Goal: Task Accomplishment & Management: Manage account settings

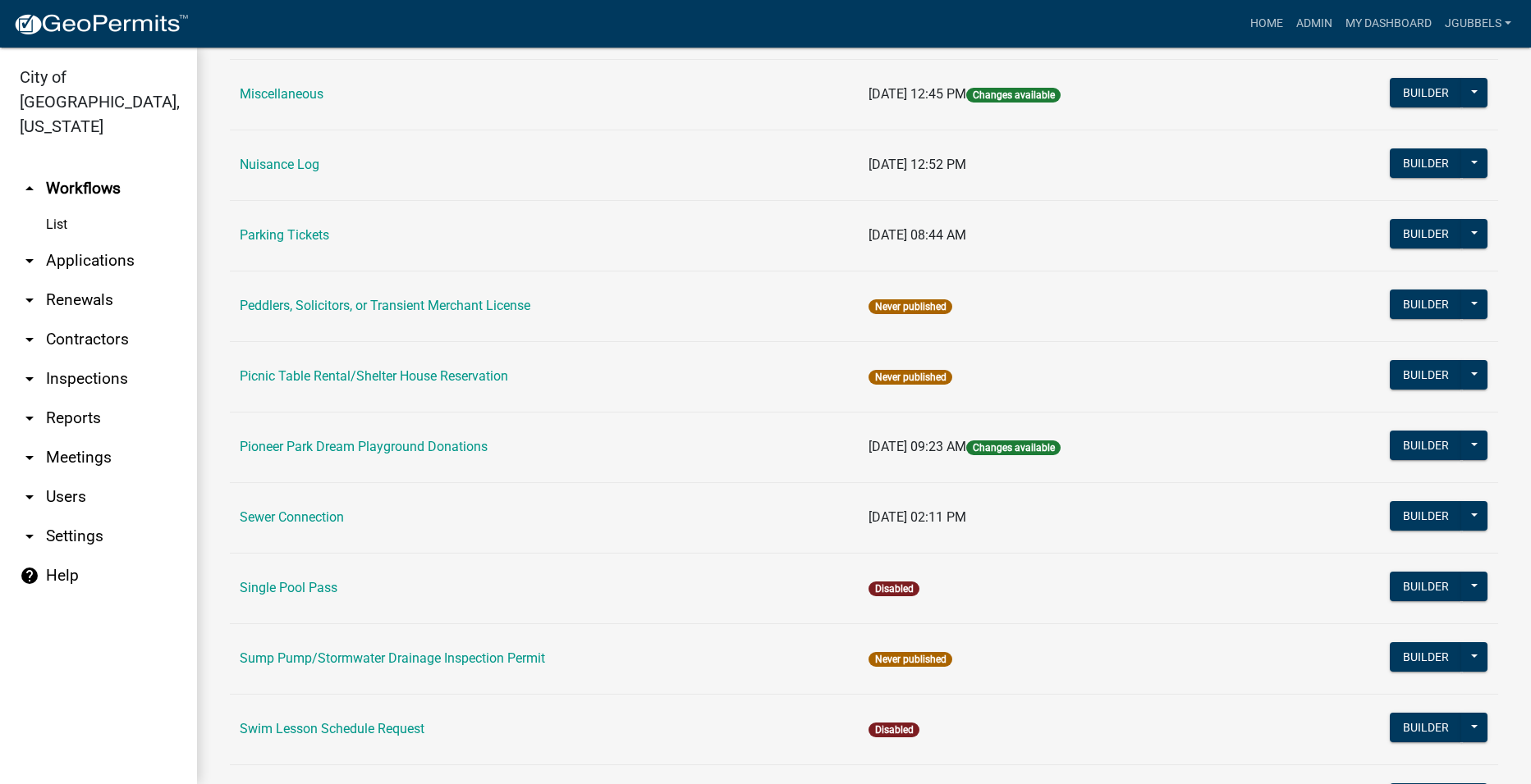
scroll to position [1098, 0]
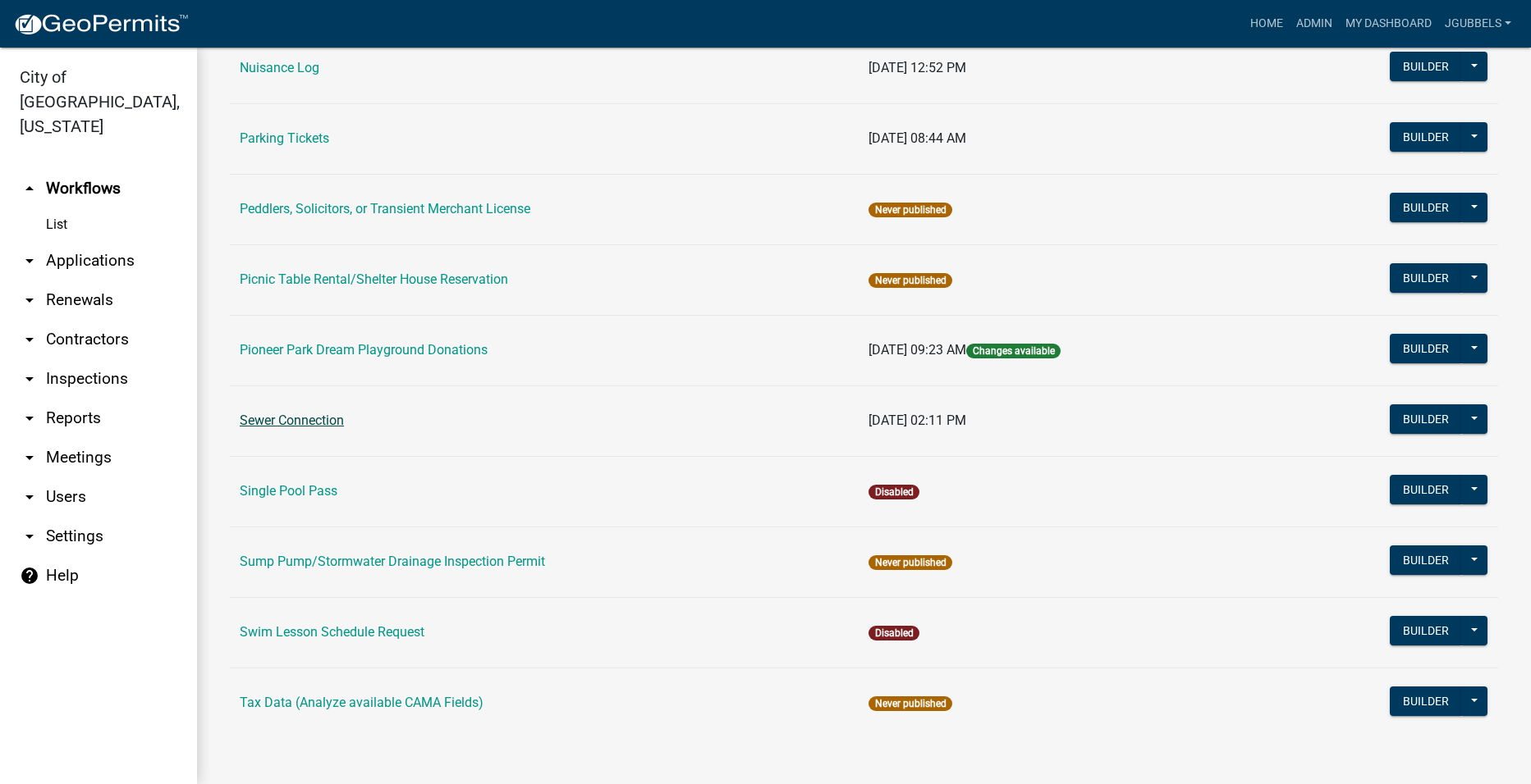
click at [309, 425] on link "Sewer Connection" at bounding box center [292, 420] width 104 height 15
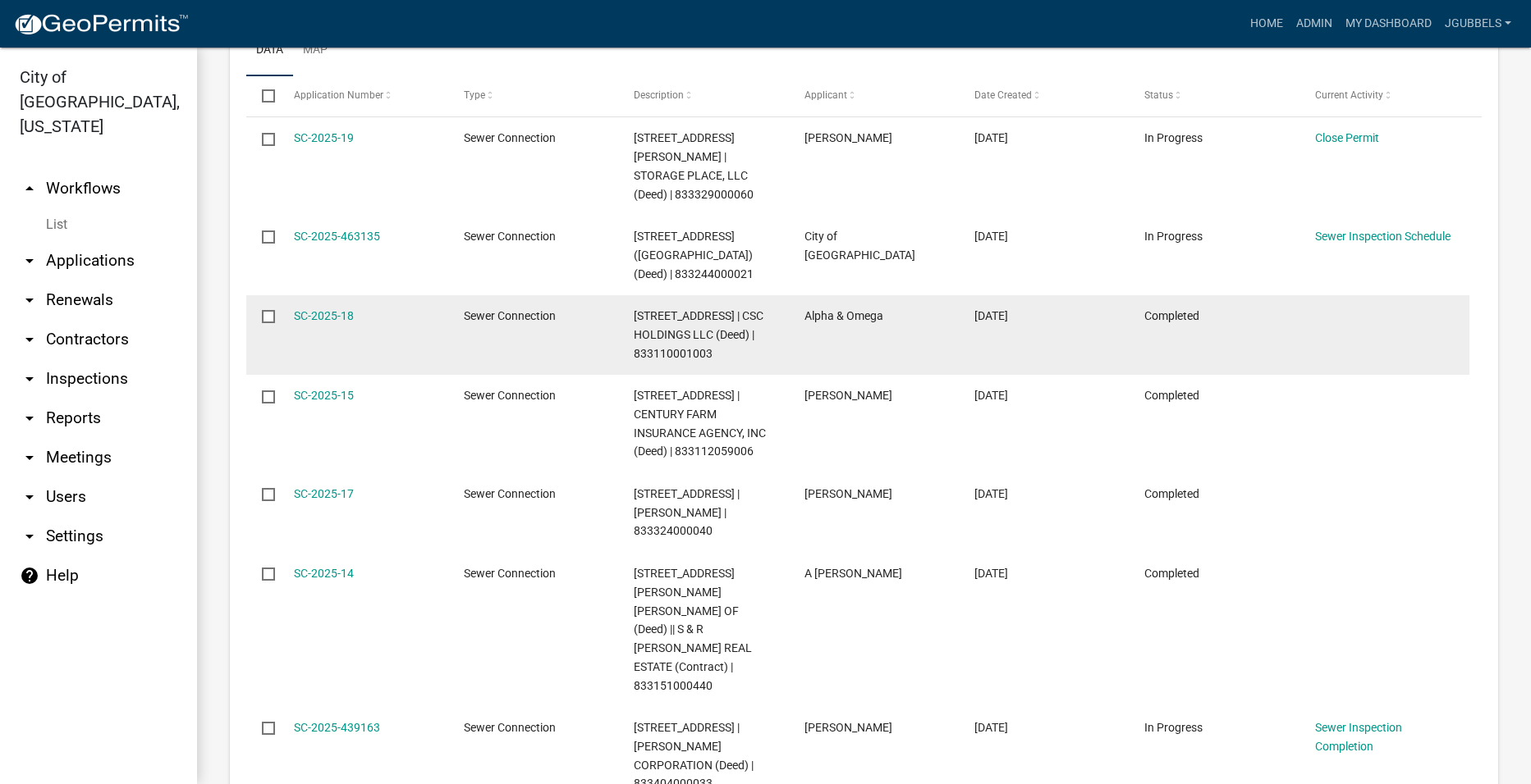
scroll to position [903, 0]
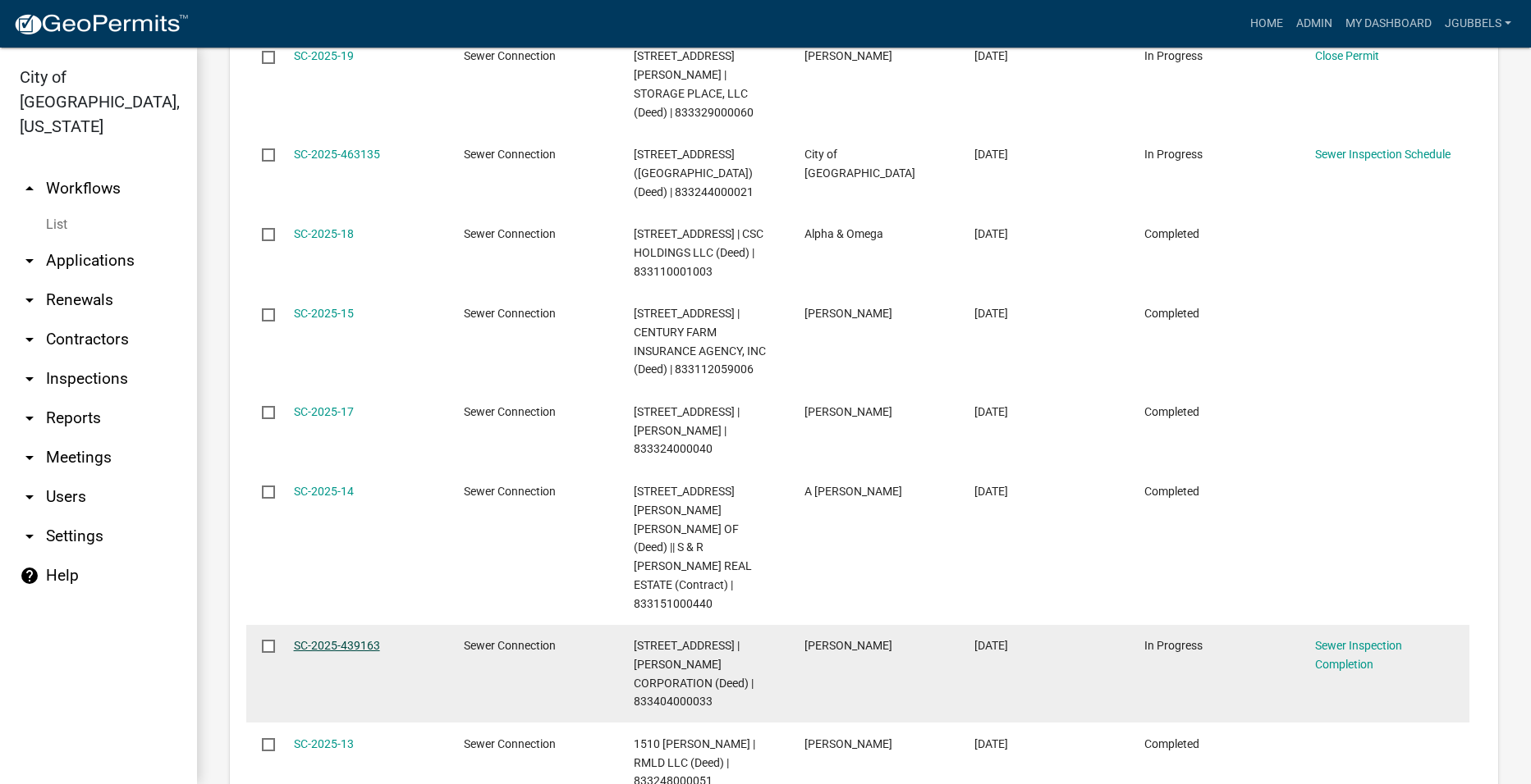
click at [353, 639] on link "SC-2025-439163" at bounding box center [336, 645] width 87 height 13
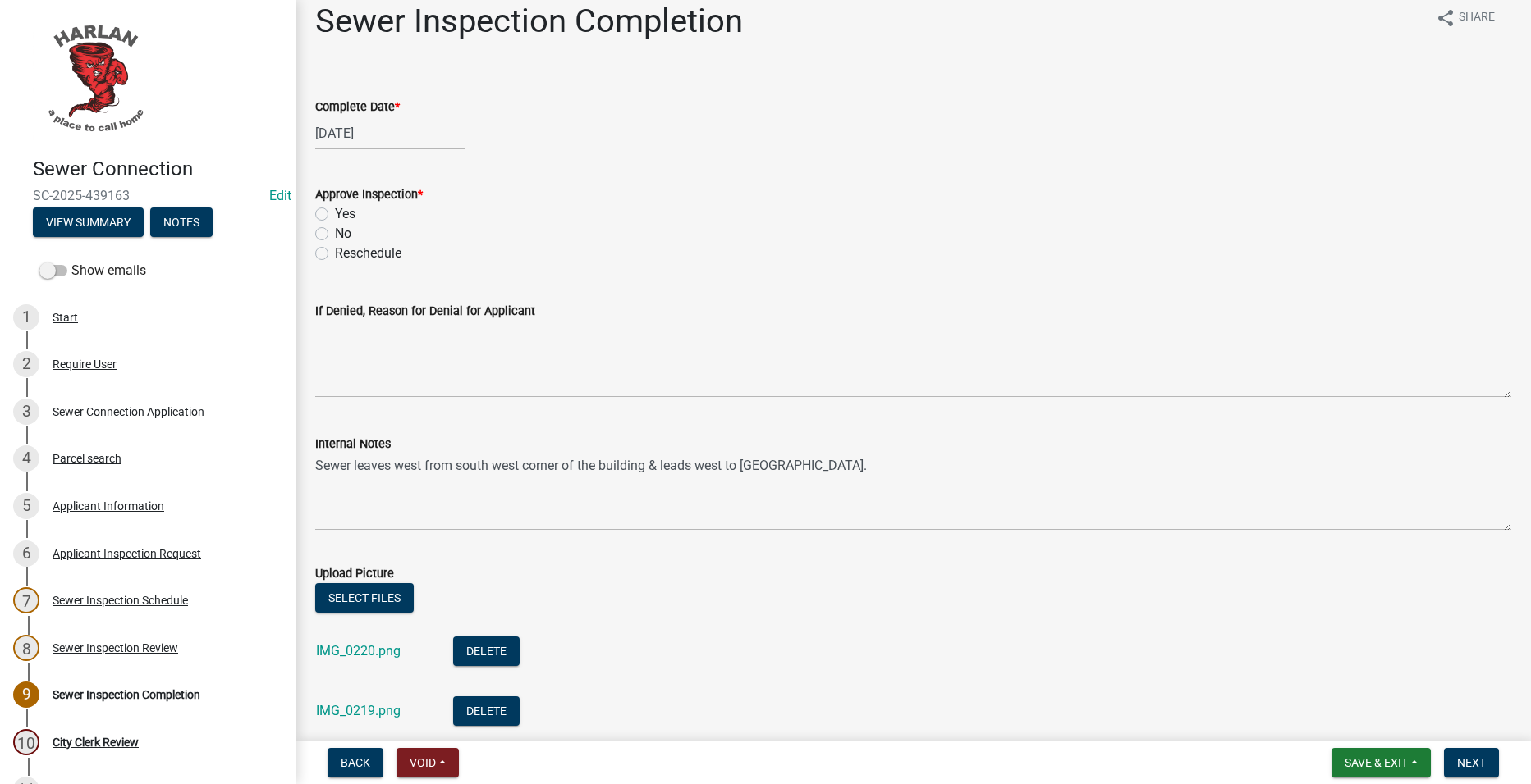
scroll to position [5, 0]
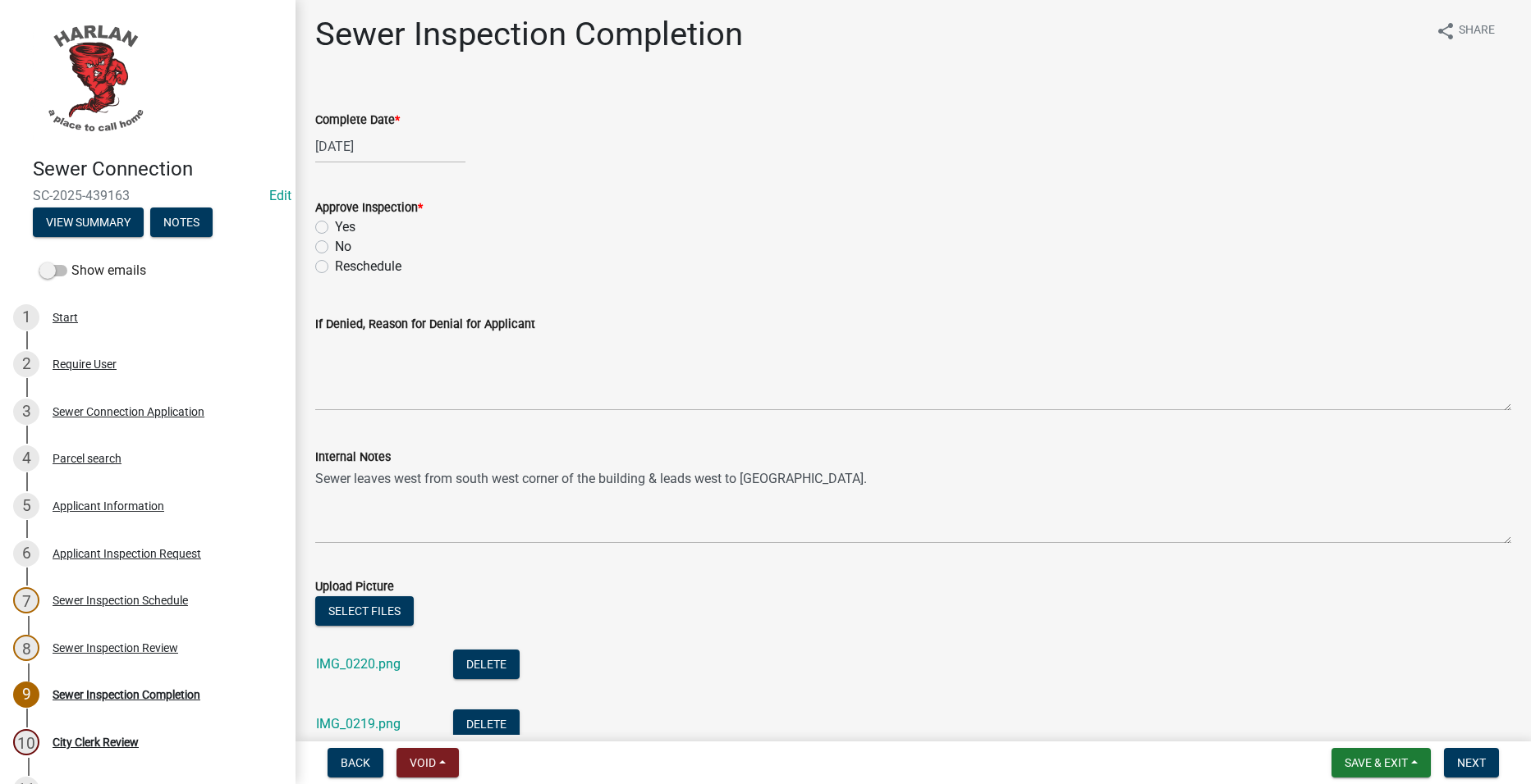
click at [144, 655] on div "8 Sewer Inspection Review" at bounding box center [140, 648] width 256 height 26
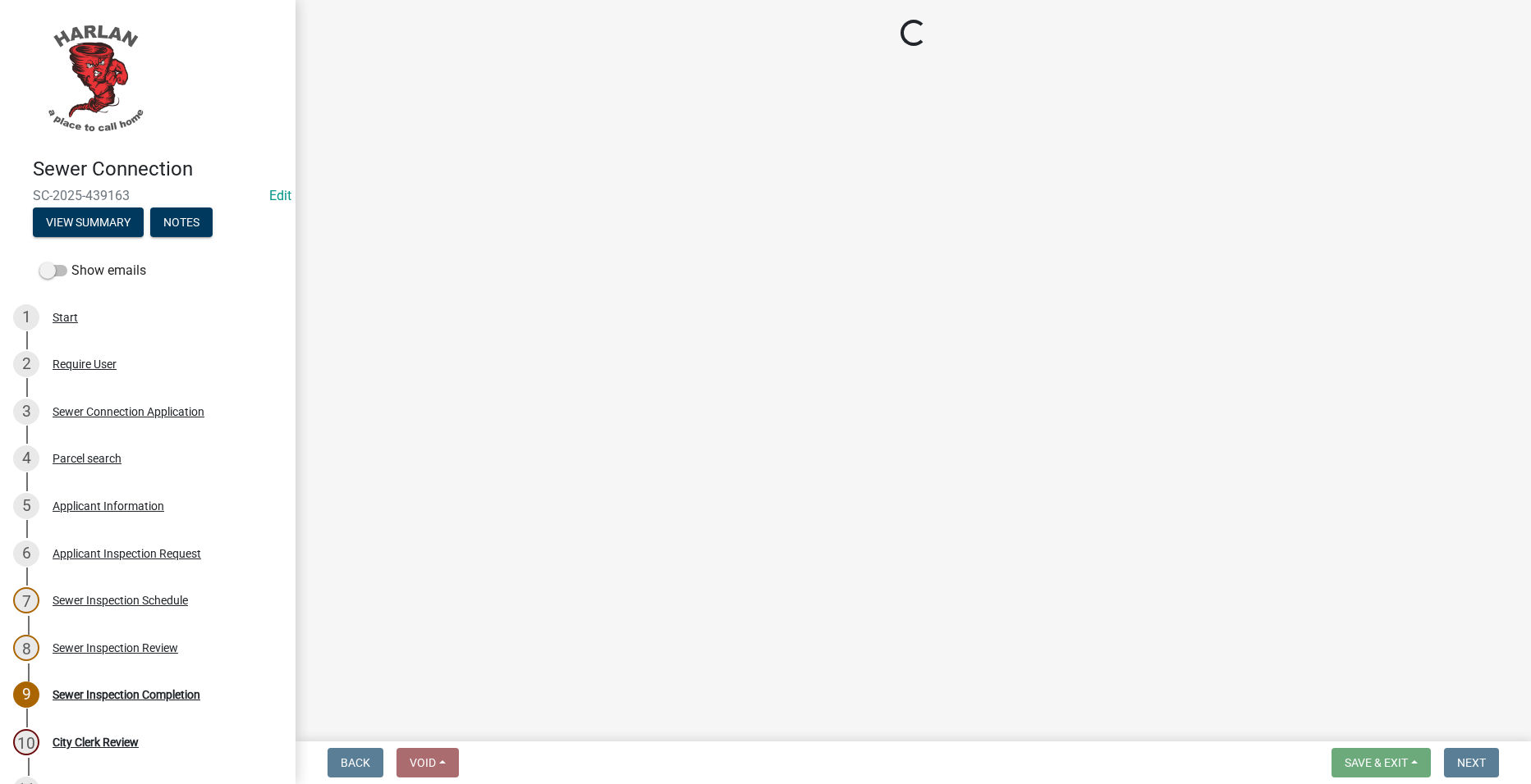
scroll to position [0, 0]
select select "85df6ec5-993d-44f3-9afb-3ca5db0bc6b1"
select select "624c6af2-6b6c-436f-b921-6e9557ada5ca"
select select "1dfb1bf6-0546-4612-a136-c138b49dbc2d"
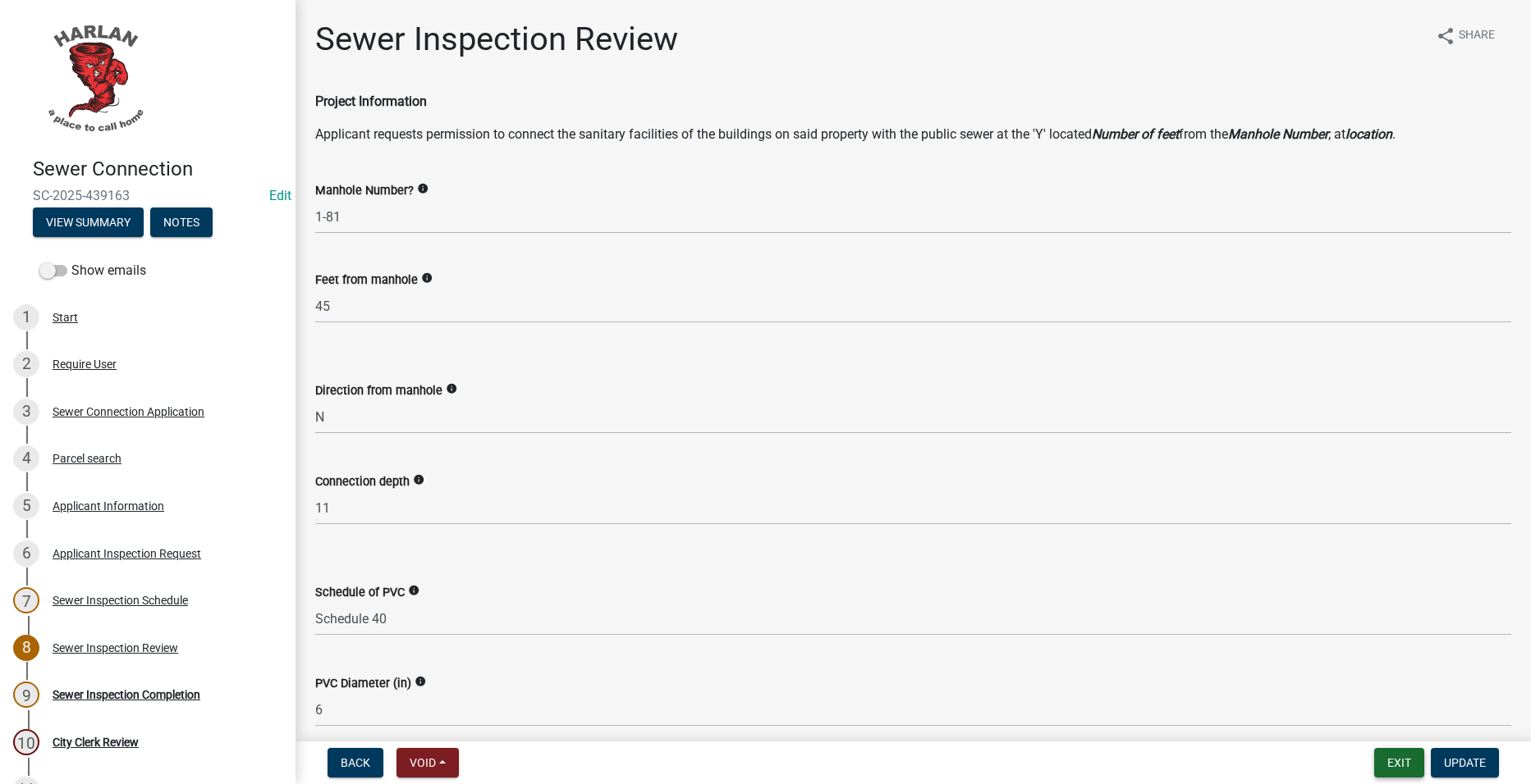
click at [1382, 759] on button "Exit" at bounding box center [1399, 763] width 50 height 29
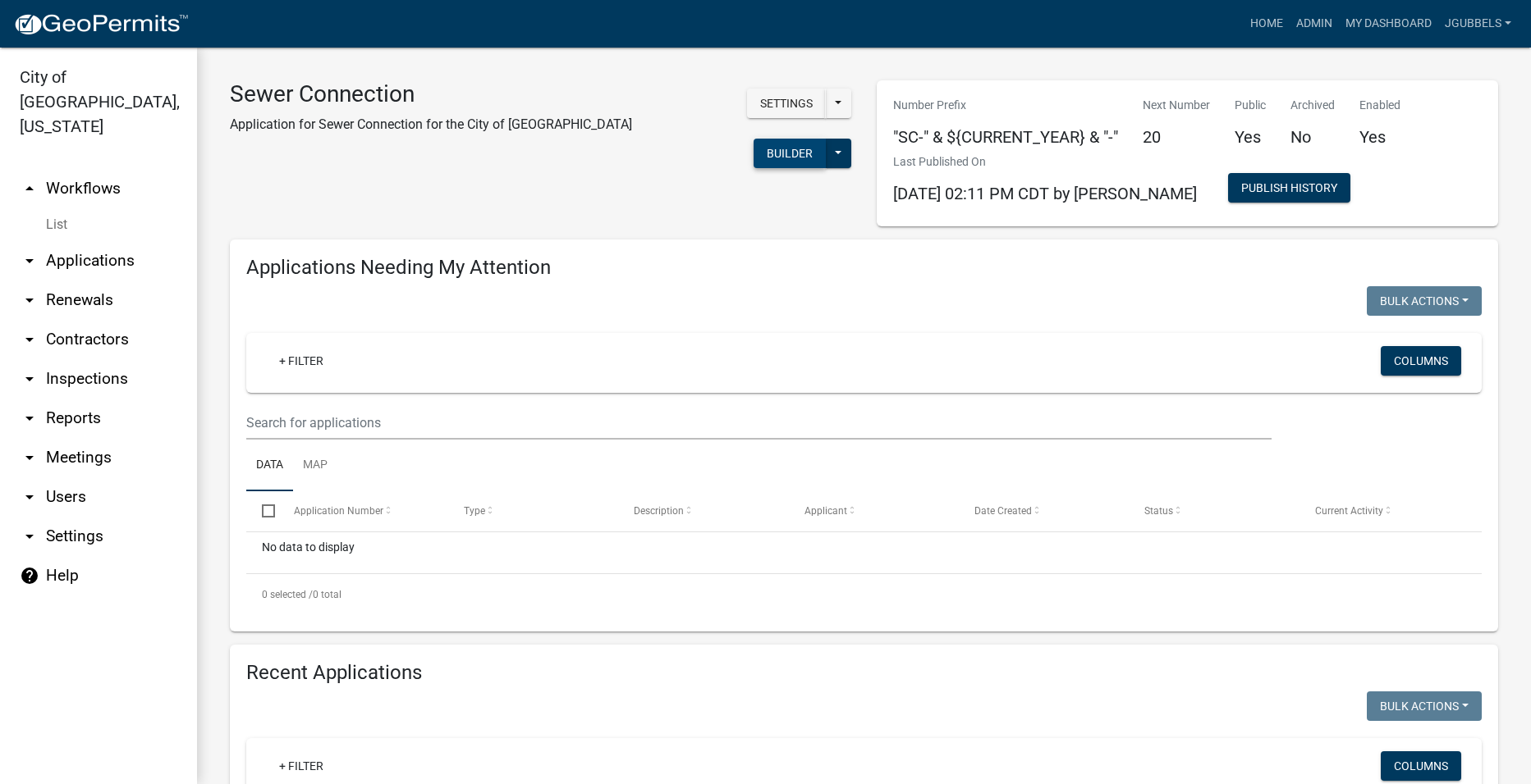
click at [753, 139] on button "Builder" at bounding box center [789, 153] width 72 height 29
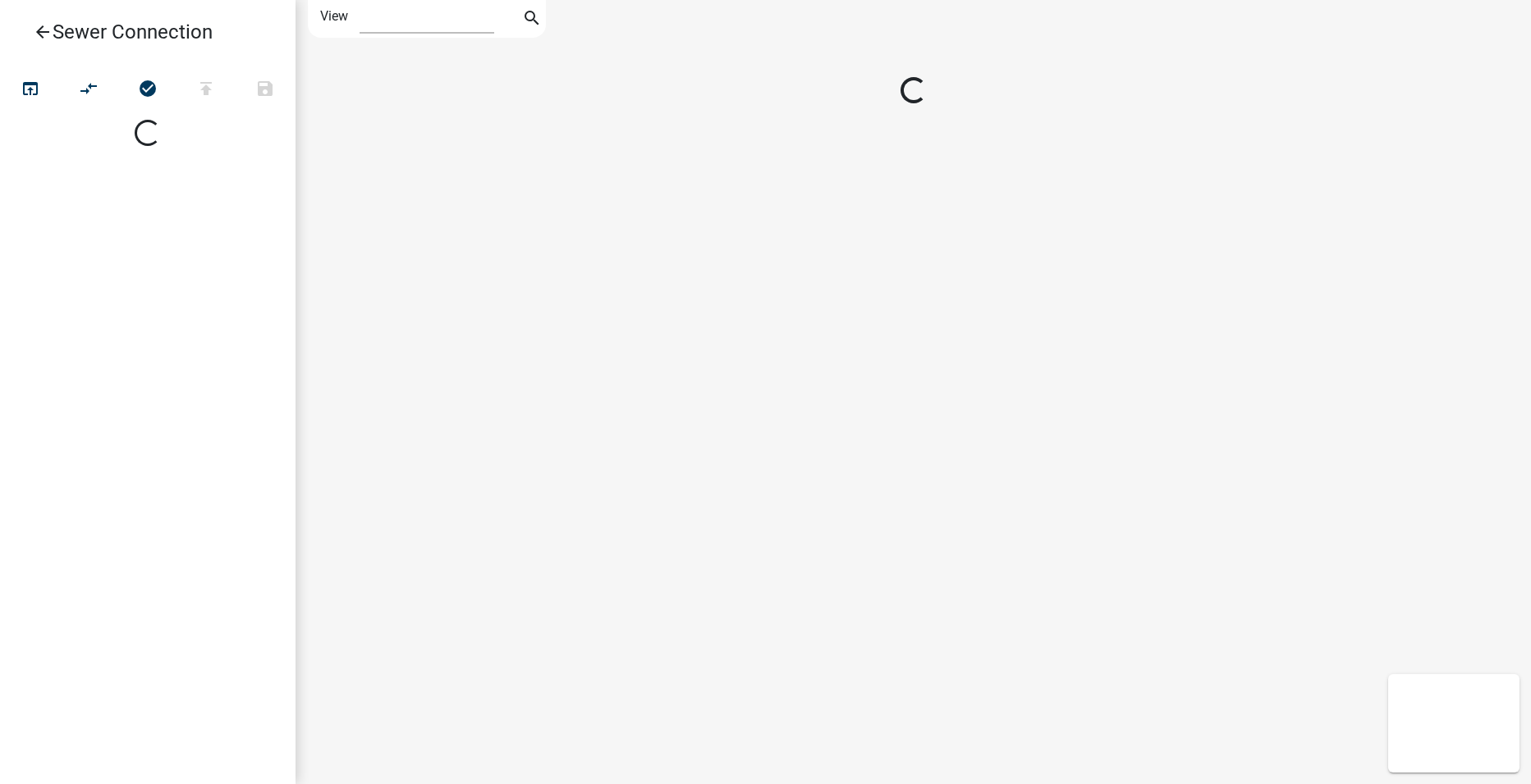
select select "1"
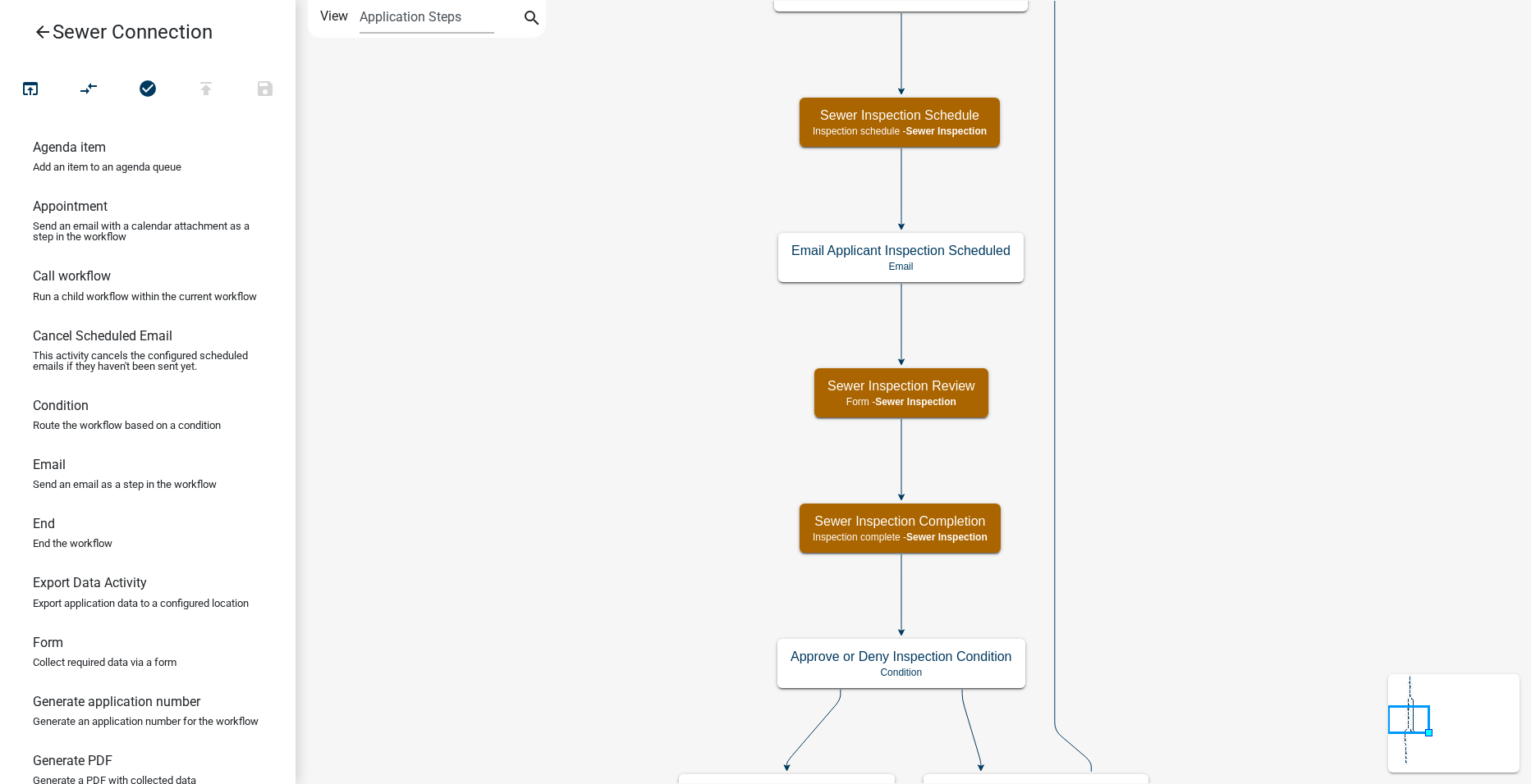
click at [44, 30] on icon "arrow_back" at bounding box center [43, 33] width 20 height 23
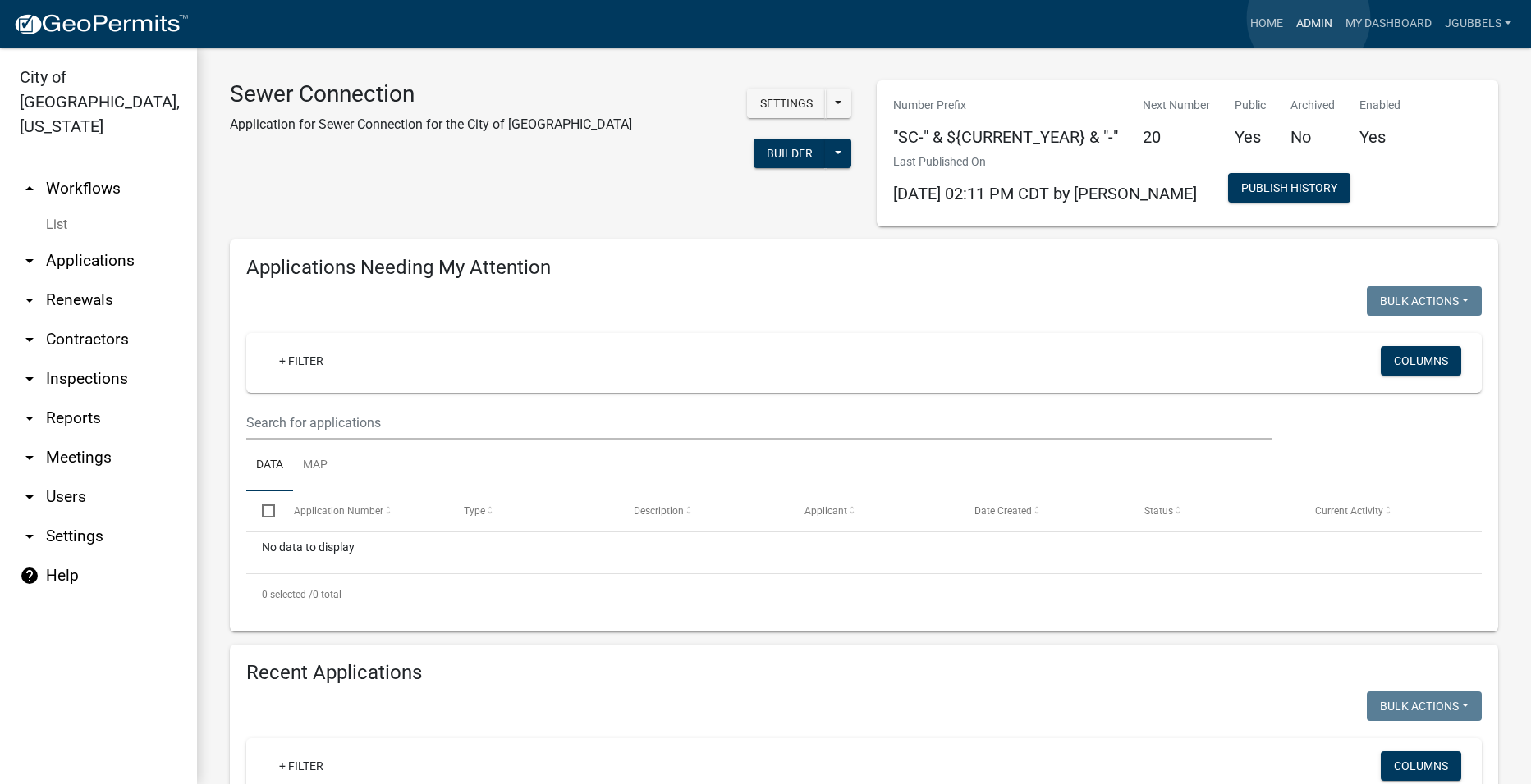
click at [1309, 18] on link "Admin" at bounding box center [1314, 24] width 49 height 31
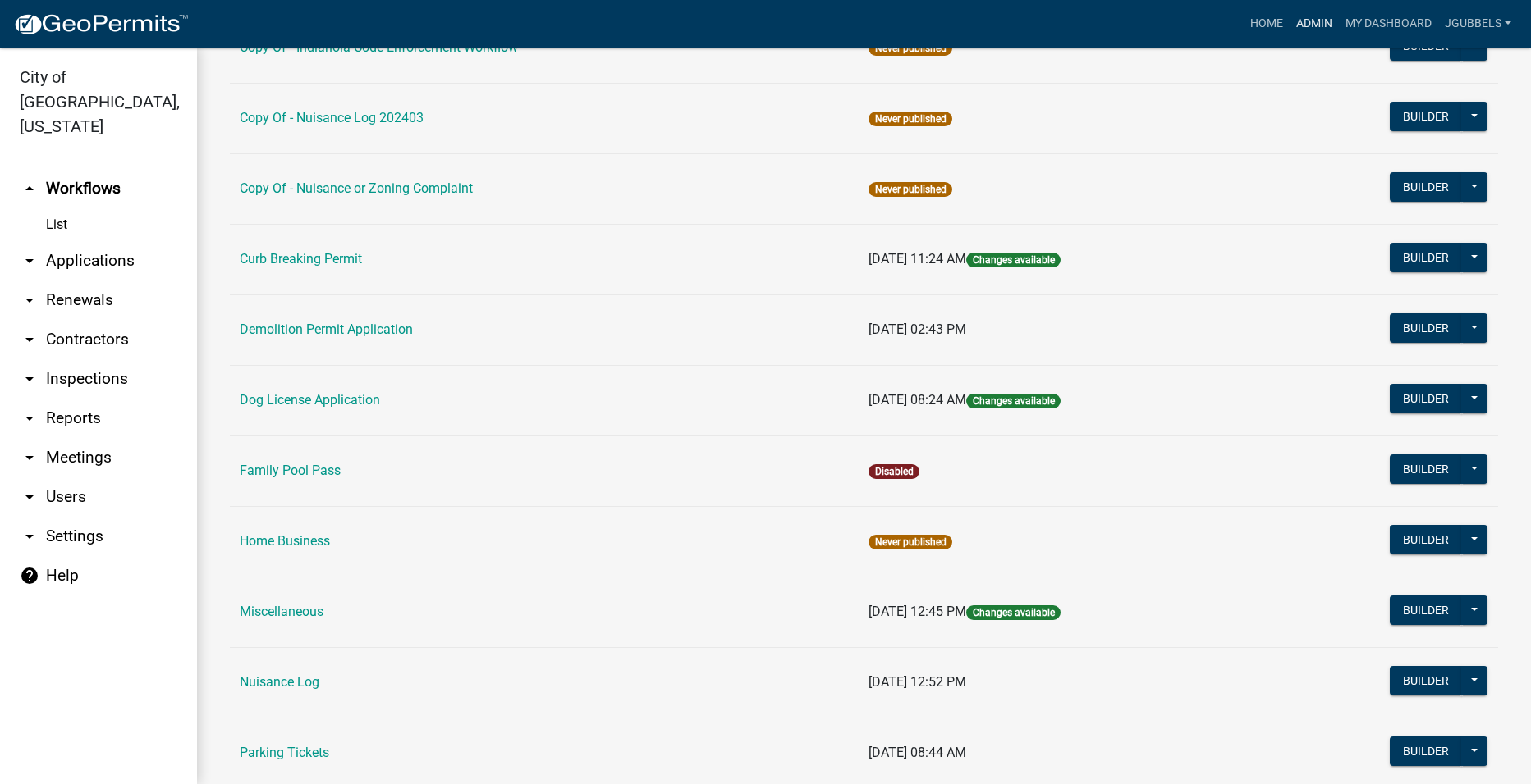
scroll to position [492, 0]
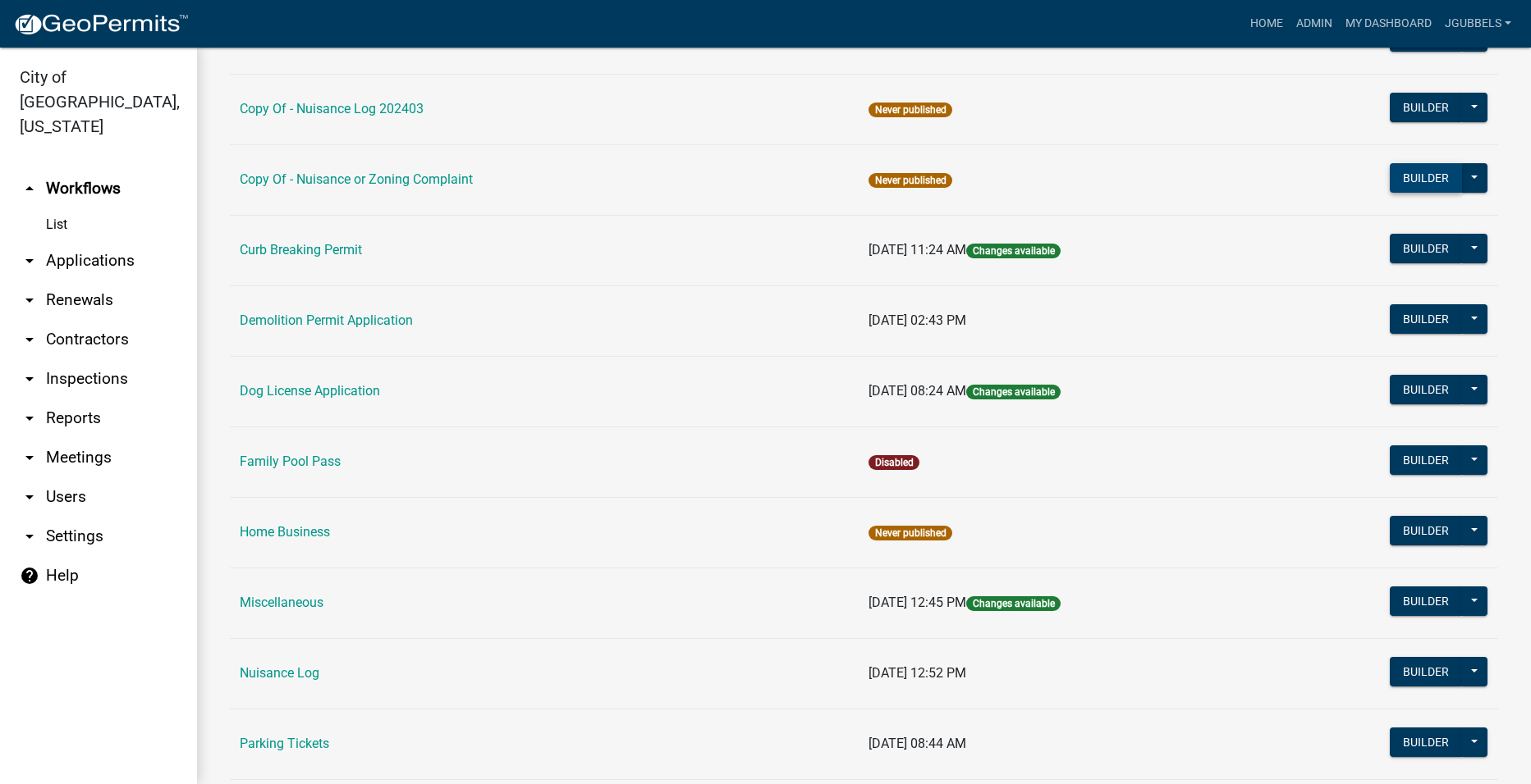
click at [1390, 177] on button "Builder" at bounding box center [1425, 178] width 72 height 29
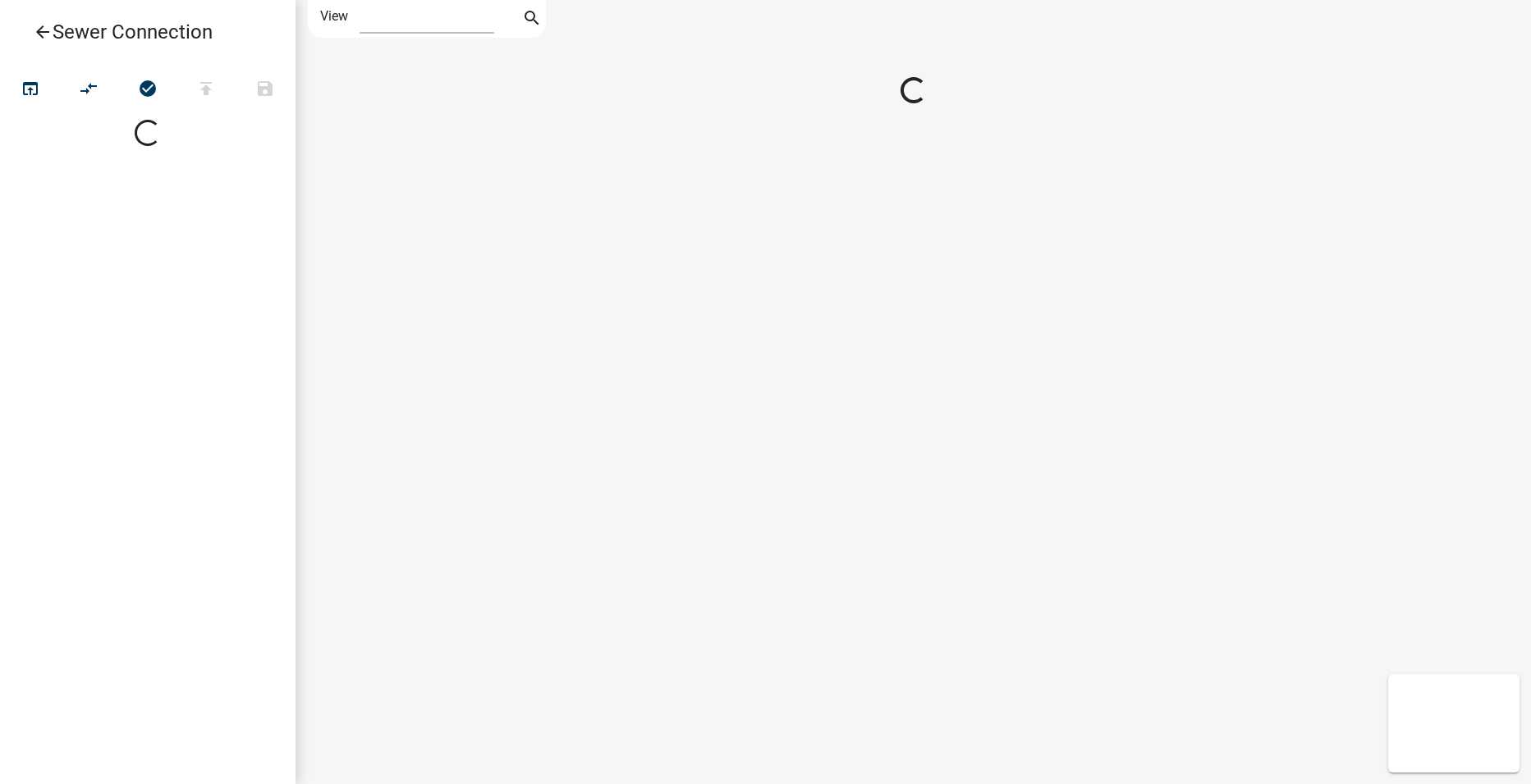
select select "1"
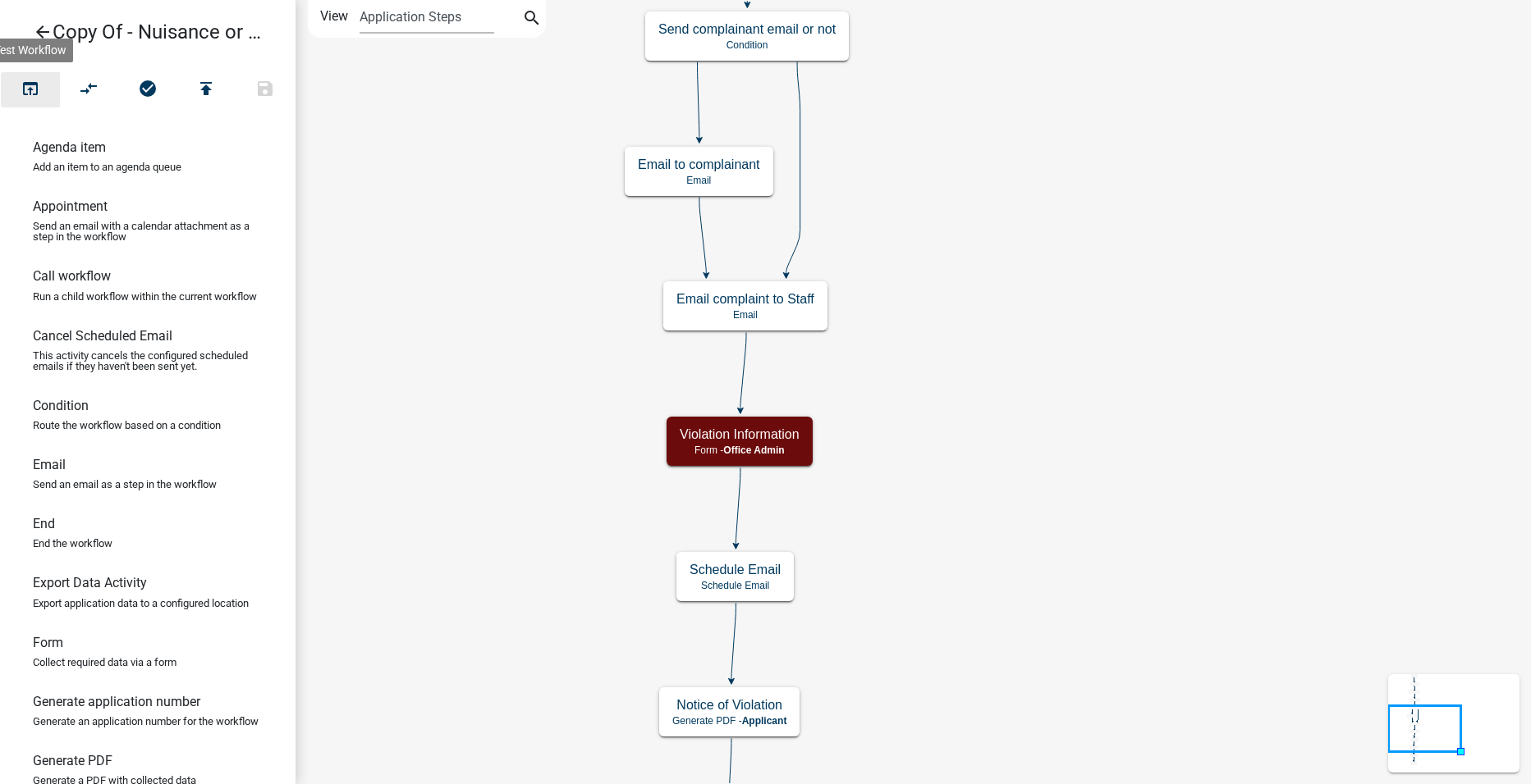
click at [23, 78] on icon "open_in_browser" at bounding box center [31, 89] width 20 height 23
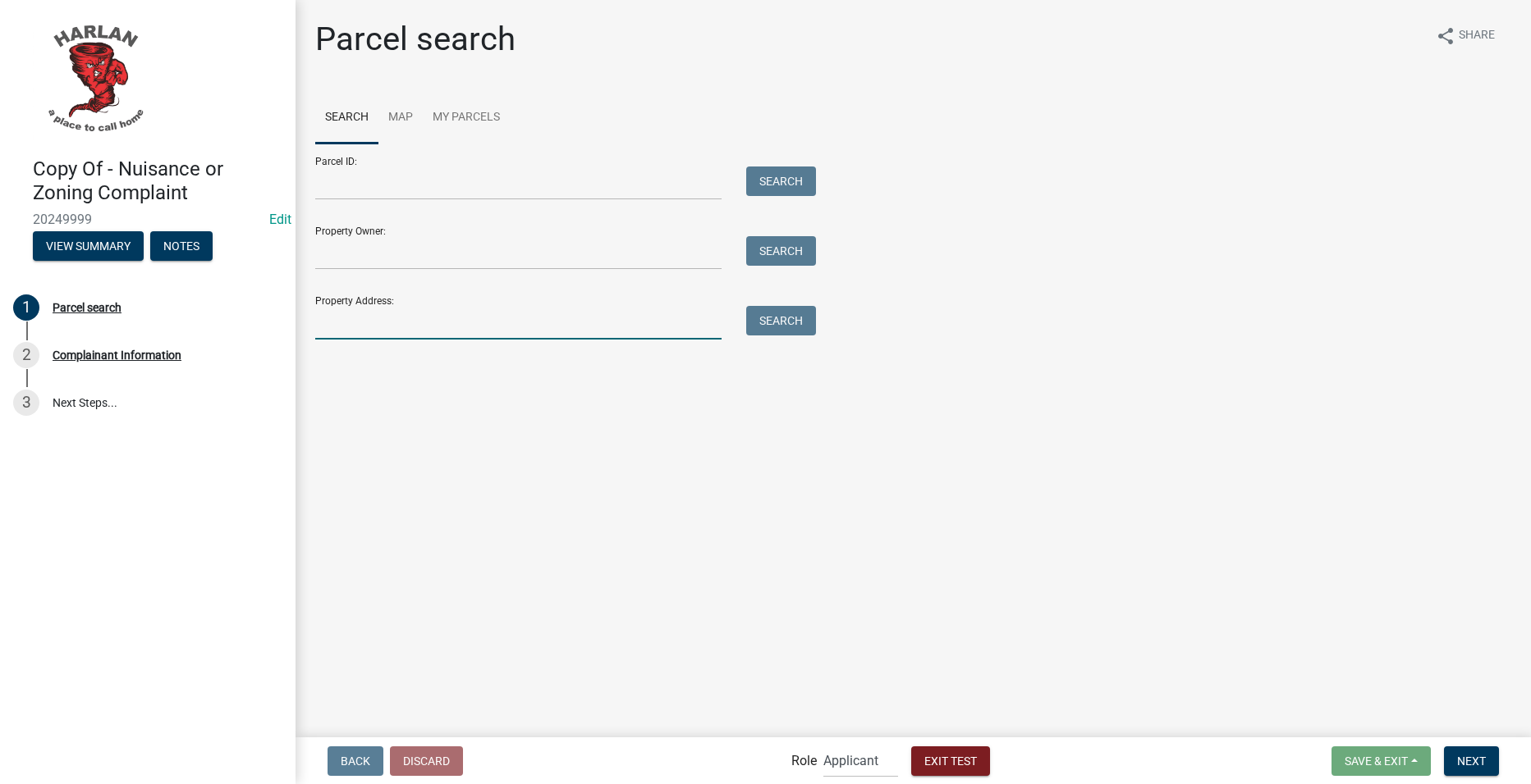
click at [548, 317] on input "Property Address:" at bounding box center [519, 323] width 407 height 34
type input "711 dur"
click at [767, 333] on button "Search" at bounding box center [781, 321] width 70 height 29
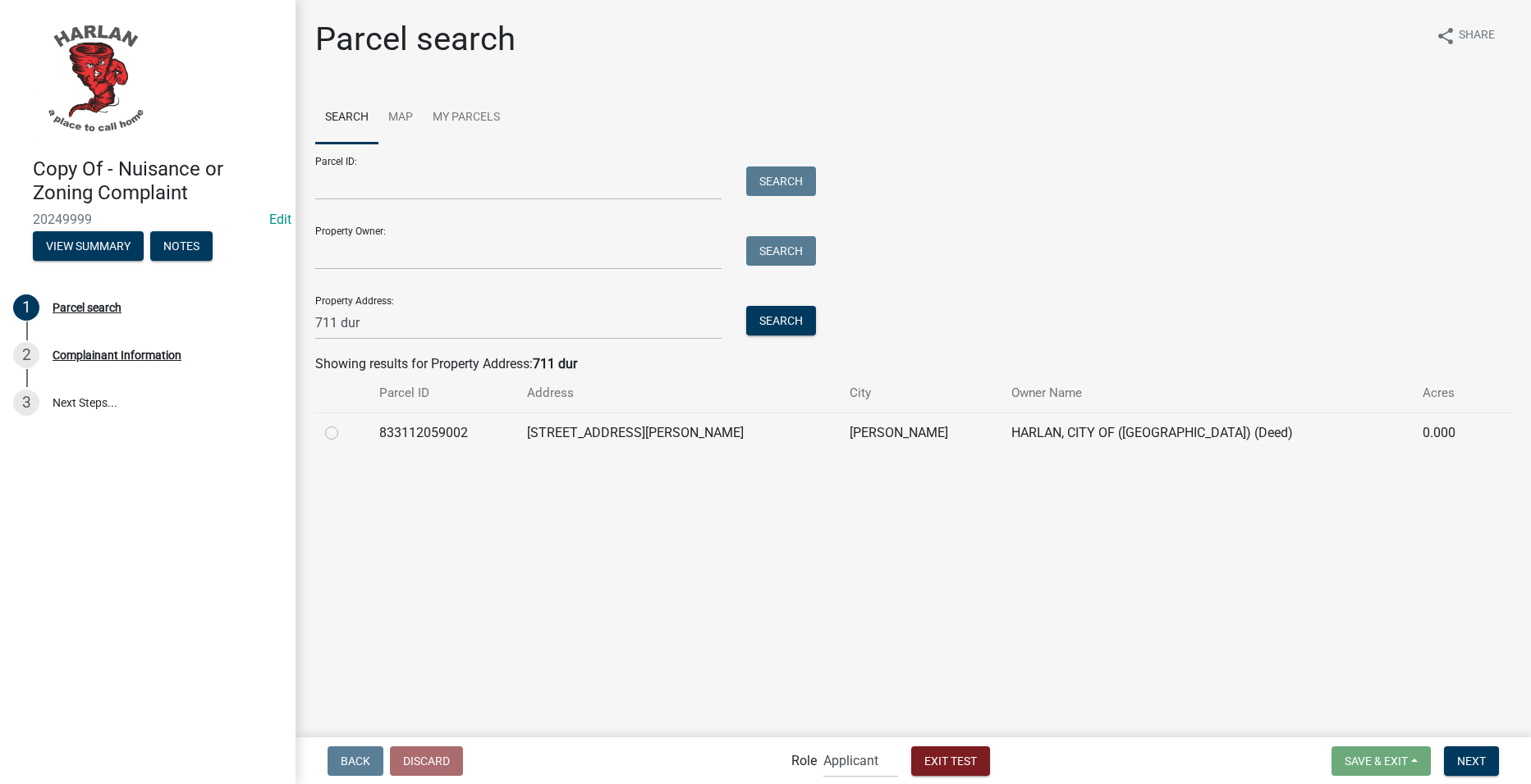
drag, startPoint x: 325, startPoint y: 428, endPoint x: 341, endPoint y: 429, distance: 16.0
click at [326, 428] on td at bounding box center [342, 433] width 54 height 40
click at [345, 423] on label at bounding box center [345, 423] width 0 height 0
click at [345, 434] on input "radio" at bounding box center [350, 428] width 11 height 11
radio input "true"
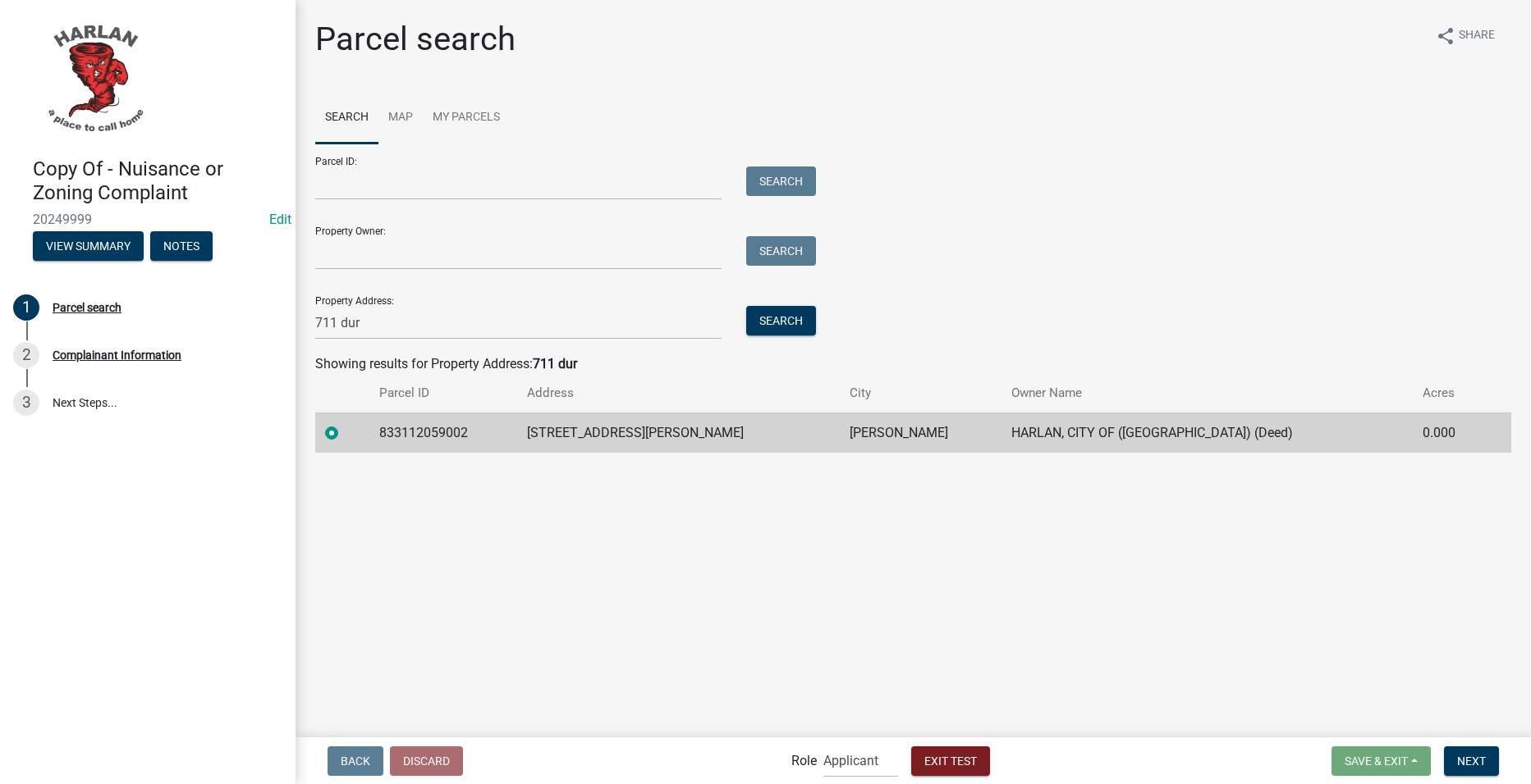
click at [1440, 766] on form "Save & Exit Save Save & Exit Next" at bounding box center [1415, 761] width 181 height 29
click at [1448, 757] on button "Next" at bounding box center [1471, 761] width 55 height 29
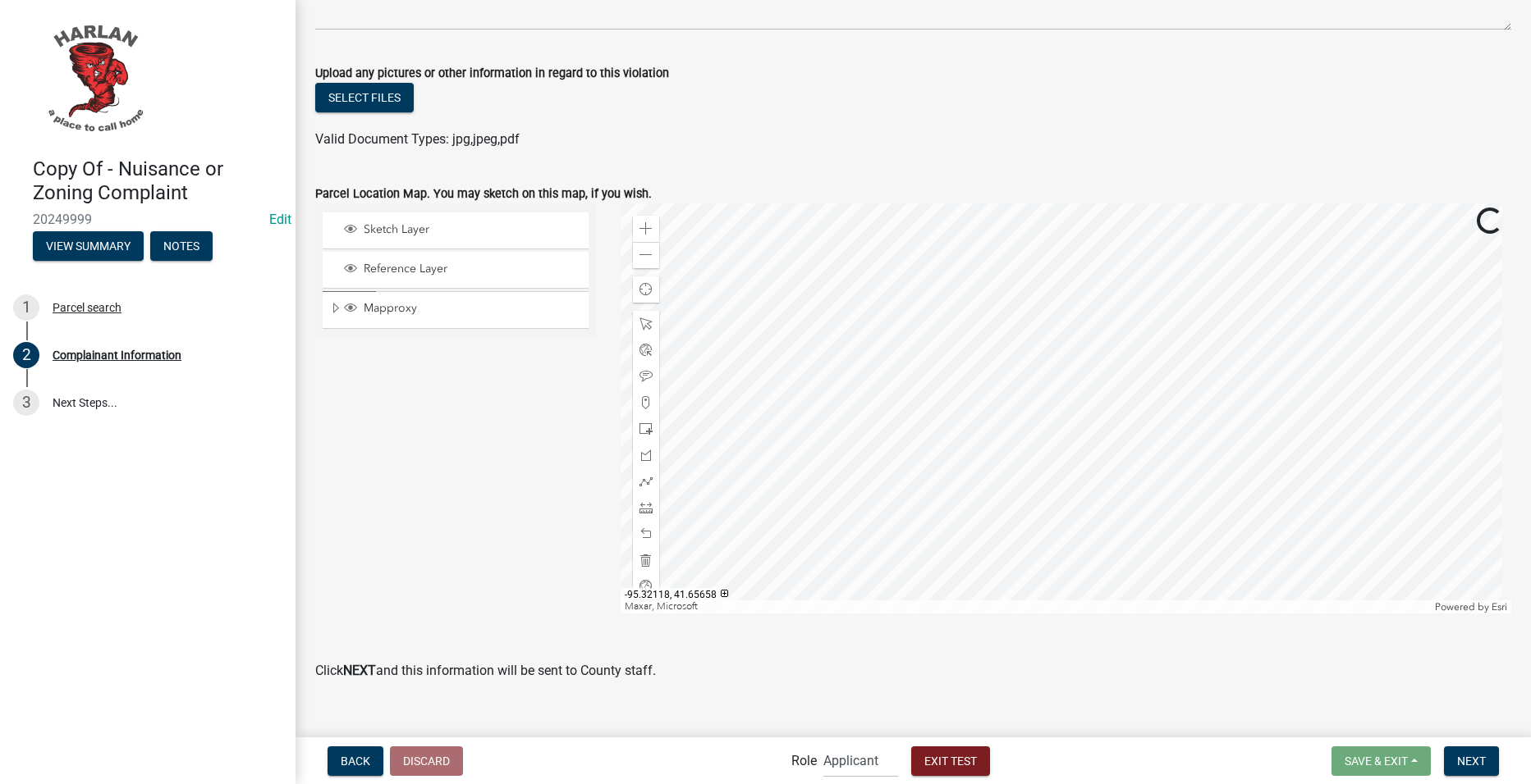
scroll to position [1068, 0]
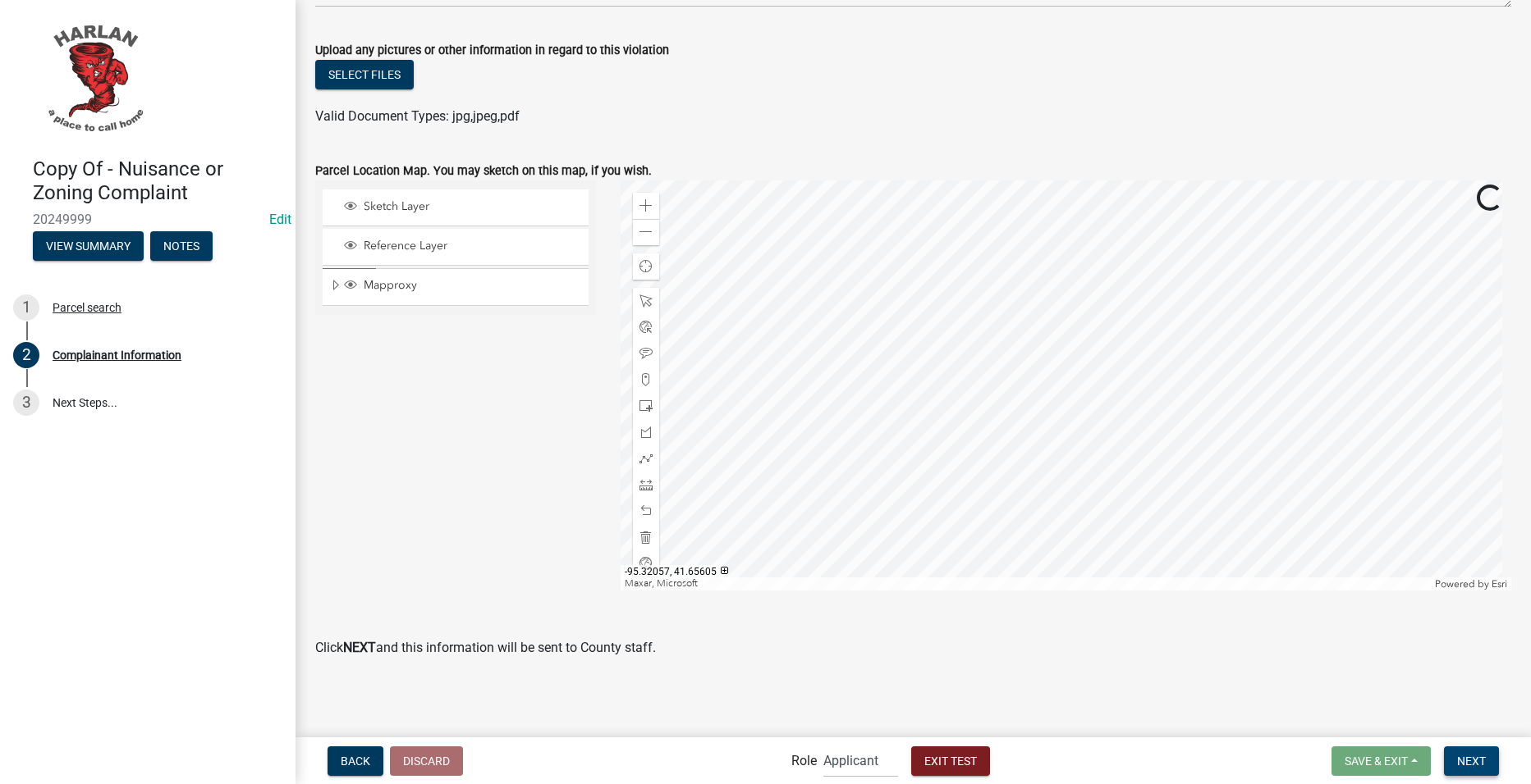
click at [1486, 768] on button "Next" at bounding box center [1471, 761] width 55 height 29
click at [1451, 761] on button "Next" at bounding box center [1471, 761] width 55 height 29
click at [1479, 762] on span "Next" at bounding box center [1472, 760] width 29 height 13
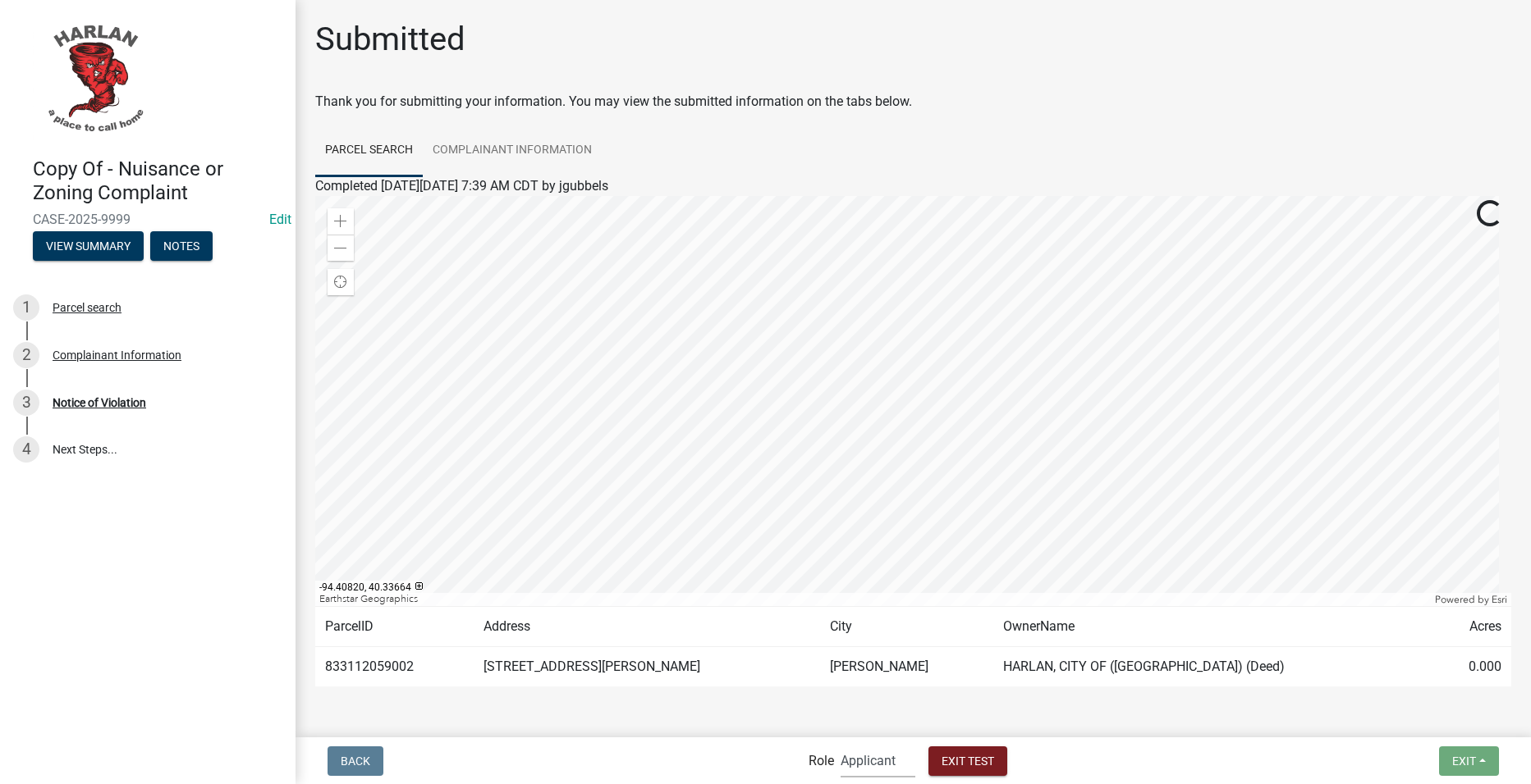
click at [880, 764] on select "Applicant Admin Office Admin" at bounding box center [878, 760] width 75 height 34
click at [841, 744] on select "Applicant Admin Office Admin" at bounding box center [878, 760] width 75 height 34
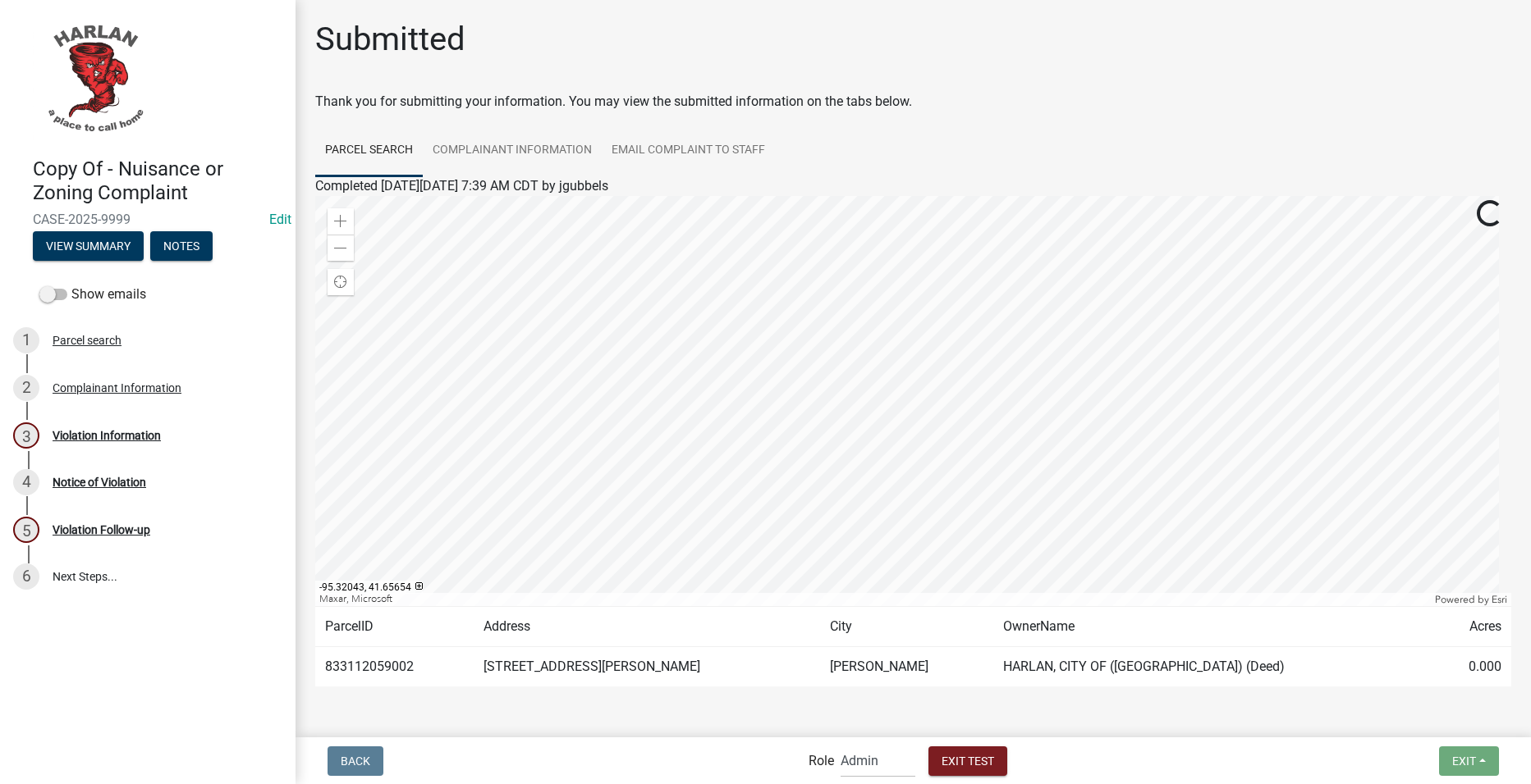
scroll to position [48, 0]
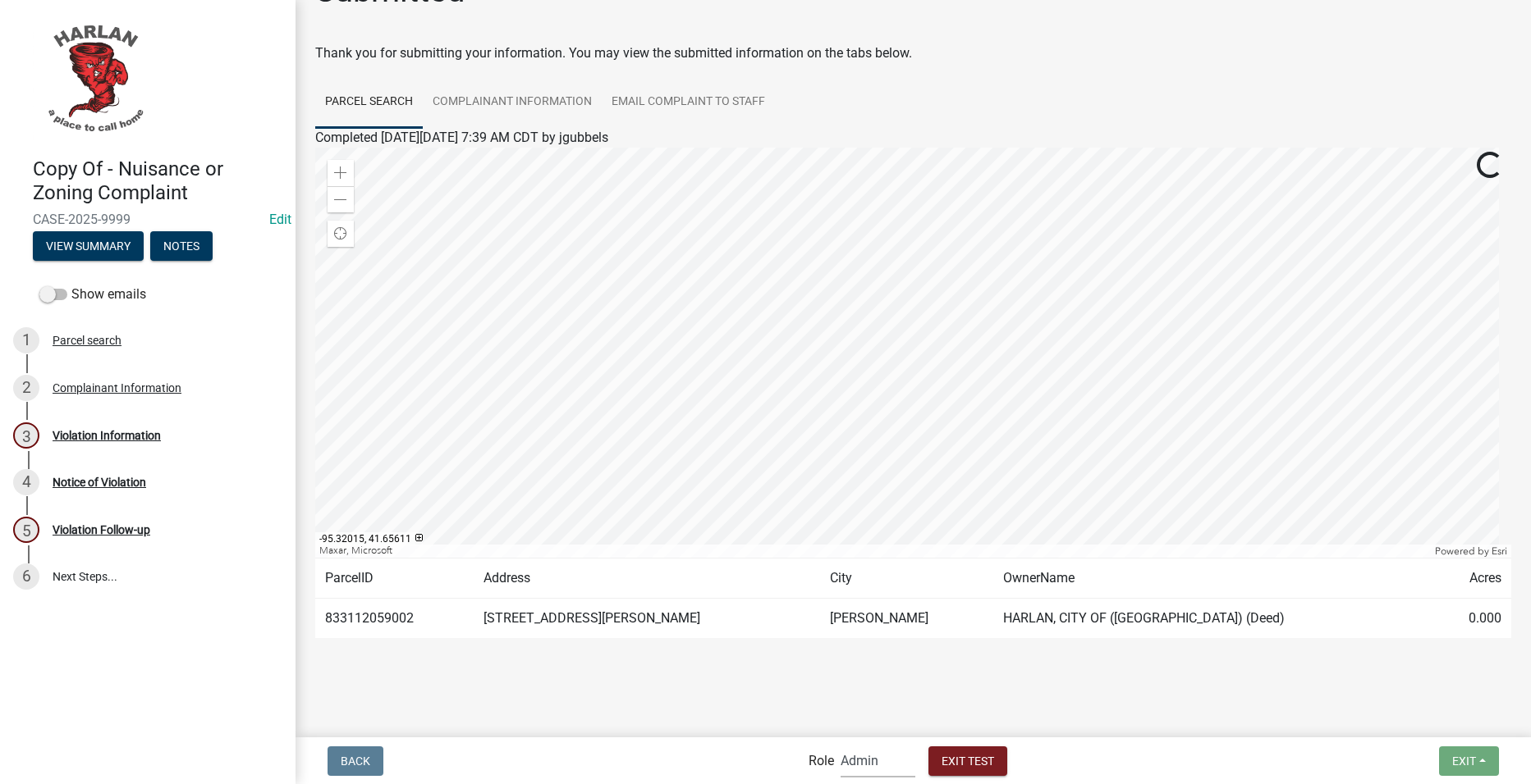
click at [862, 757] on select "Applicant Admin Office Admin" at bounding box center [878, 760] width 75 height 34
select select "ba677b51-bb33-44ef-ad85-8e1a22dd305b"
click at [841, 744] on select "Applicant Admin Office Admin" at bounding box center [878, 760] width 75 height 34
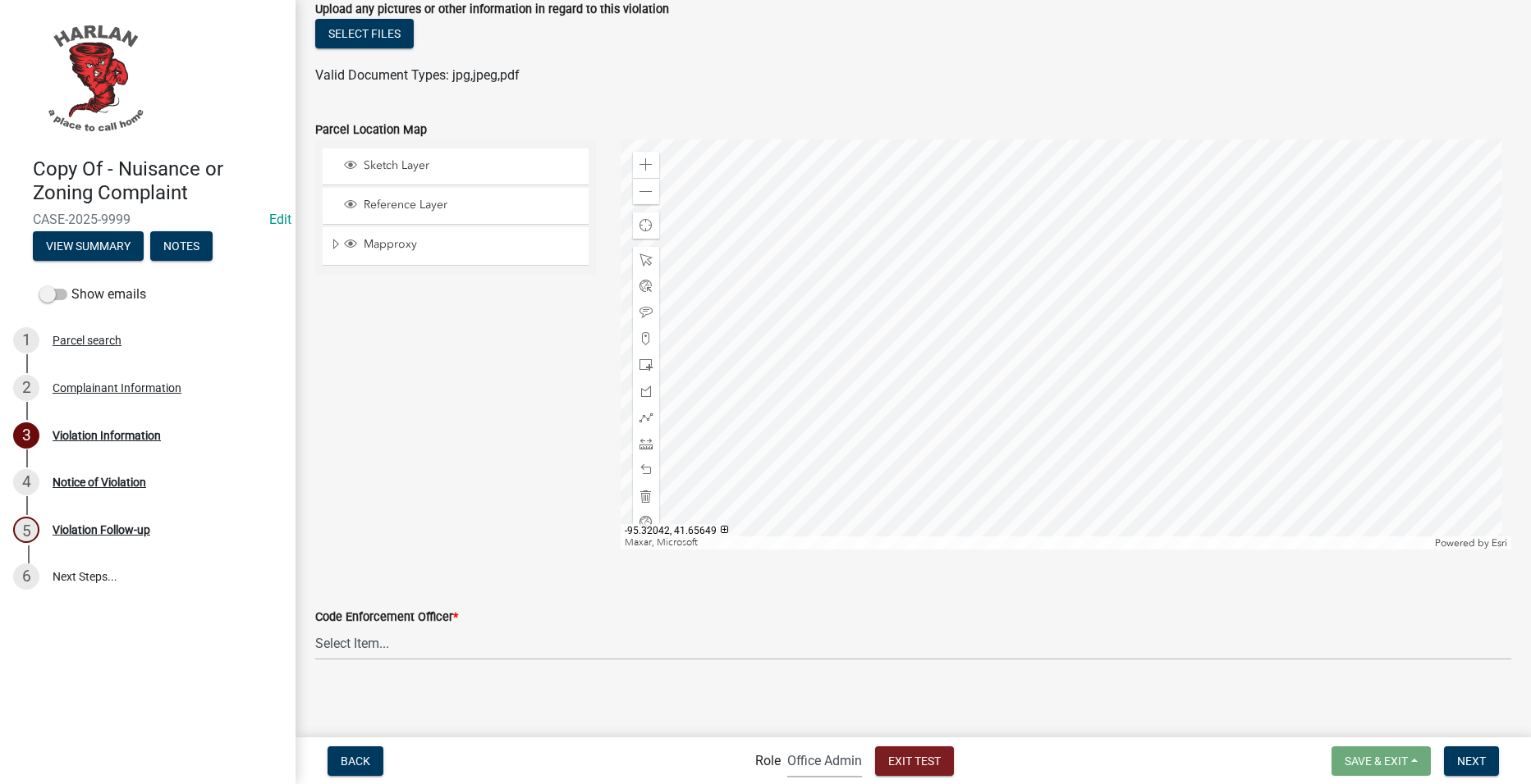
scroll to position [1123, 0]
click at [1015, 620] on div "Code Enforcement Officer *" at bounding box center [913, 614] width 1195 height 20
click at [998, 634] on select "Select Item... Create Custom List" at bounding box center [913, 639] width 1195 height 34
click at [998, 641] on select "Select Item... Create Custom List" at bounding box center [913, 639] width 1195 height 34
click at [1486, 762] on button "Next" at bounding box center [1471, 761] width 55 height 29
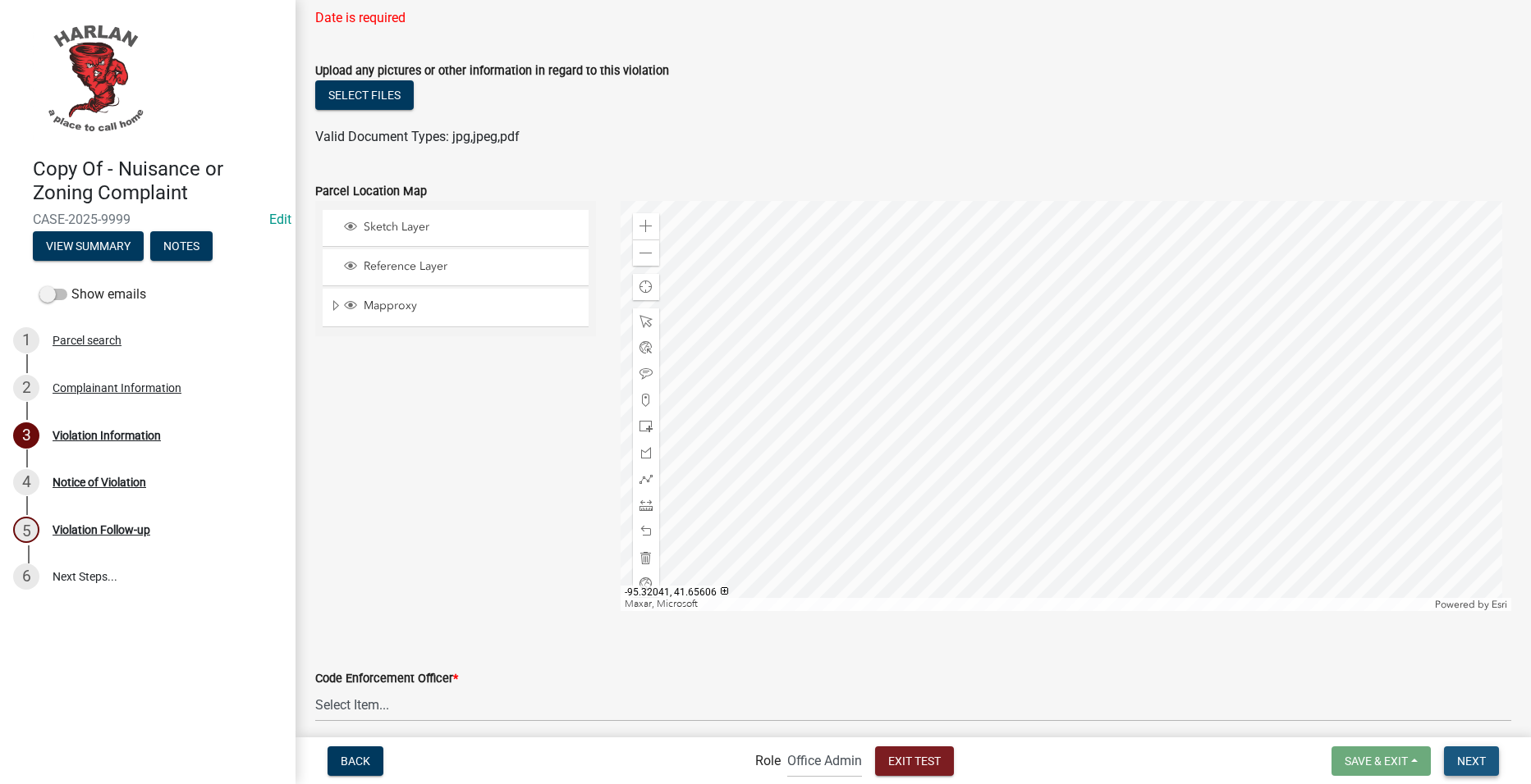
scroll to position [1189, 0]
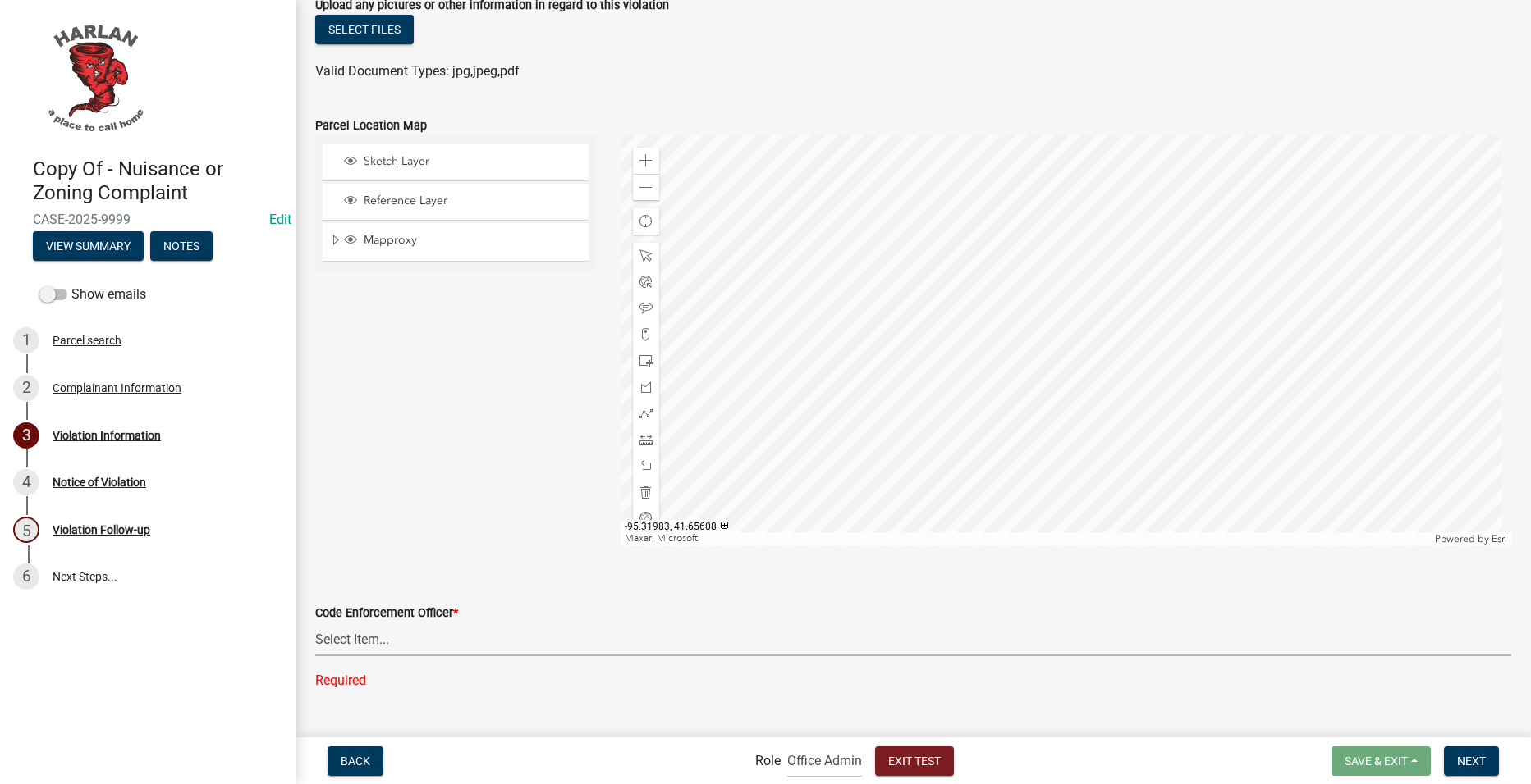
drag, startPoint x: 632, startPoint y: 637, endPoint x: 632, endPoint y: 659, distance: 22.0
click at [632, 637] on select "Select Item... Create Custom List" at bounding box center [913, 639] width 1195 height 34
click at [316, 623] on select "Select Item... Create Custom List" at bounding box center [913, 639] width 1195 height 34
select select "4d712faf-da68-4fce-8593-8358734038f3"
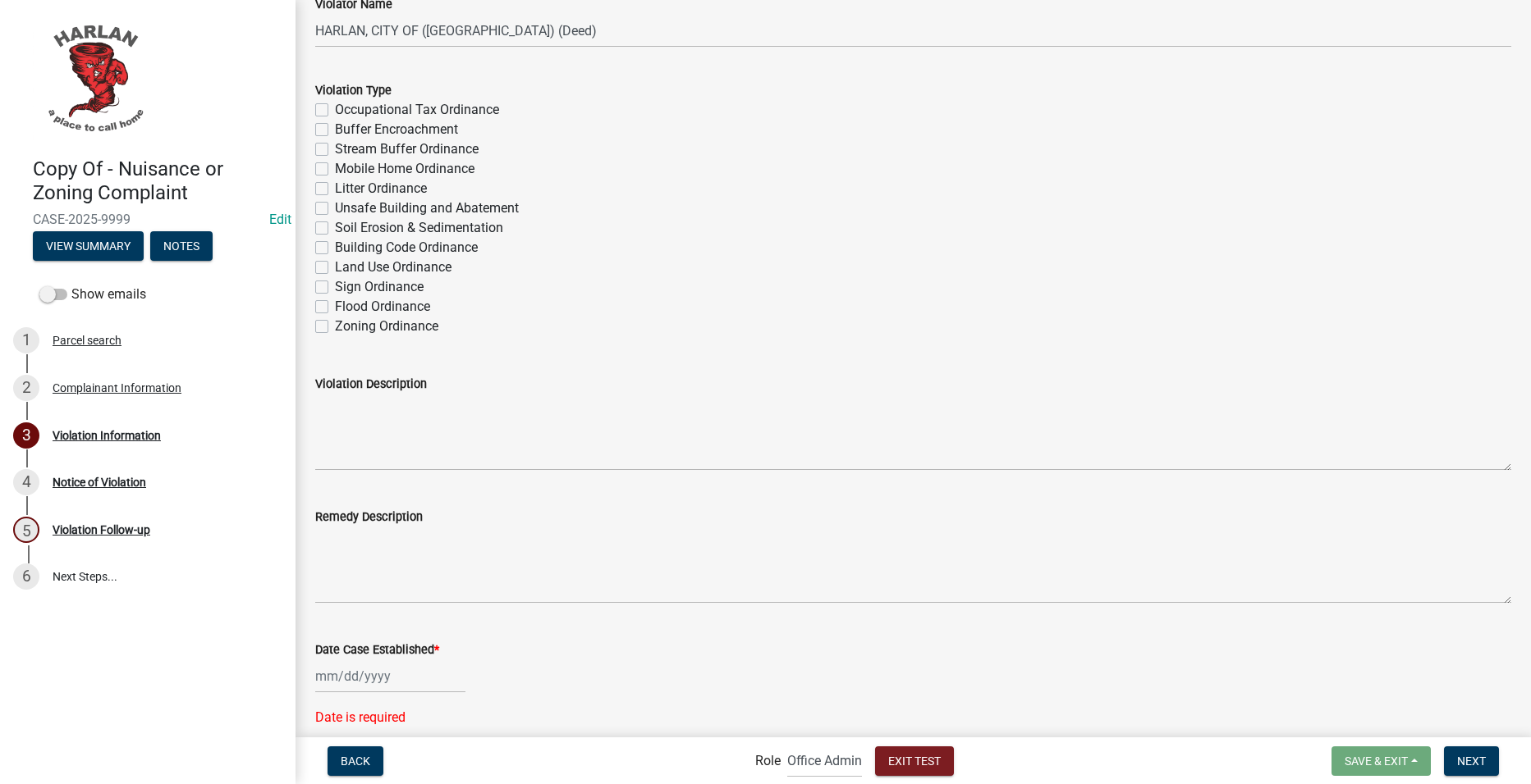
scroll to position [614, 0]
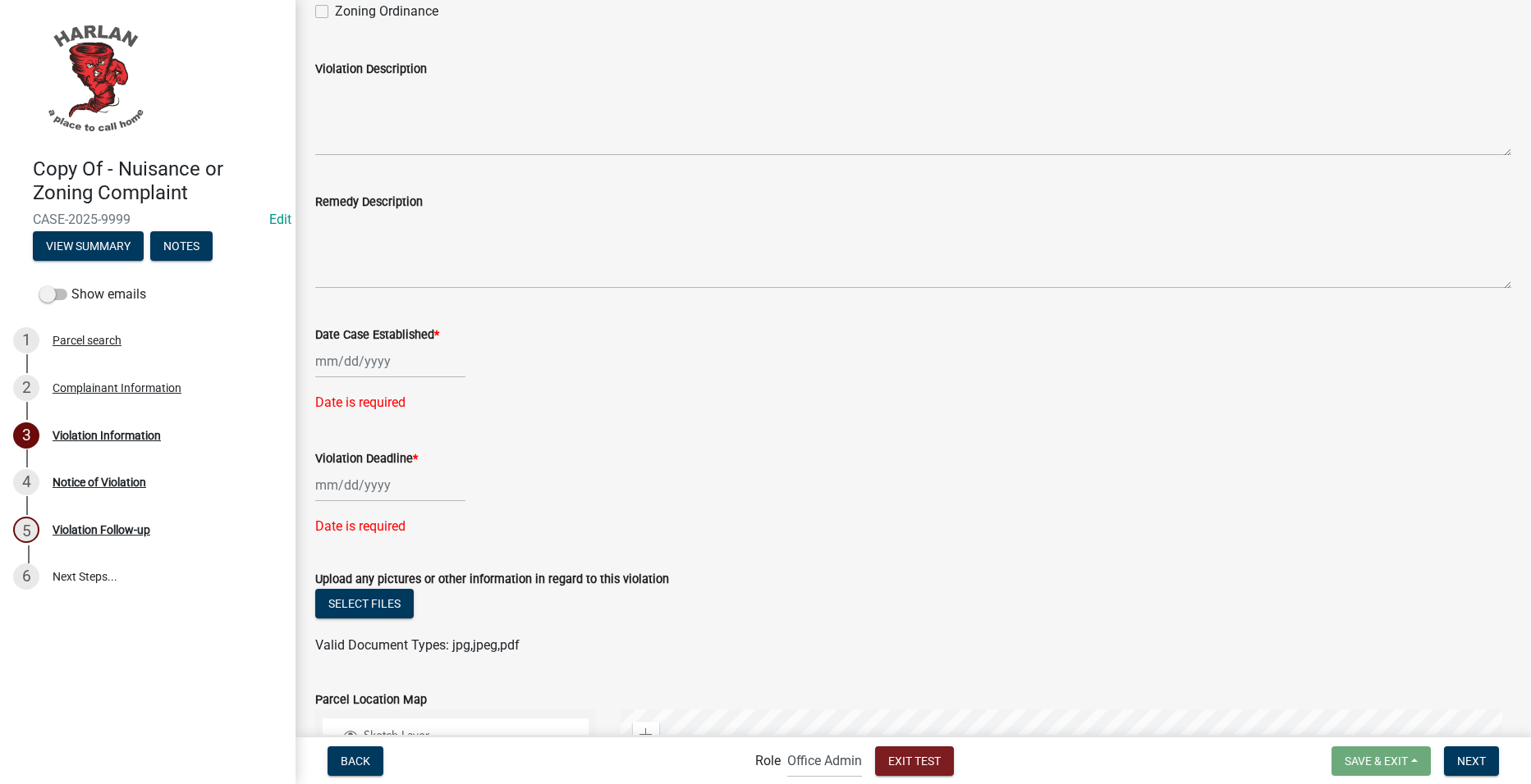
click at [392, 366] on div at bounding box center [390, 361] width 150 height 34
select select "9"
select select "2025"
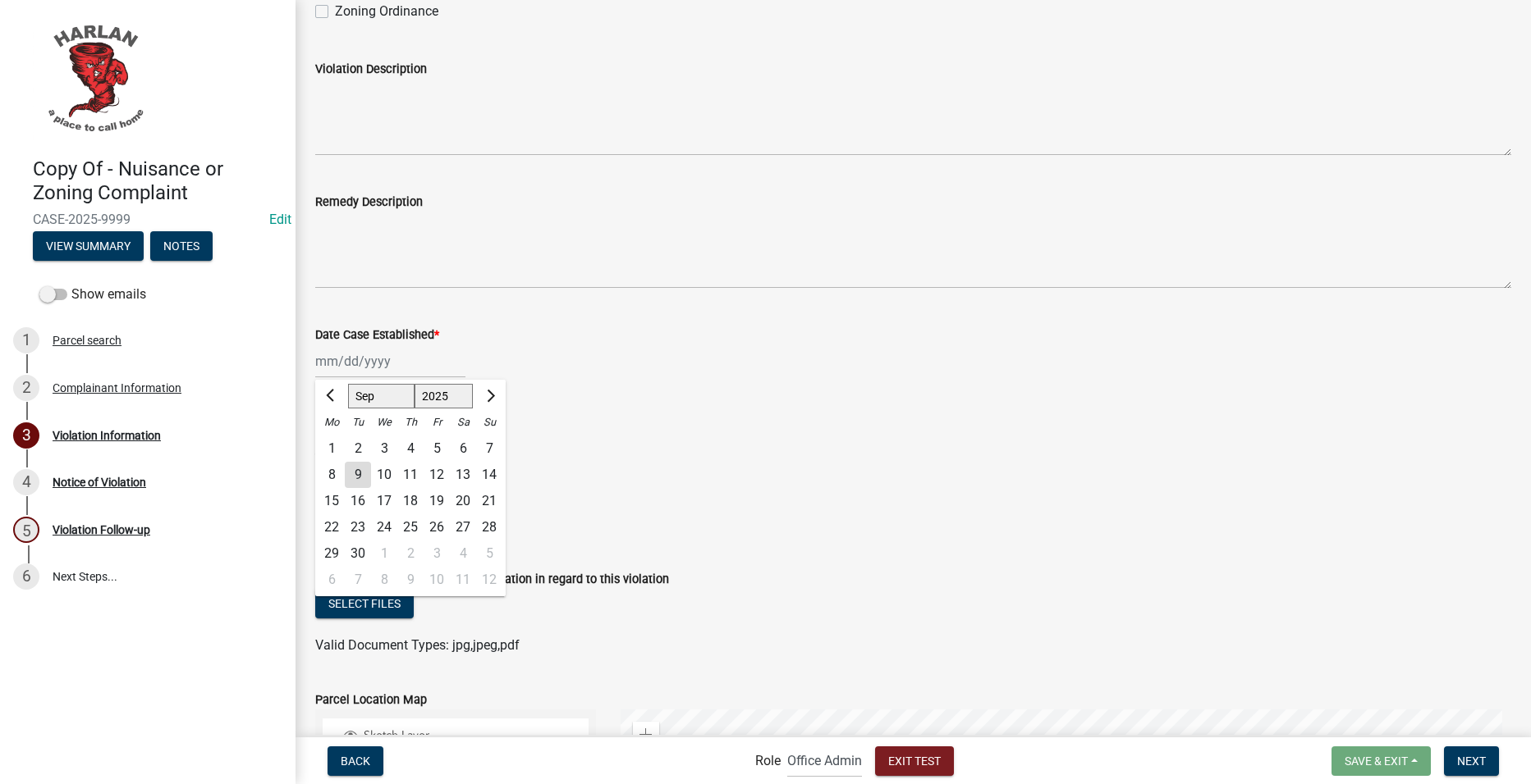
click at [357, 473] on div "9" at bounding box center [357, 475] width 26 height 26
type input "[DATE]"
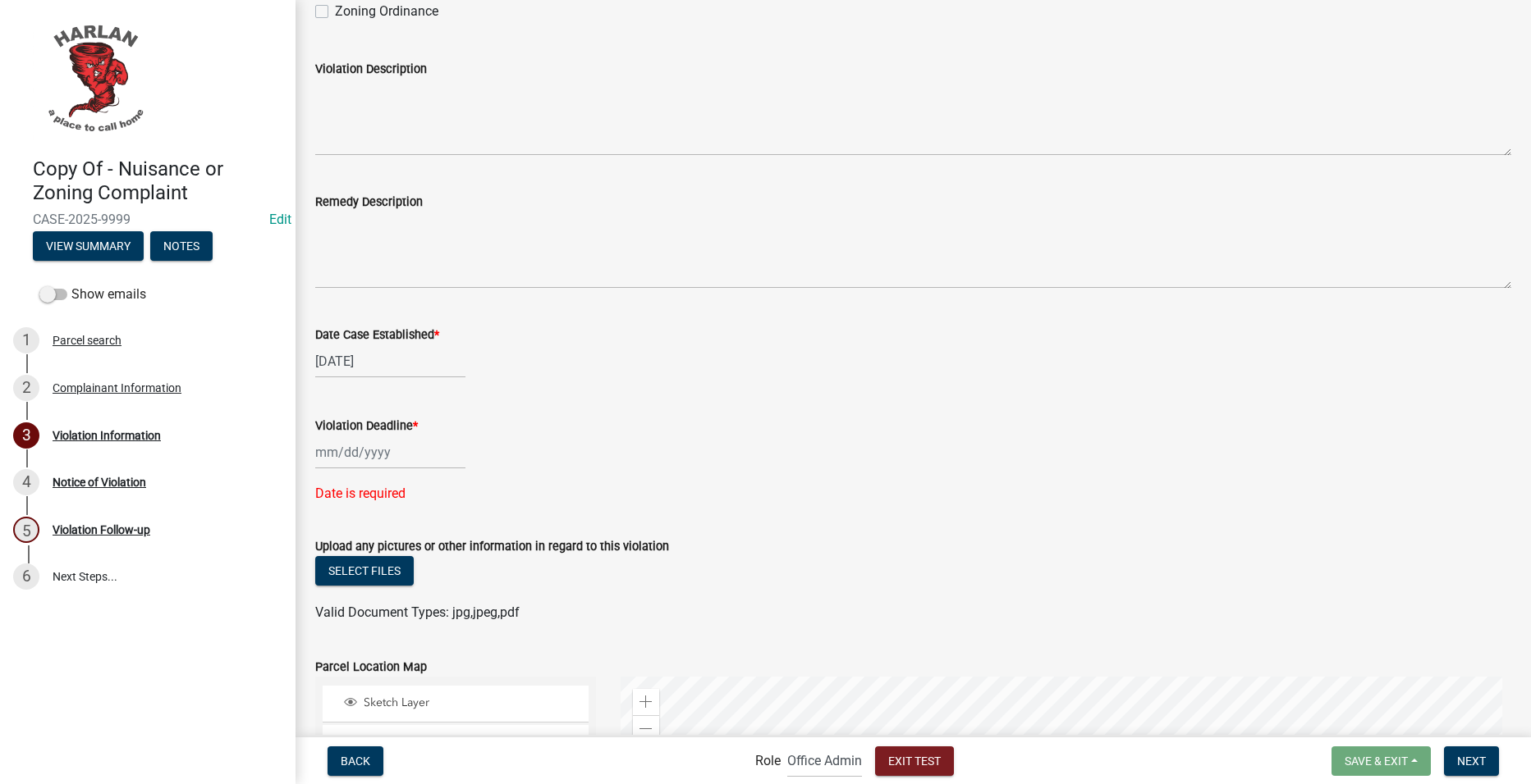
click at [358, 451] on div at bounding box center [390, 452] width 150 height 34
select select "9"
select select "2025"
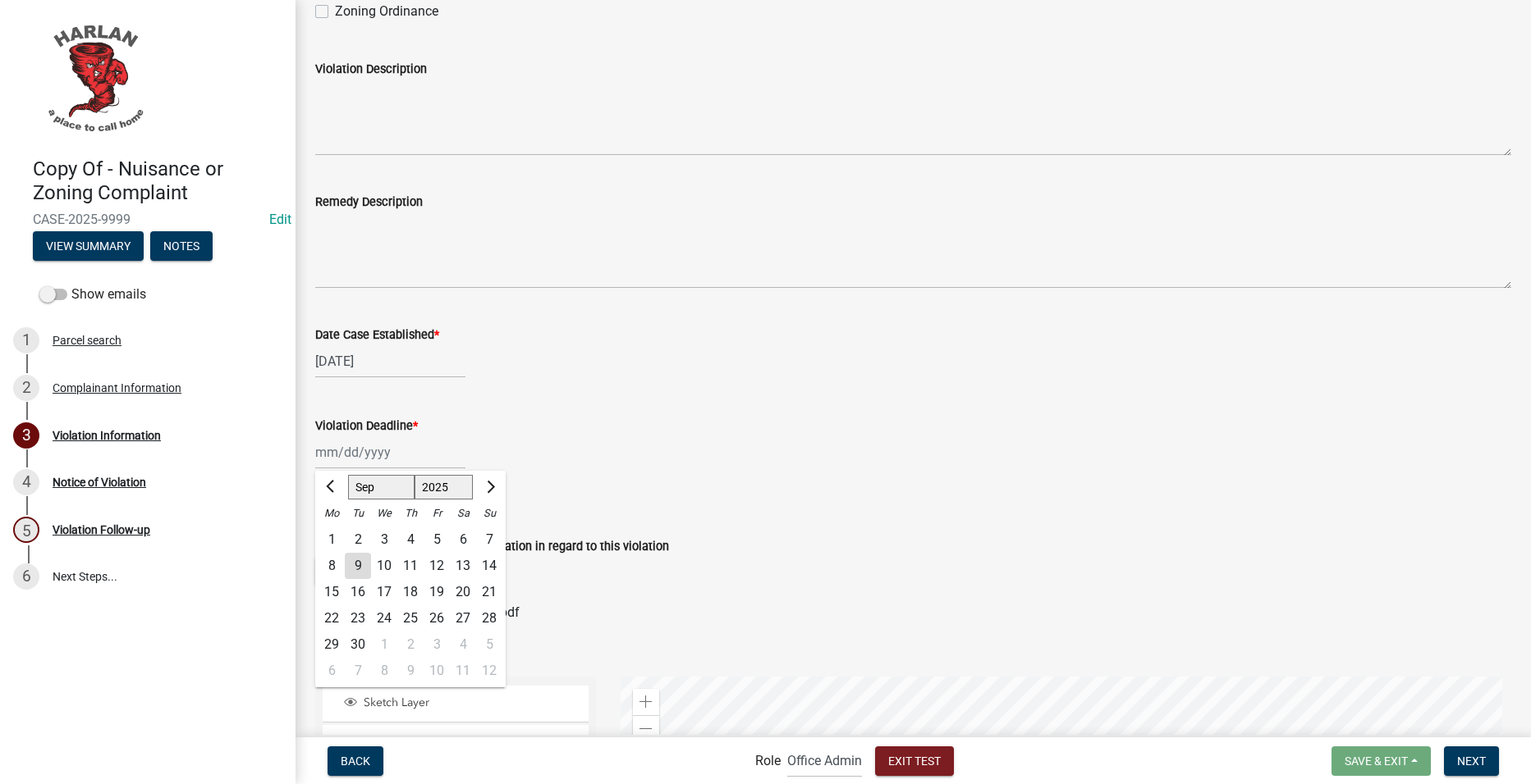
click at [393, 560] on div "10" at bounding box center [384, 566] width 26 height 26
type input "[DATE]"
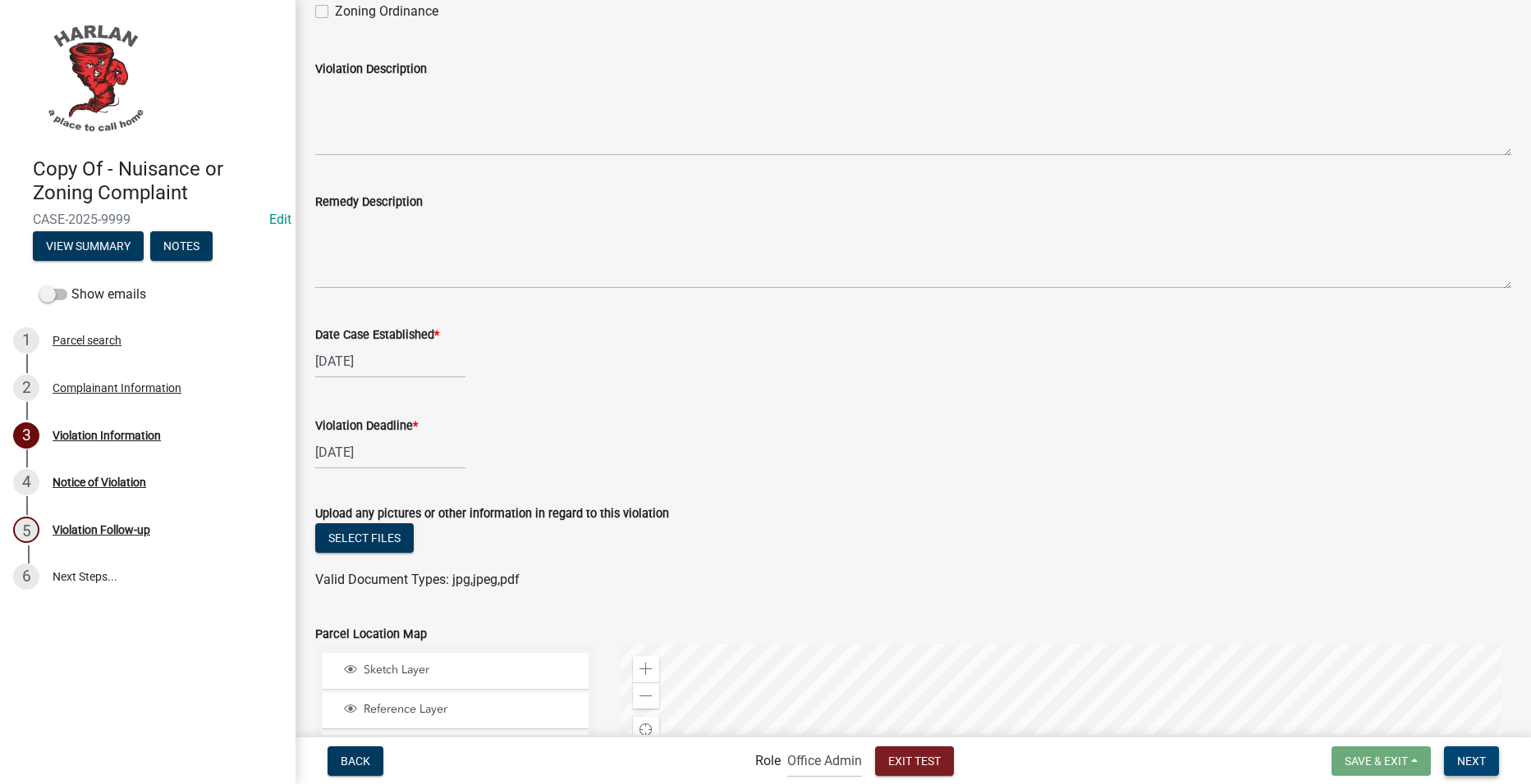
click at [1461, 756] on span "Next" at bounding box center [1472, 760] width 29 height 13
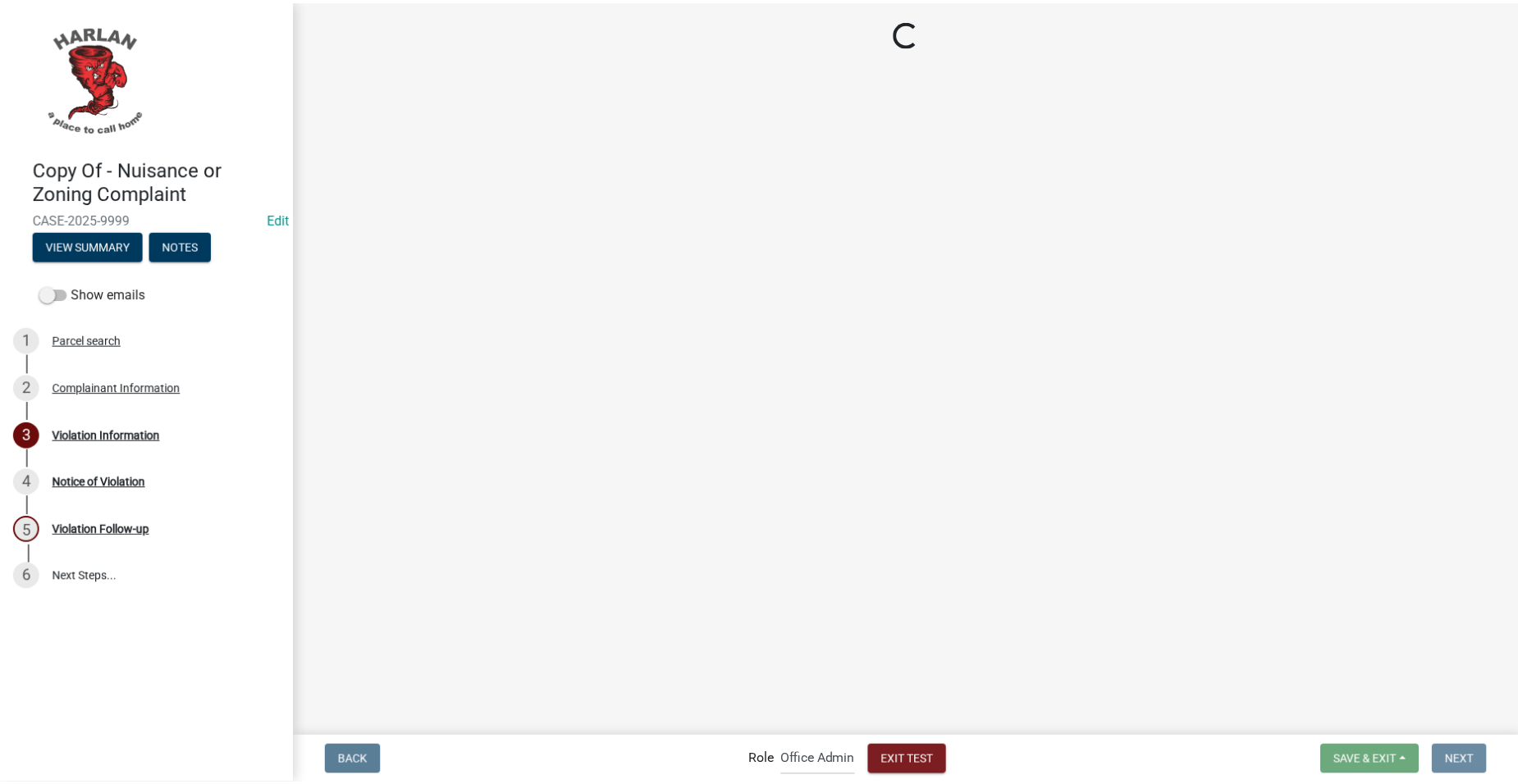
scroll to position [0, 0]
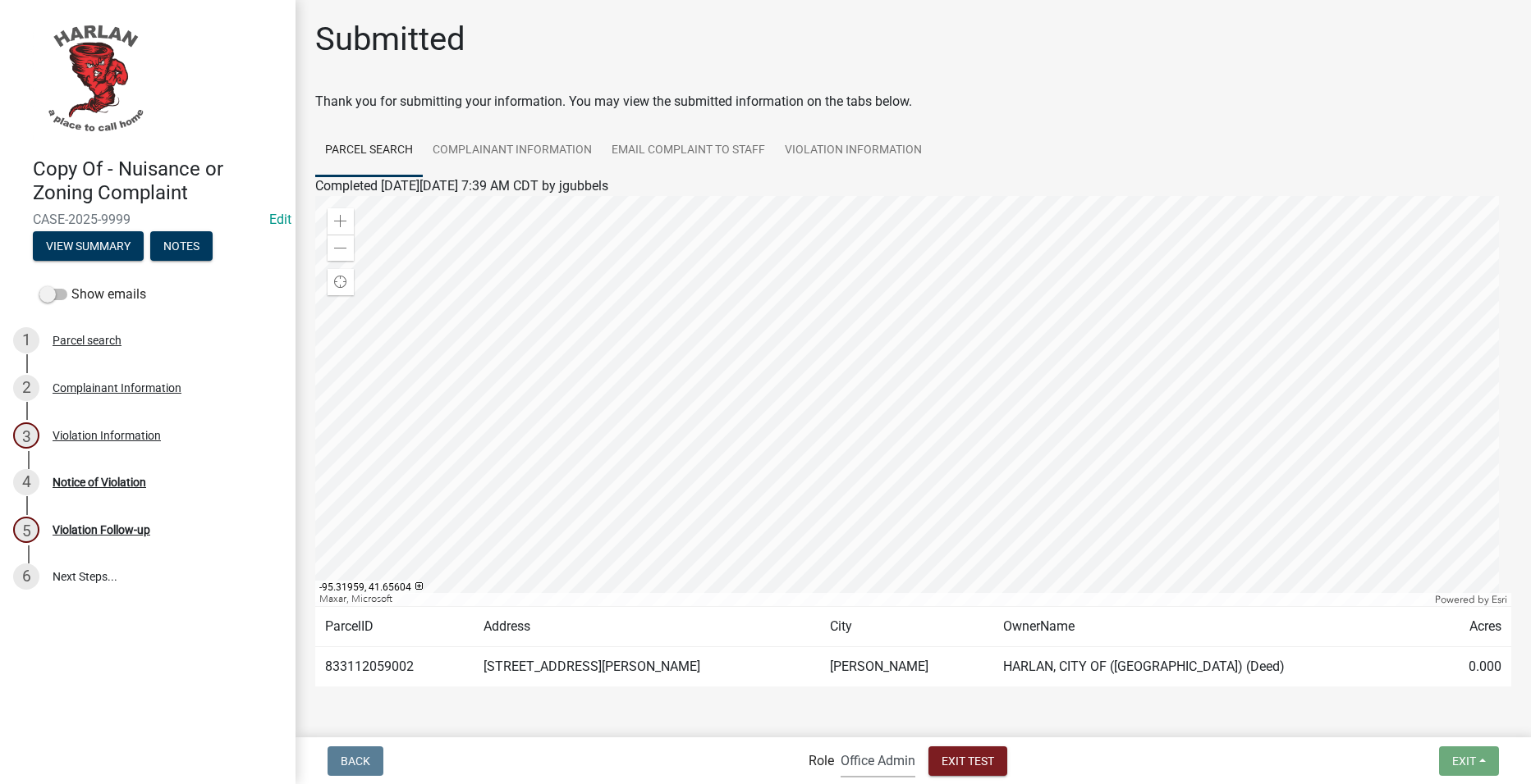
click at [878, 760] on select "Applicant Admin Office Admin" at bounding box center [878, 760] width 75 height 34
click at [841, 744] on select "Applicant Admin Office Admin" at bounding box center [878, 760] width 75 height 34
click at [858, 769] on select "Applicant Admin Office Admin" at bounding box center [878, 760] width 75 height 34
click at [841, 744] on select "Applicant Admin Office Admin" at bounding box center [878, 760] width 75 height 34
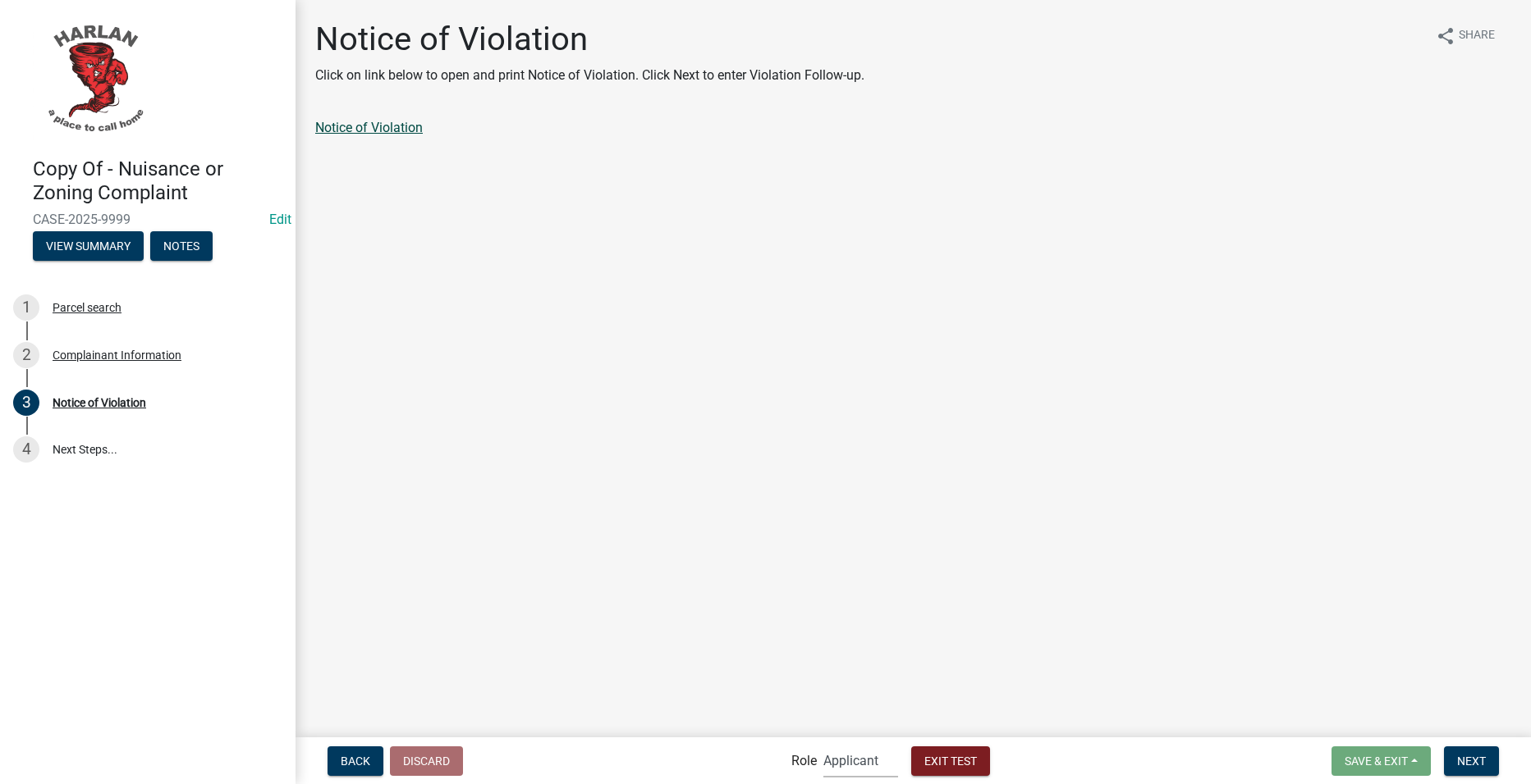
click at [378, 133] on link "Notice of Violation" at bounding box center [369, 127] width 108 height 15
drag, startPoint x: 1466, startPoint y: 761, endPoint x: 1464, endPoint y: 749, distance: 12.2
click at [1465, 761] on span "Next" at bounding box center [1472, 760] width 29 height 13
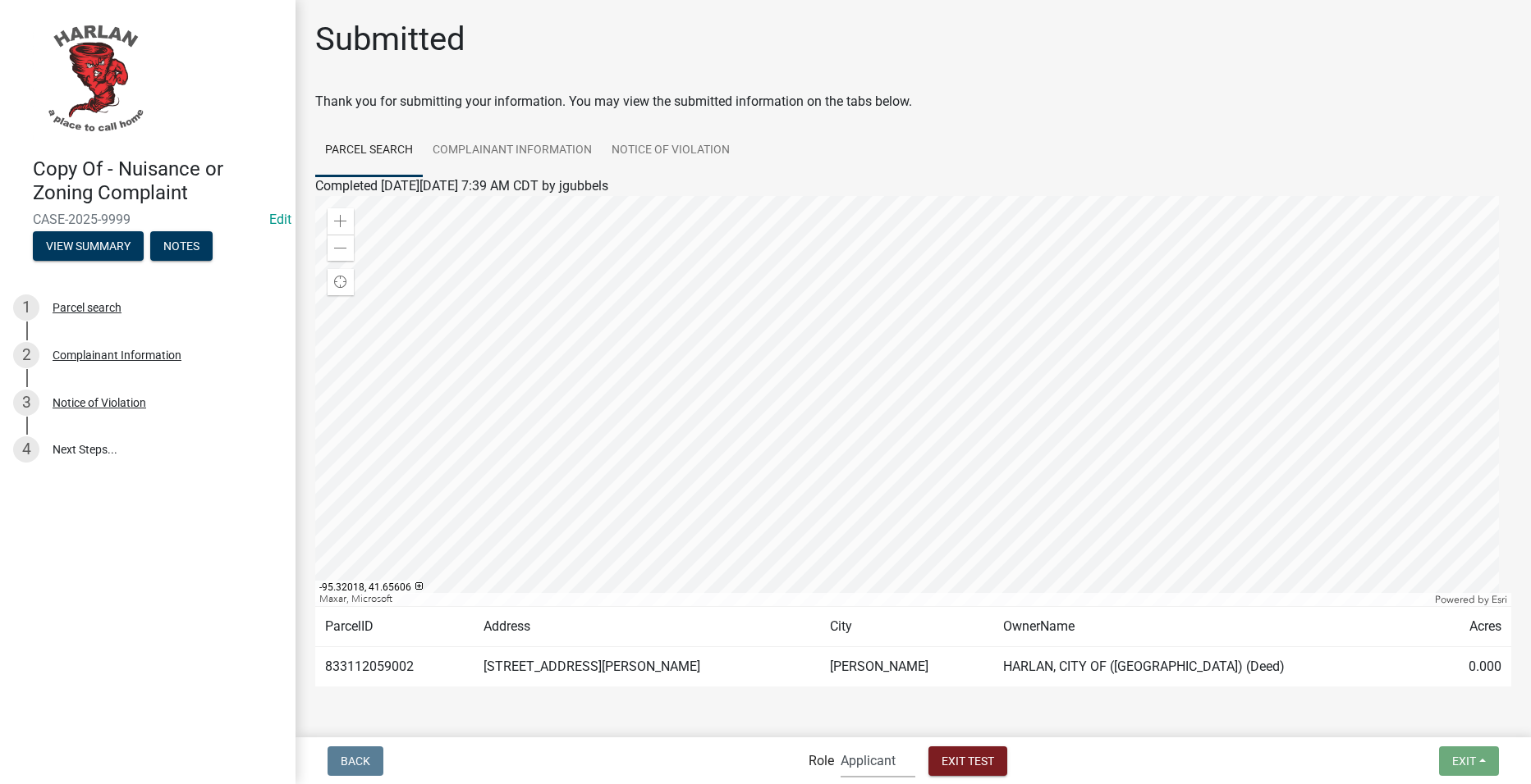
click at [883, 766] on select "Applicant Admin Office Admin" at bounding box center [878, 760] width 75 height 34
select select "ba677b51-bb33-44ef-ad85-8e1a22dd305b"
click at [841, 744] on select "Applicant Admin Office Admin" at bounding box center [878, 760] width 75 height 34
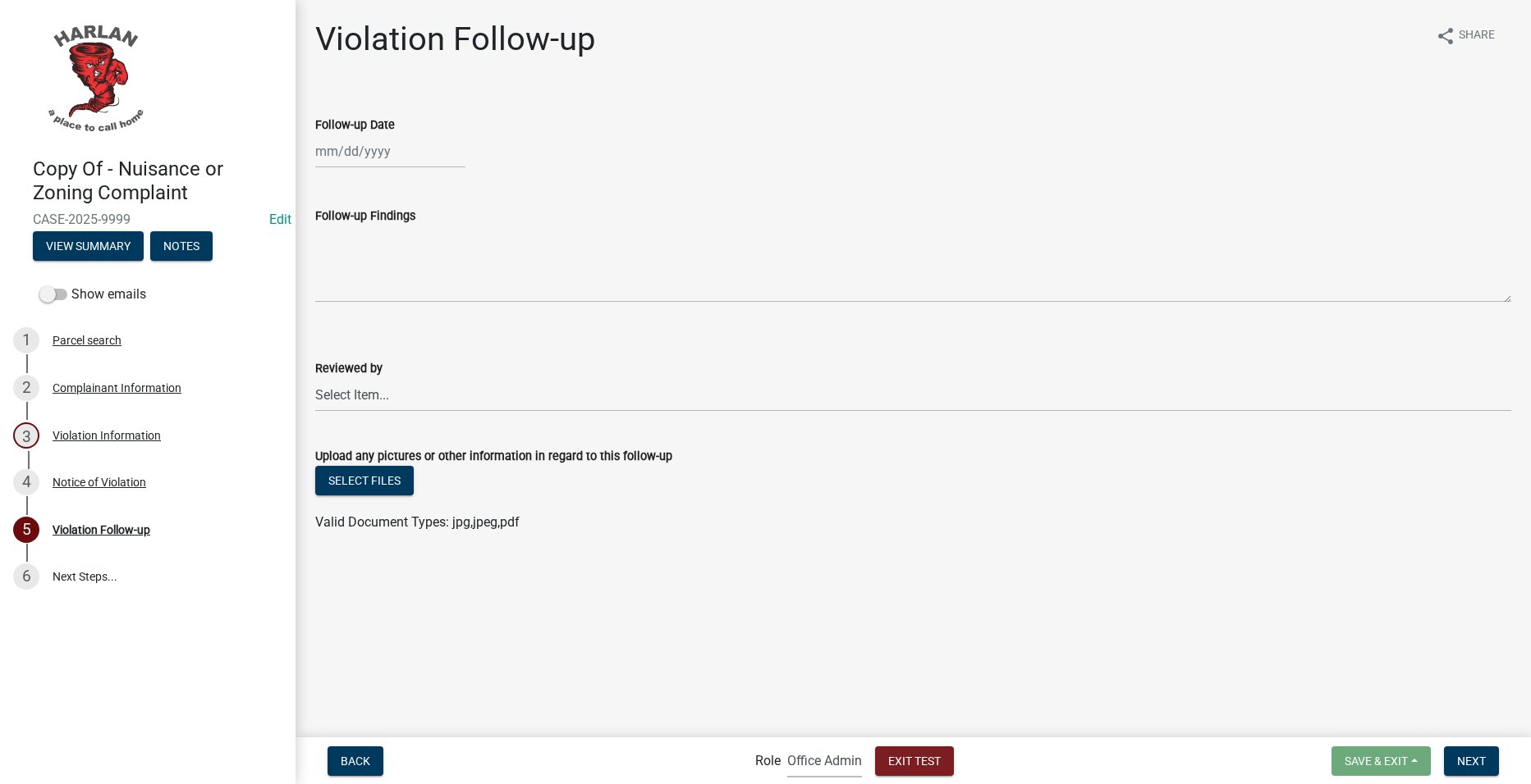
click at [399, 148] on div at bounding box center [390, 151] width 150 height 34
select select "9"
select select "2025"
click at [357, 258] on div "9" at bounding box center [357, 264] width 26 height 26
type input "[DATE]"
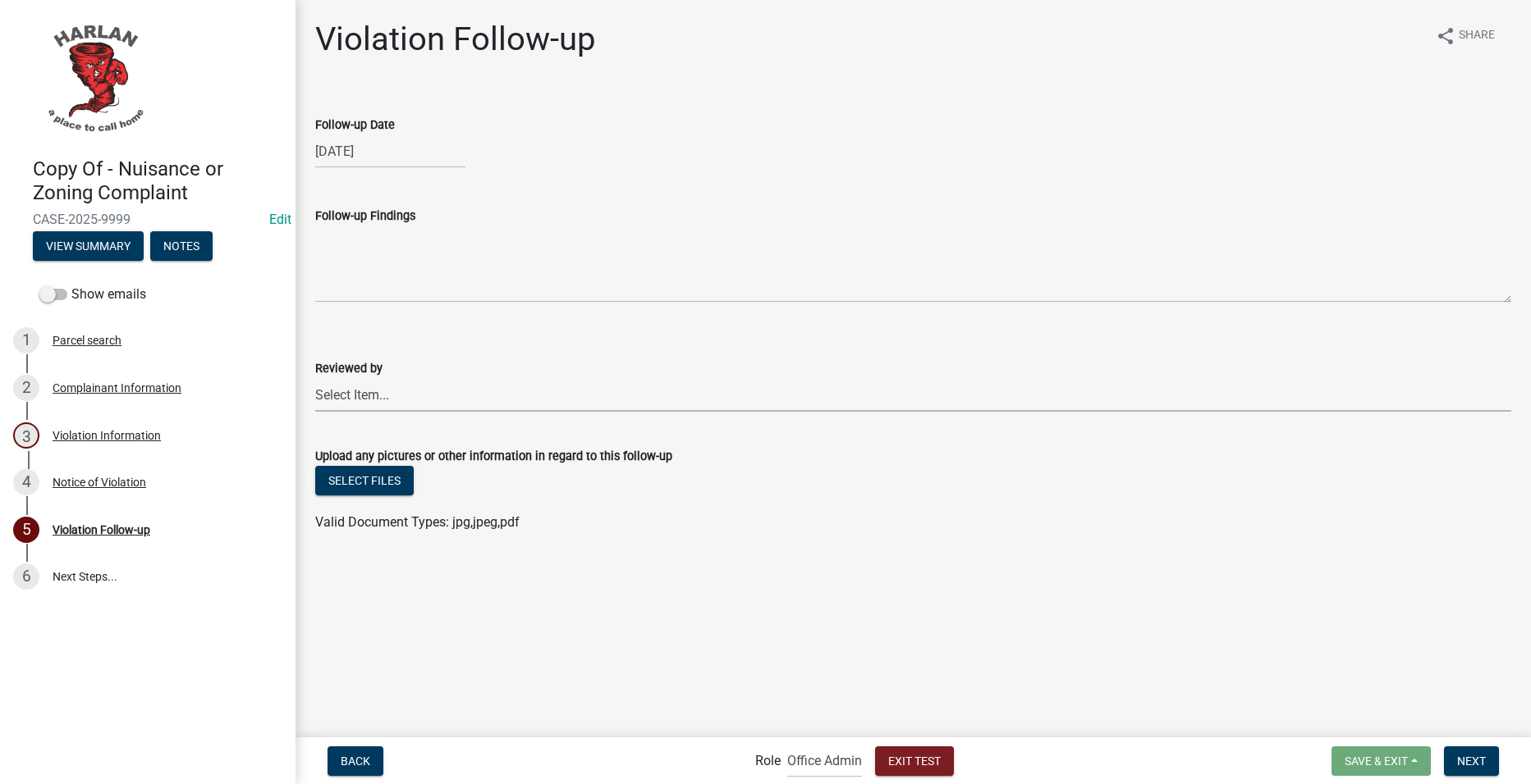
click at [502, 406] on select "Select Item... Build Custom List" at bounding box center [913, 395] width 1195 height 34
click at [316, 378] on select "Select Item... Build Custom List" at bounding box center [913, 395] width 1195 height 34
select select "e9d4c309-e856-4c90-aa24-271ea6b989a0"
drag, startPoint x: 1462, startPoint y: 769, endPoint x: 1445, endPoint y: 750, distance: 25.5
click at [1461, 768] on button "Next" at bounding box center [1471, 761] width 55 height 29
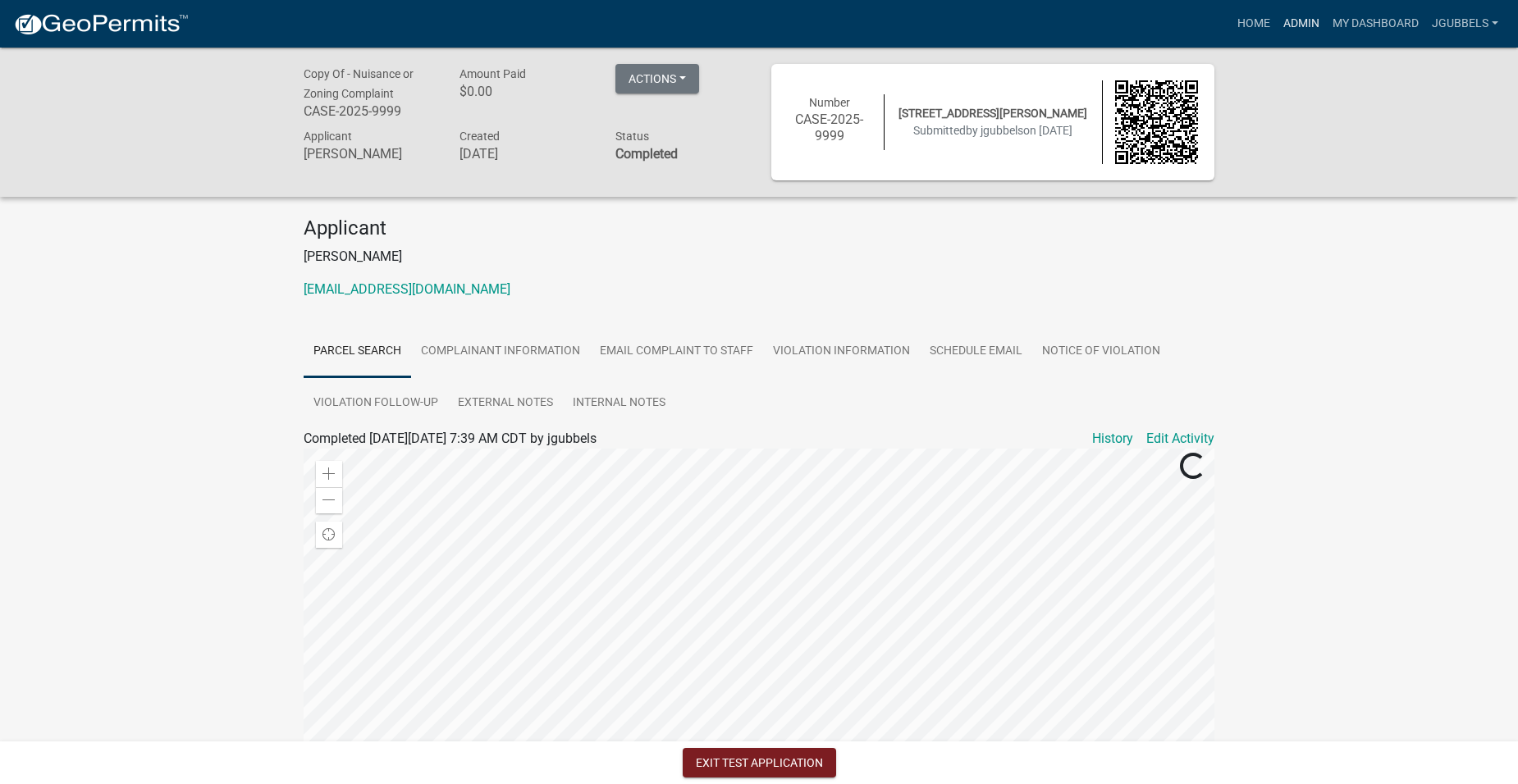
click at [1285, 36] on link "Admin" at bounding box center [1301, 24] width 49 height 31
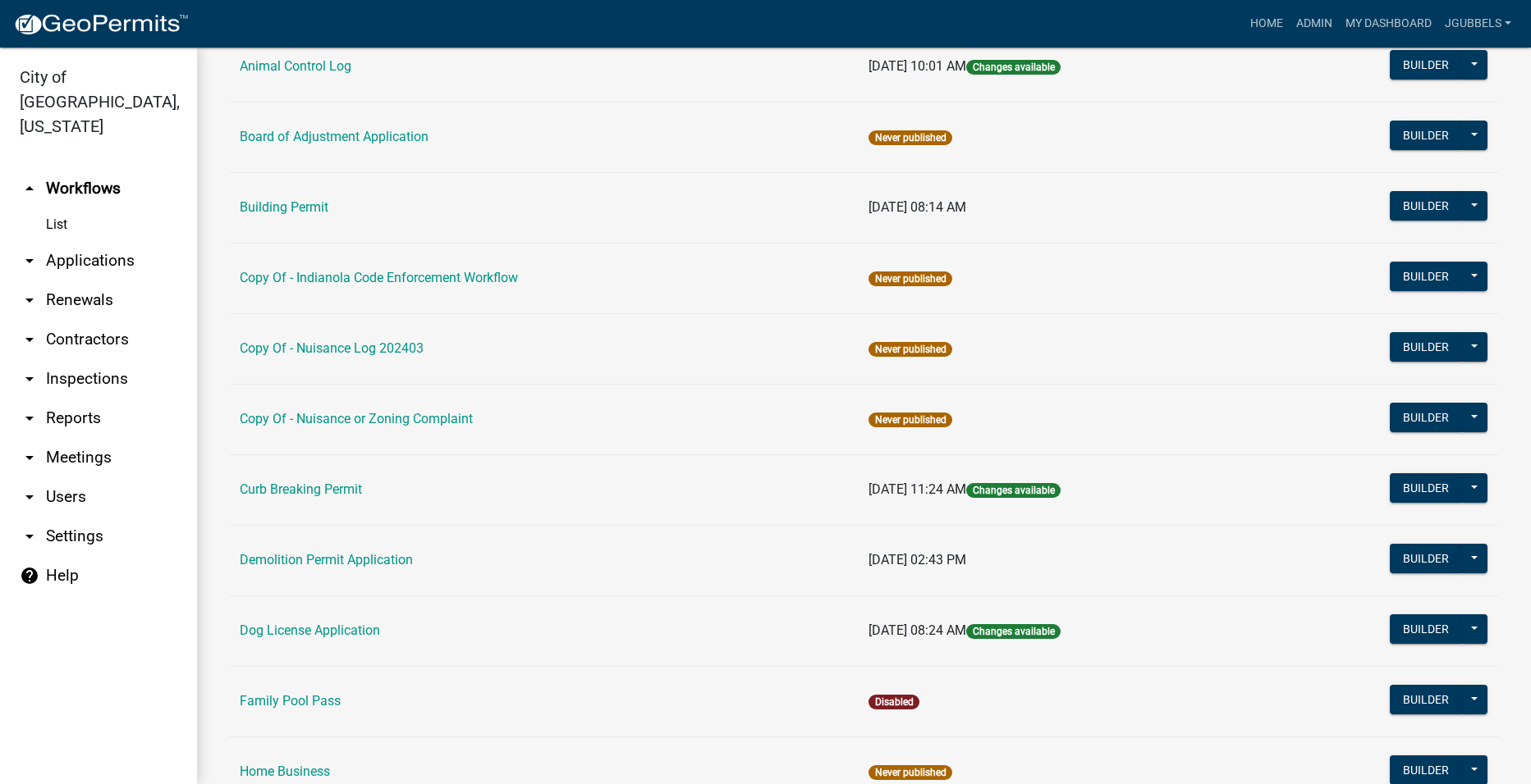
scroll to position [246, 0]
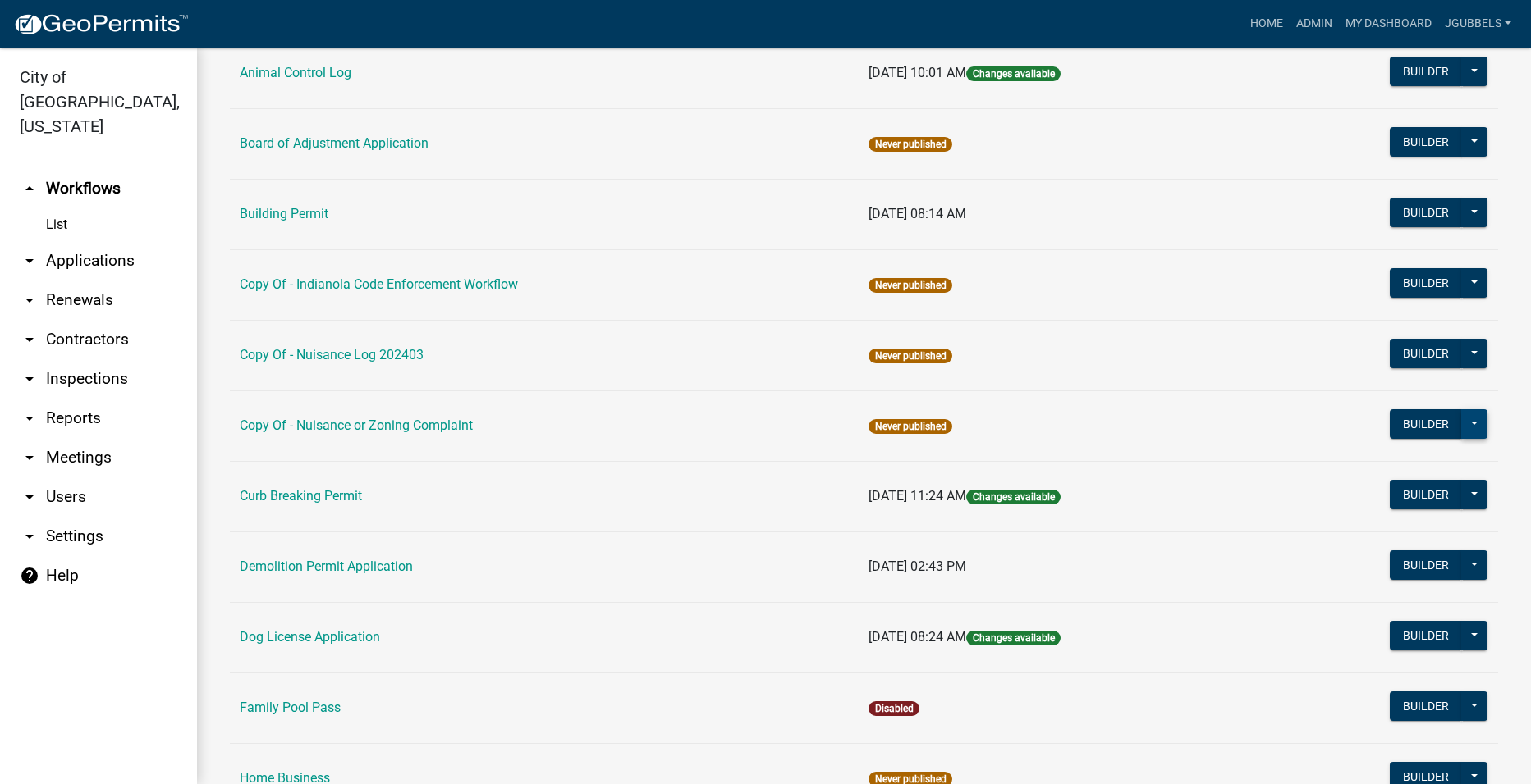
click at [1461, 417] on button at bounding box center [1474, 424] width 26 height 29
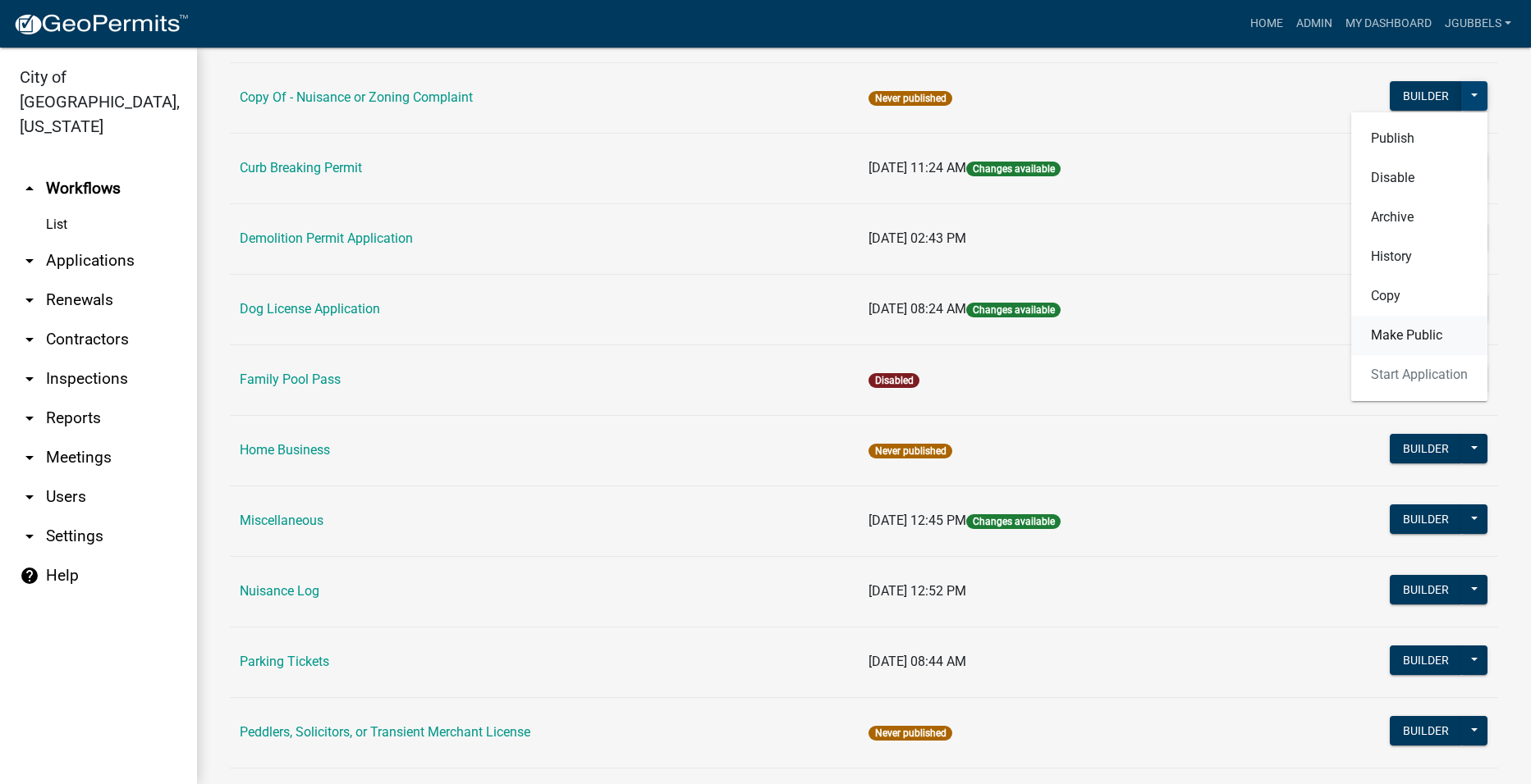
scroll to position [328, 0]
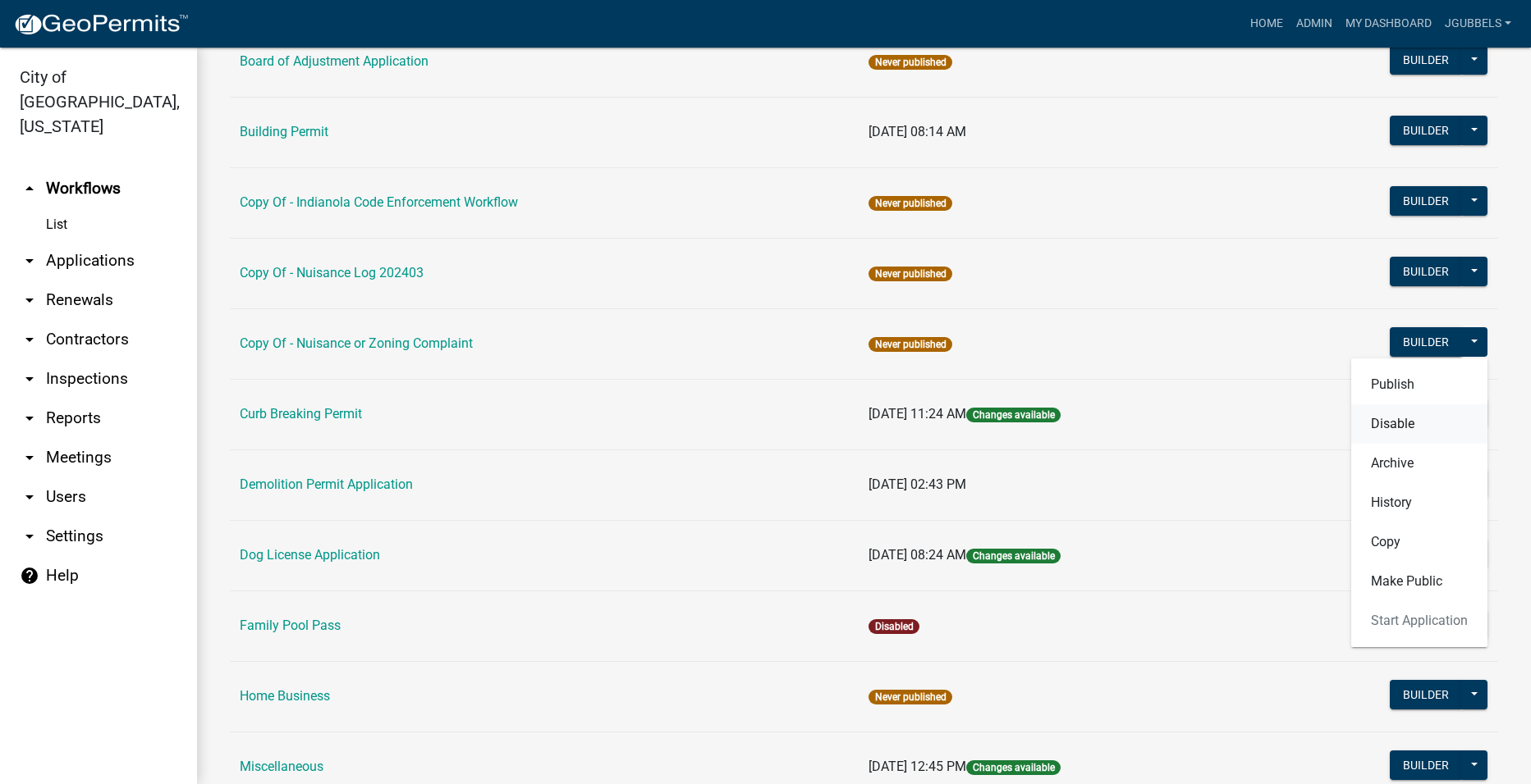
click at [1414, 426] on button "Disable" at bounding box center [1418, 424] width 136 height 39
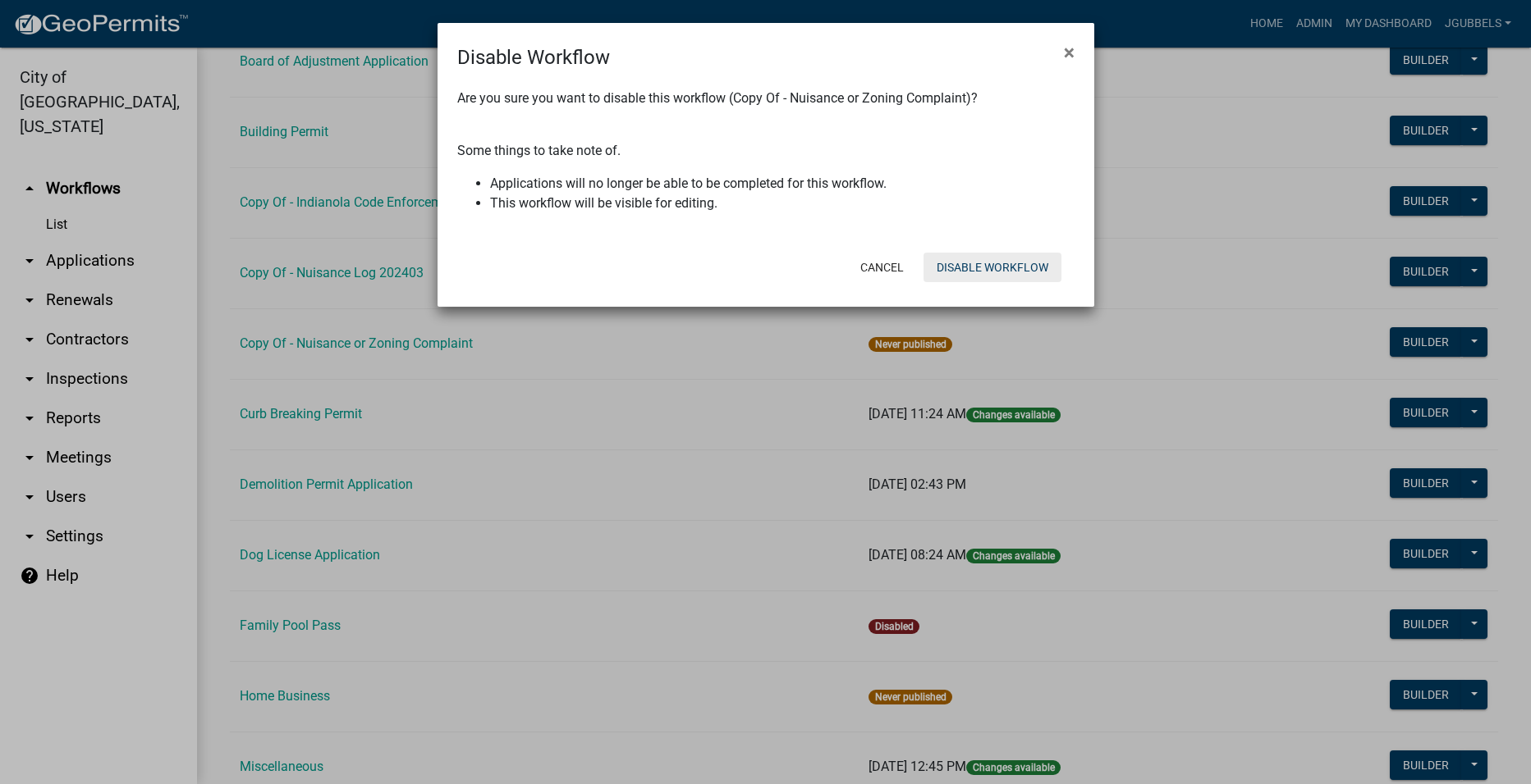
click at [1021, 269] on button "Disable Workflow" at bounding box center [992, 267] width 138 height 29
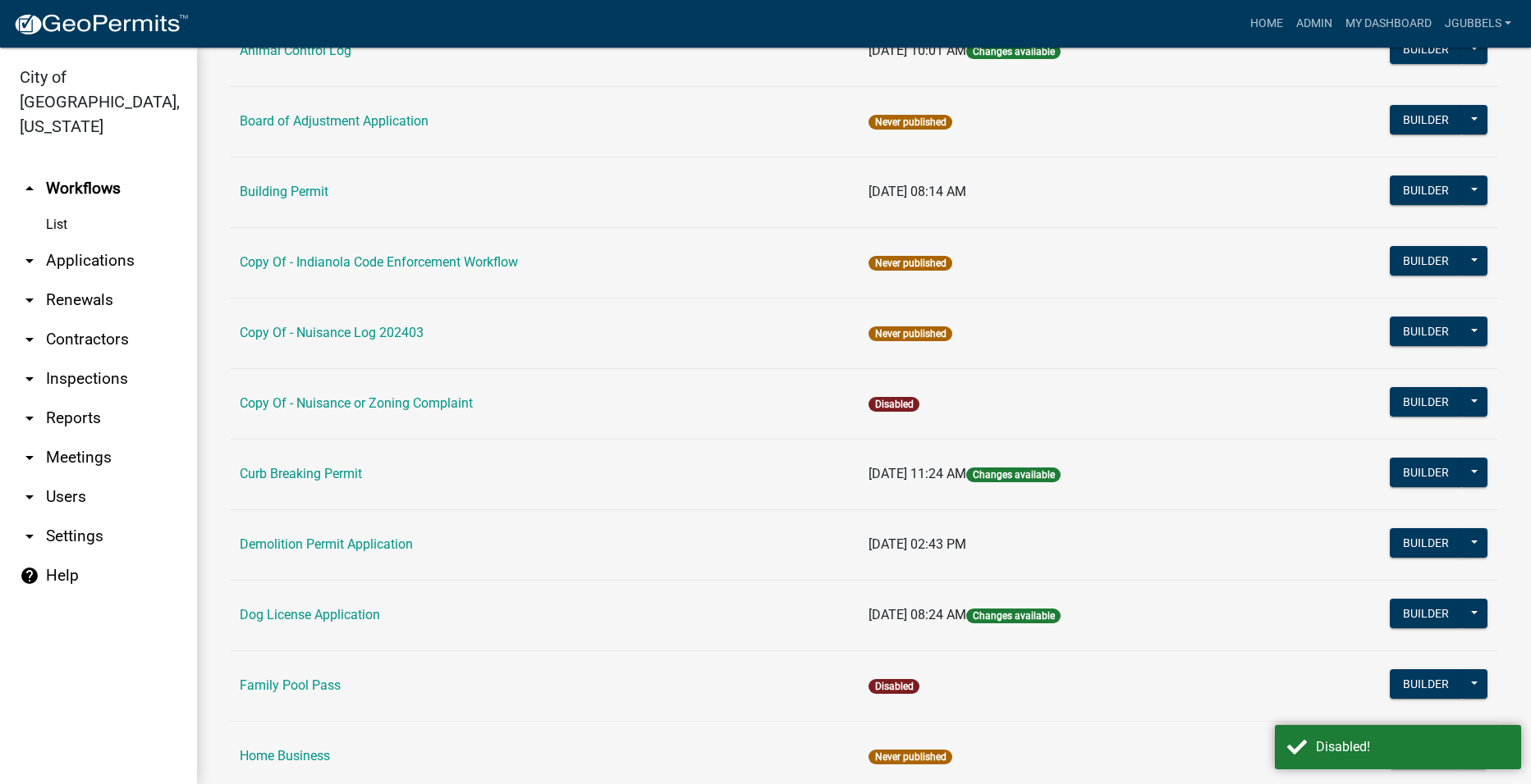
scroll to position [164, 0]
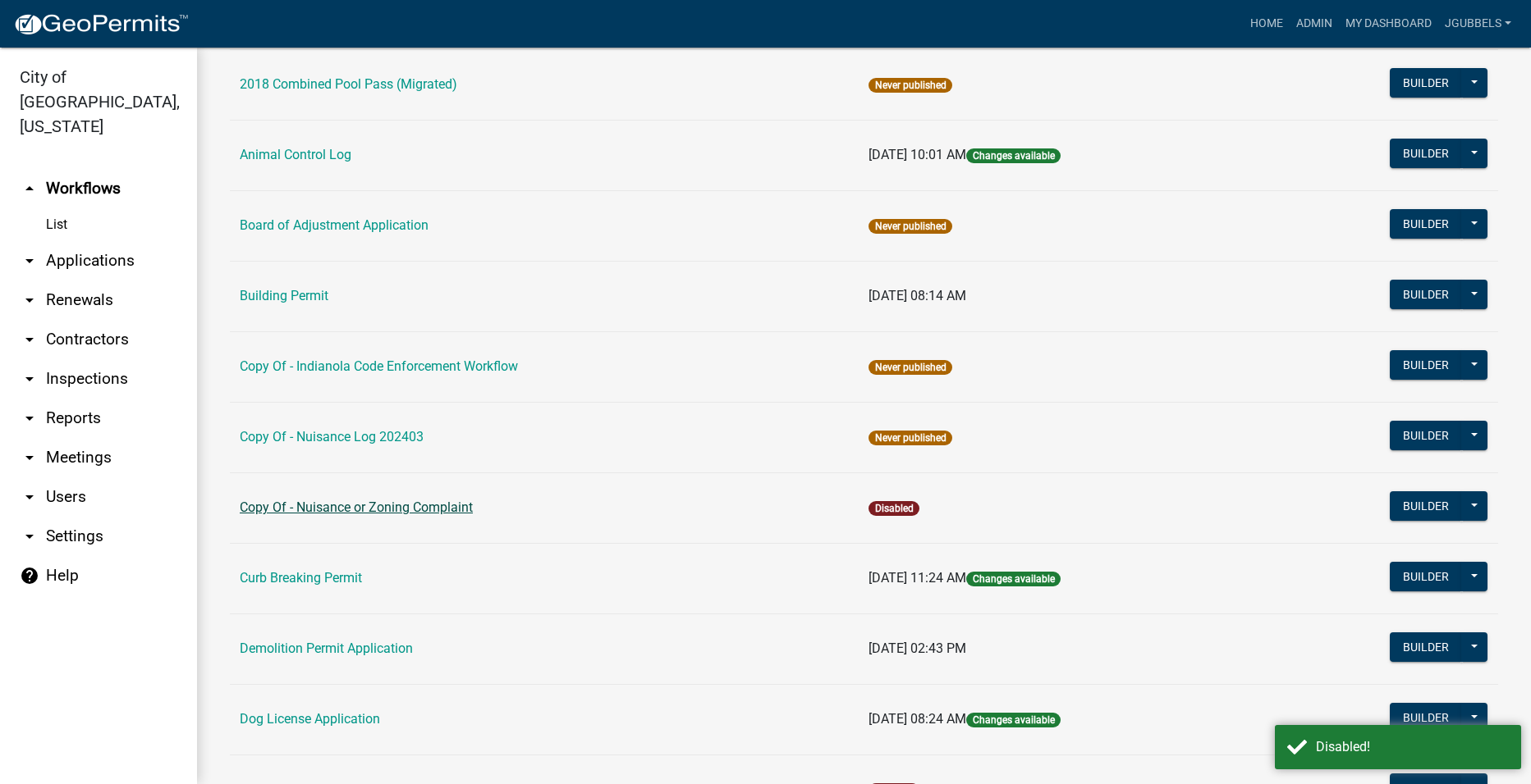
drag, startPoint x: 378, startPoint y: 510, endPoint x: 367, endPoint y: 509, distance: 11.0
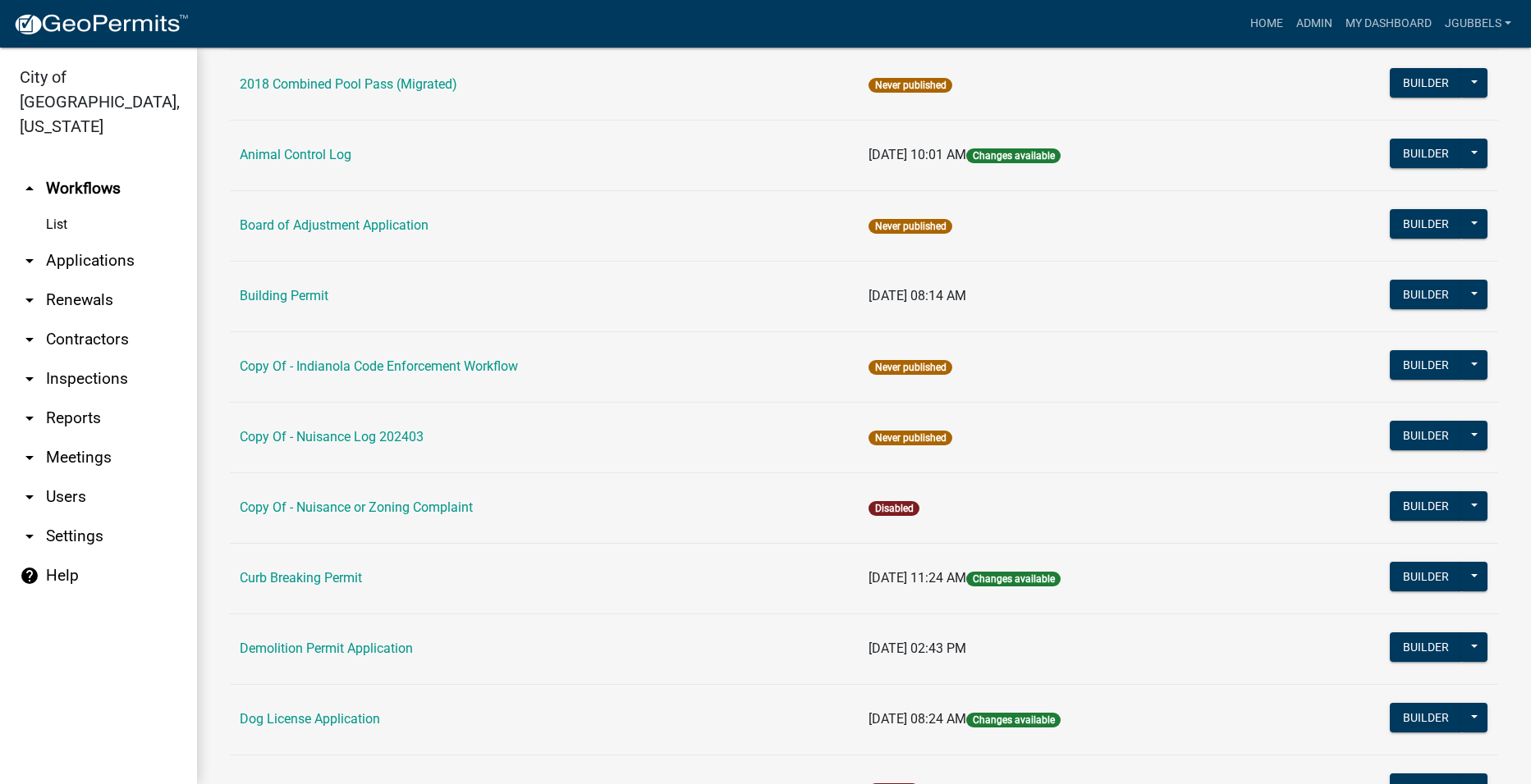
drag, startPoint x: 367, startPoint y: 509, endPoint x: 272, endPoint y: 534, distance: 98.2
click at [272, 534] on td "Copy Of - Nuisance or Zoning Complaint" at bounding box center [543, 507] width 628 height 70
click at [1431, 503] on button "Builder" at bounding box center [1425, 506] width 72 height 29
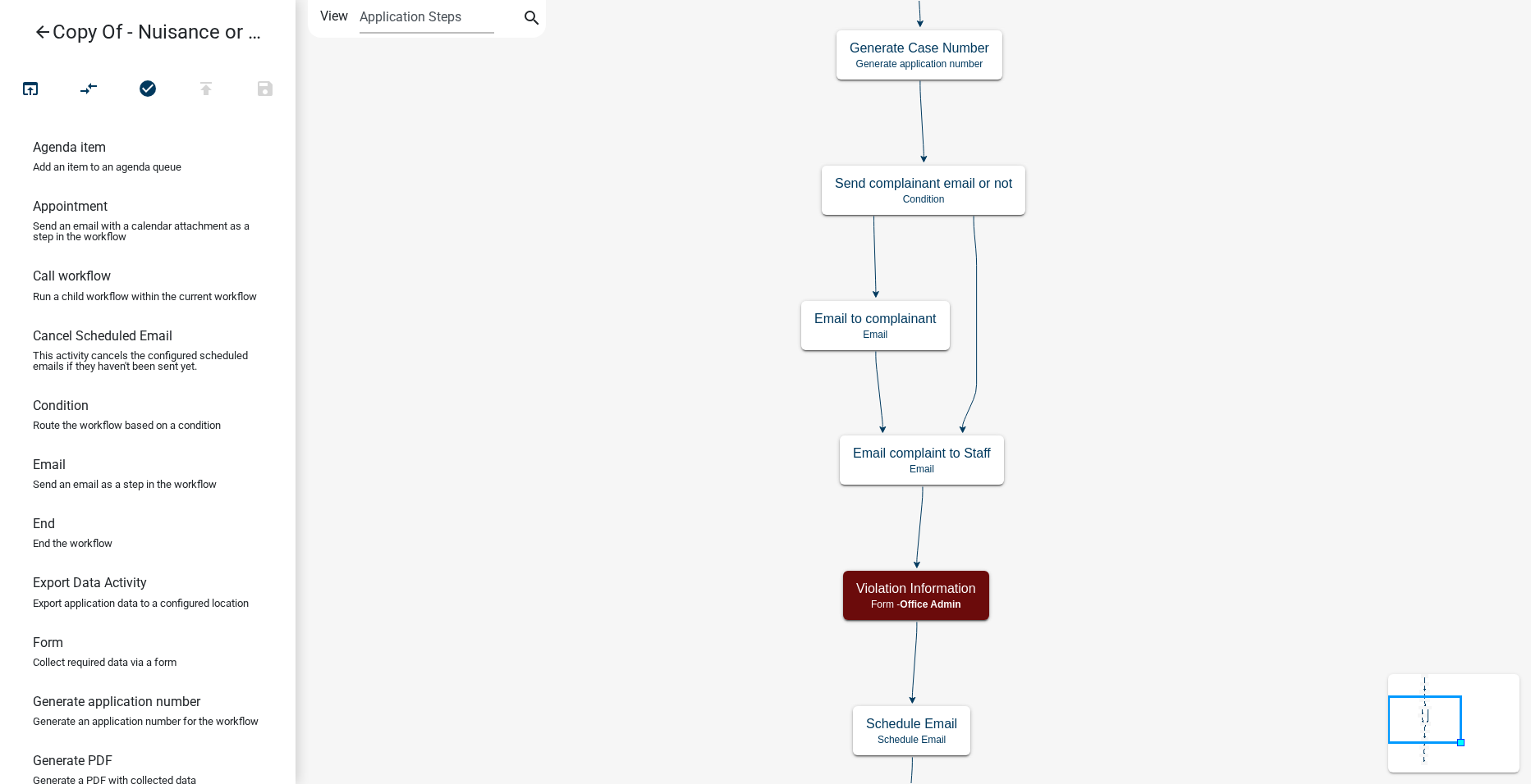
click at [40, 26] on icon "arrow_back" at bounding box center [43, 33] width 20 height 23
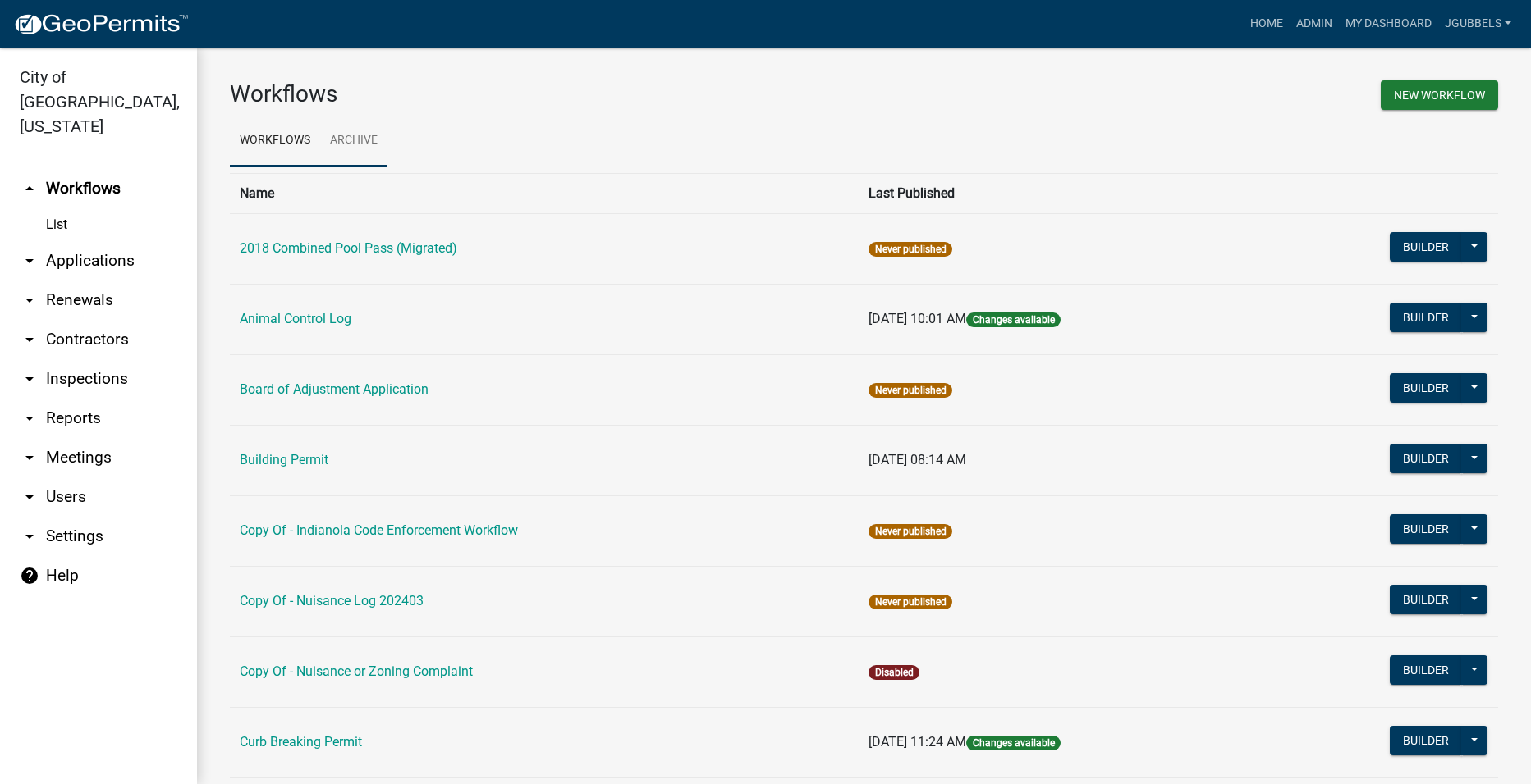
click at [343, 138] on link "Archive" at bounding box center [354, 141] width 67 height 53
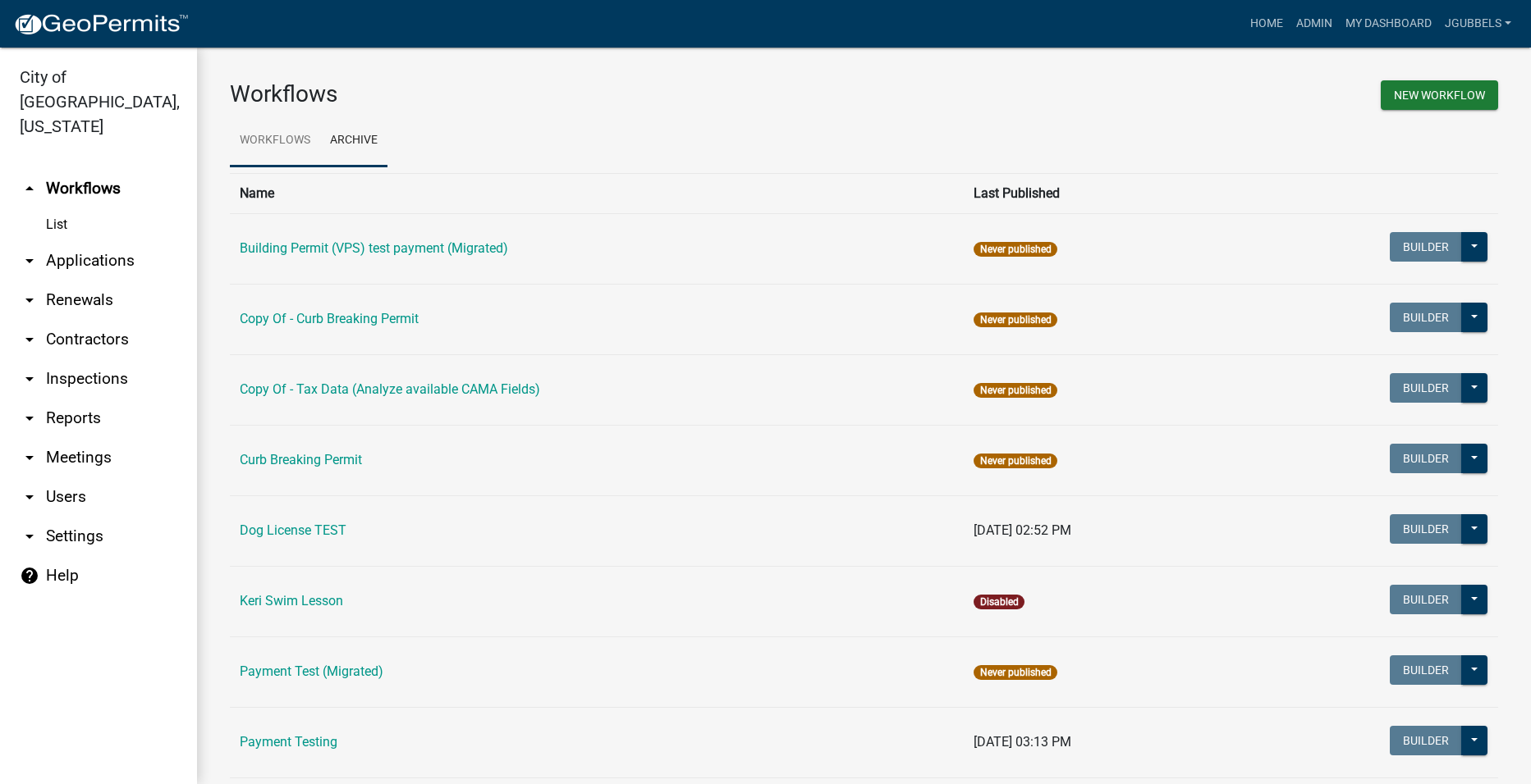
click at [264, 141] on link "Workflows" at bounding box center [274, 141] width 90 height 53
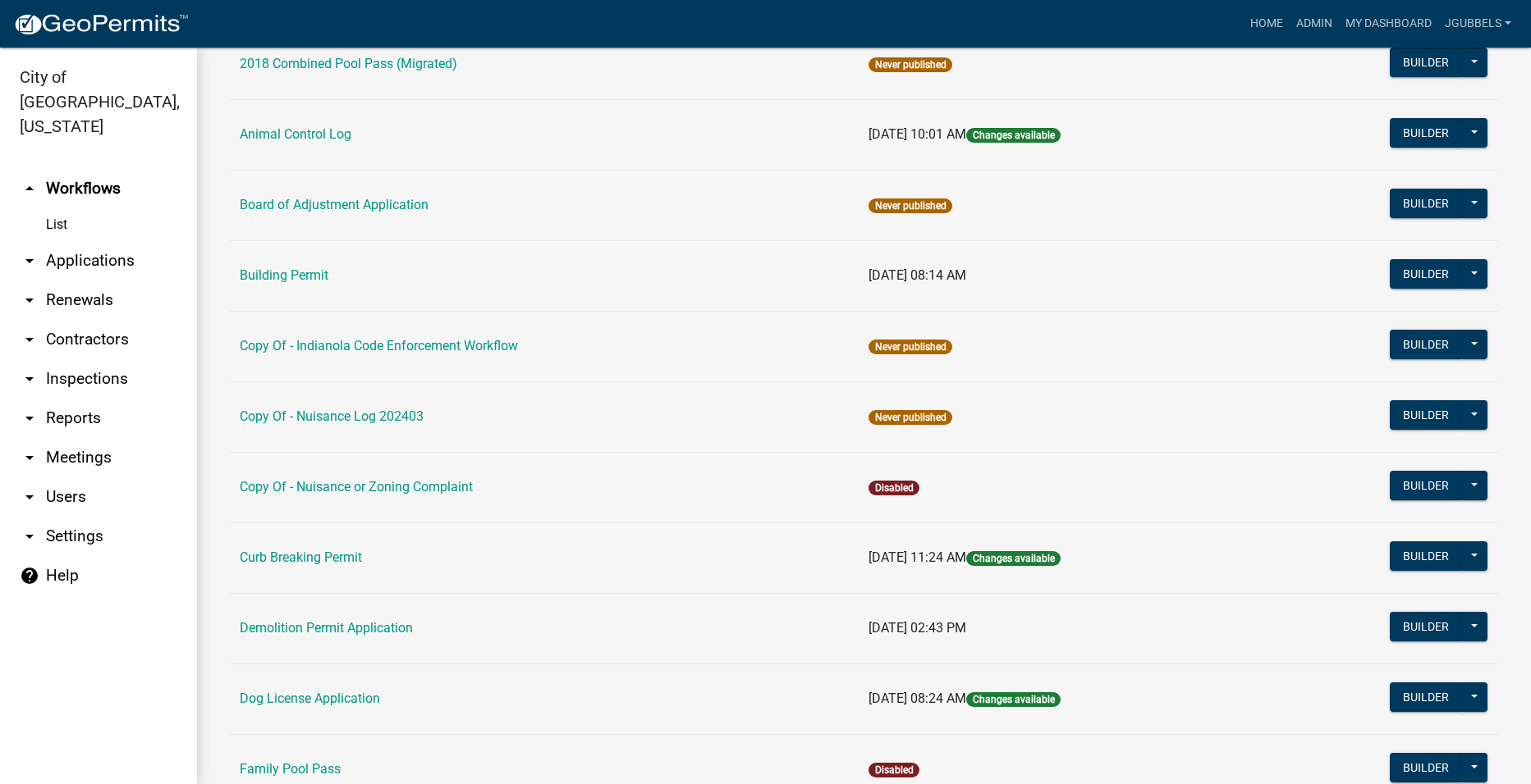
scroll to position [492, 0]
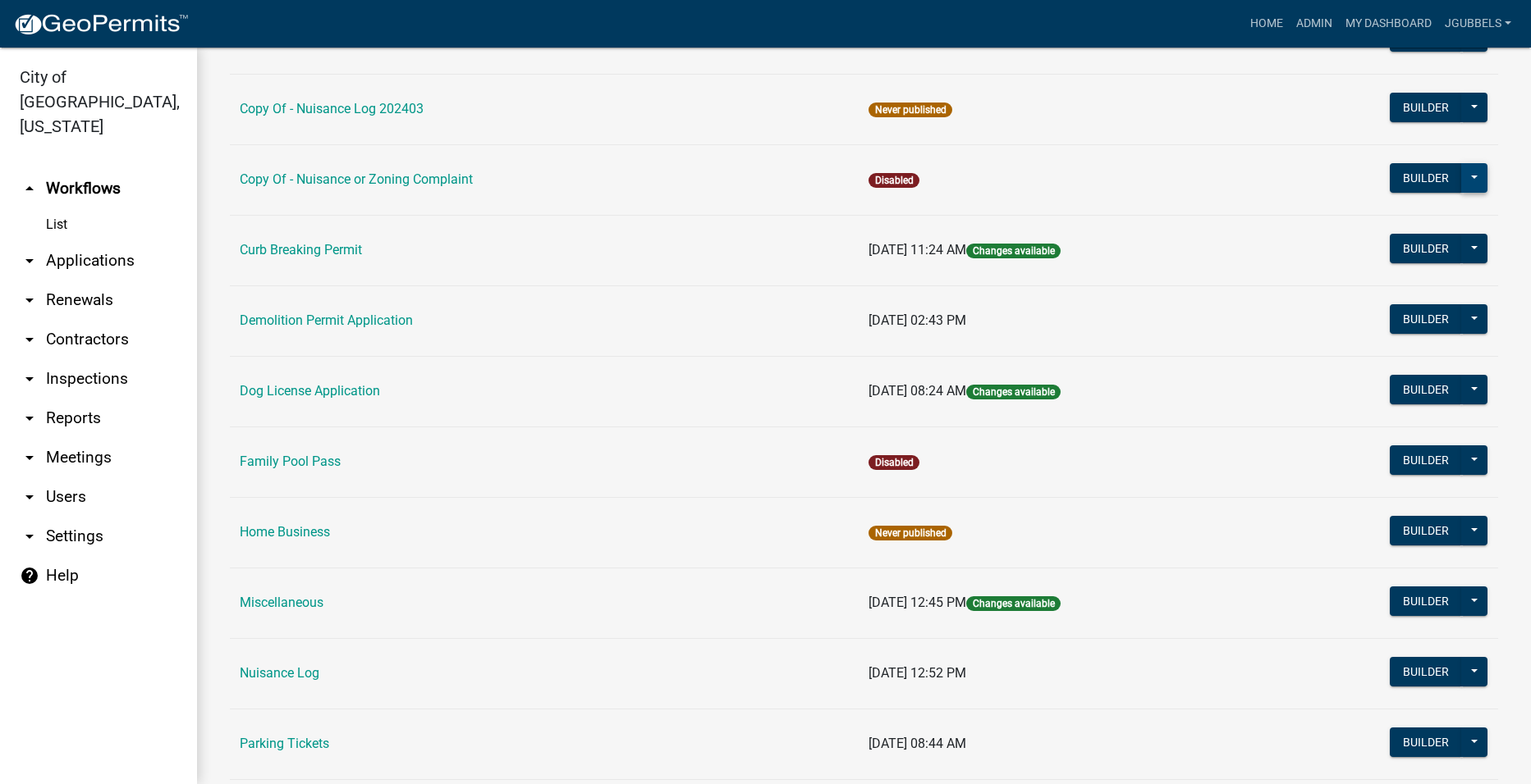
click at [1464, 170] on button at bounding box center [1474, 178] width 26 height 29
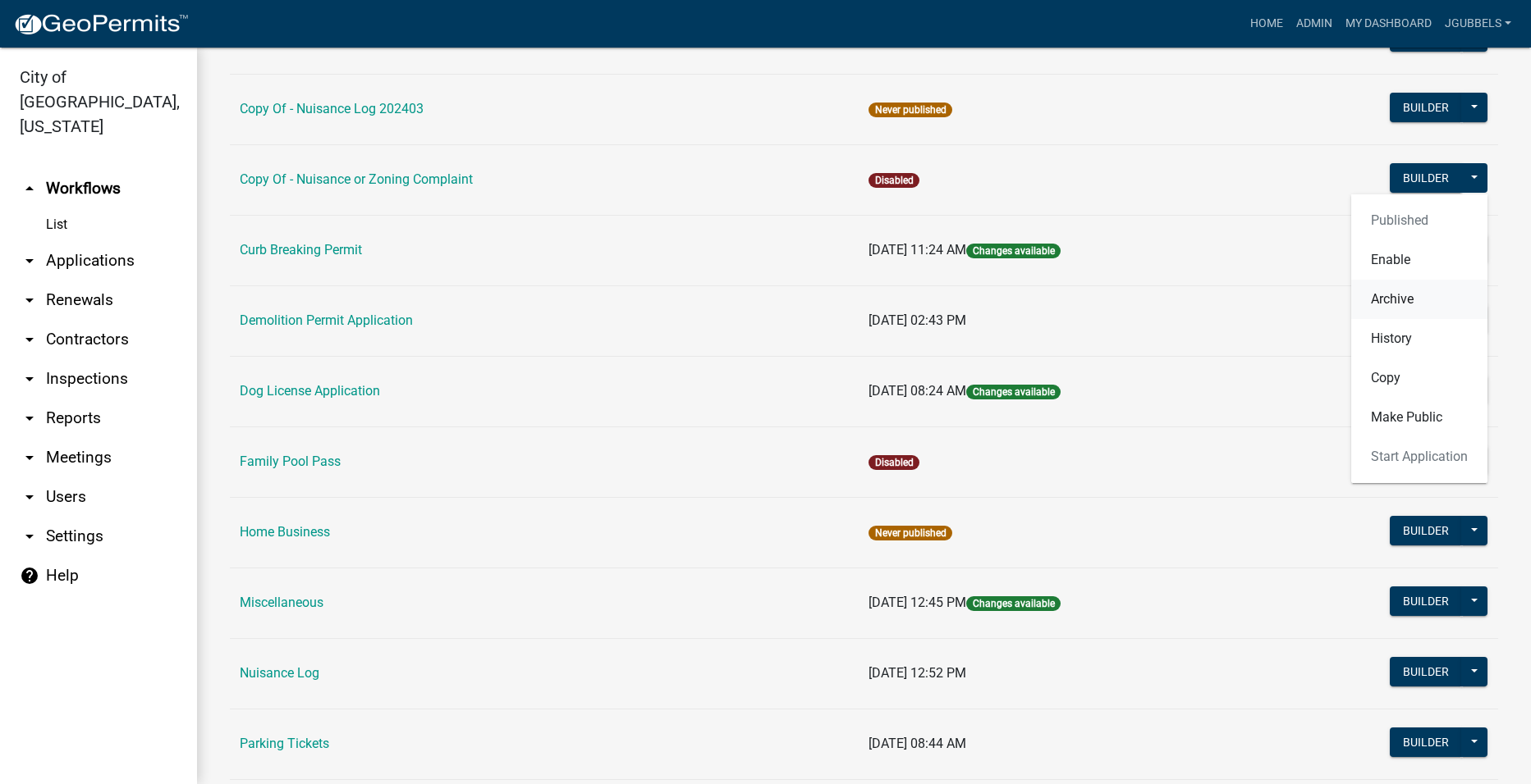
click at [1393, 297] on button "Archive" at bounding box center [1418, 299] width 136 height 39
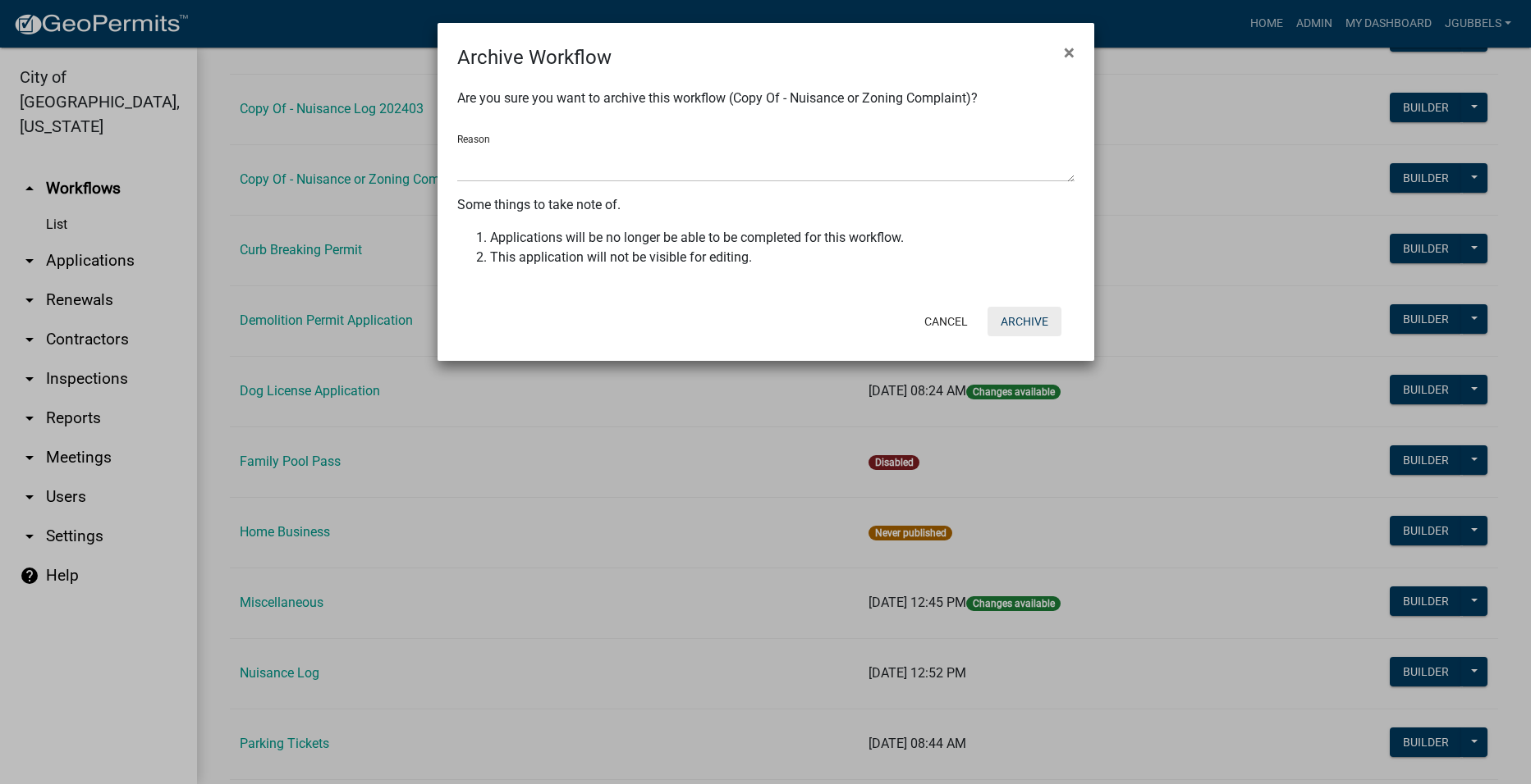
click at [1050, 315] on button "Archive" at bounding box center [1024, 322] width 74 height 29
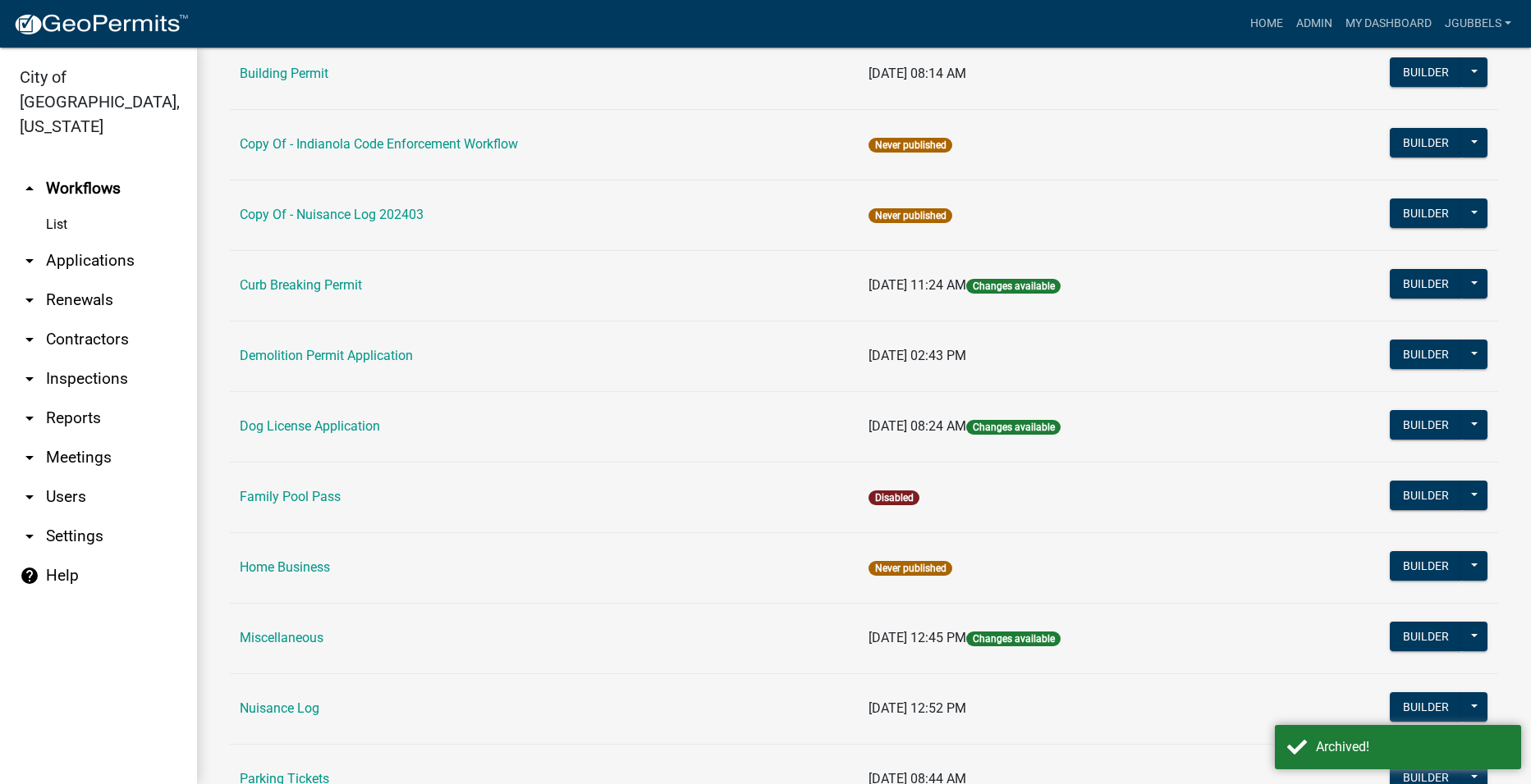
scroll to position [246, 0]
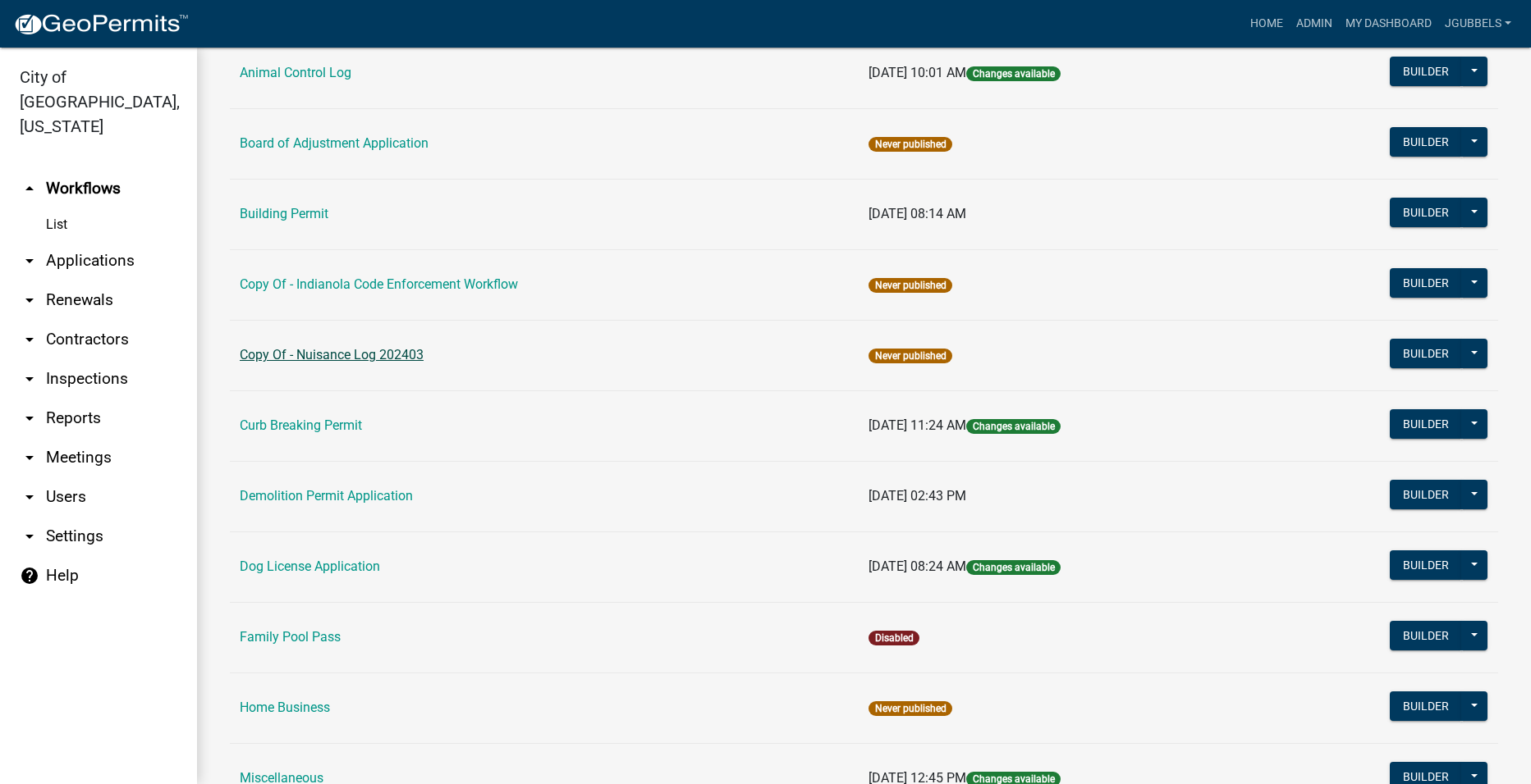
click at [391, 348] on link "Copy Of - Nuisance Log 202403" at bounding box center [332, 355] width 184 height 15
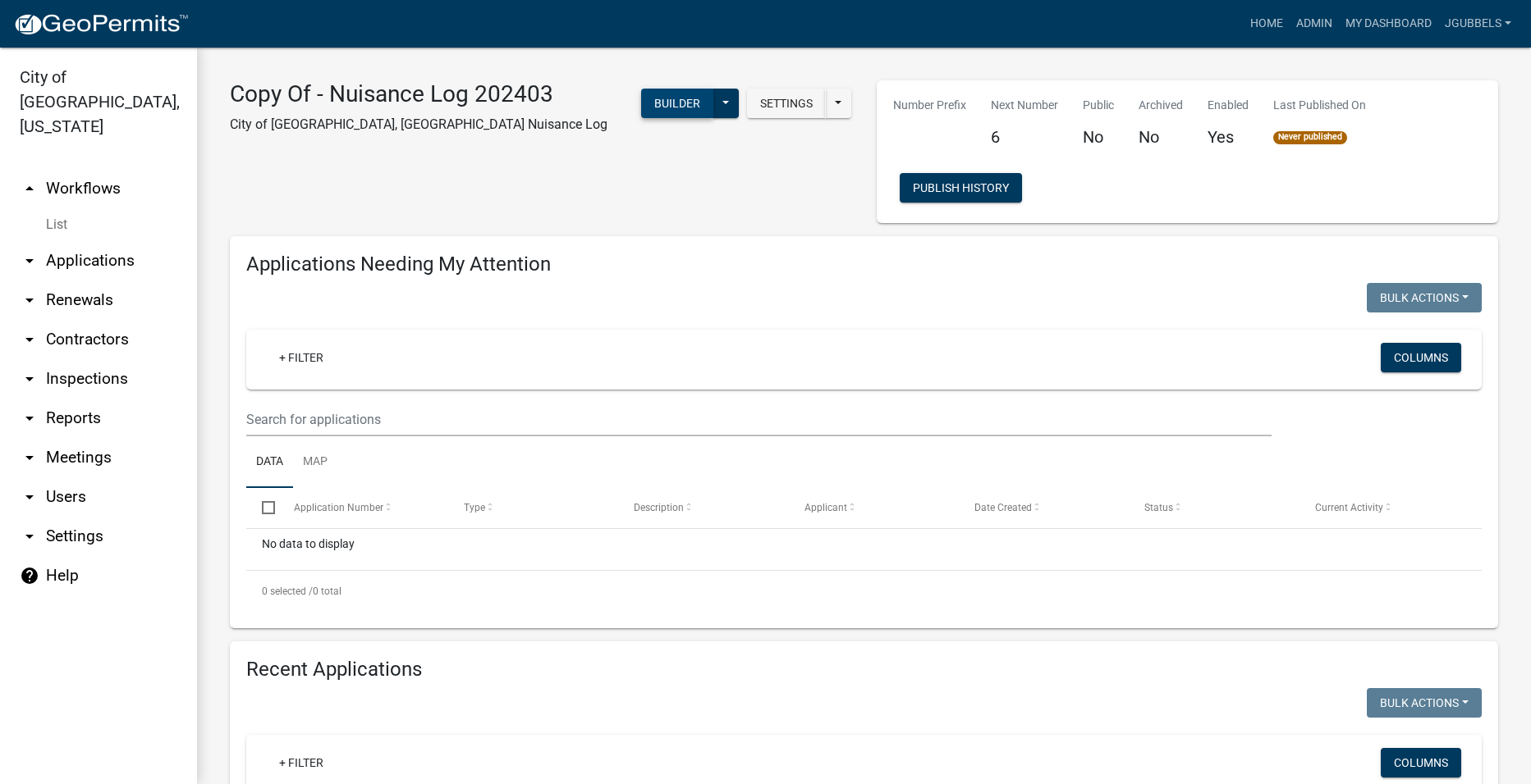
click at [667, 105] on button "Builder" at bounding box center [677, 103] width 72 height 29
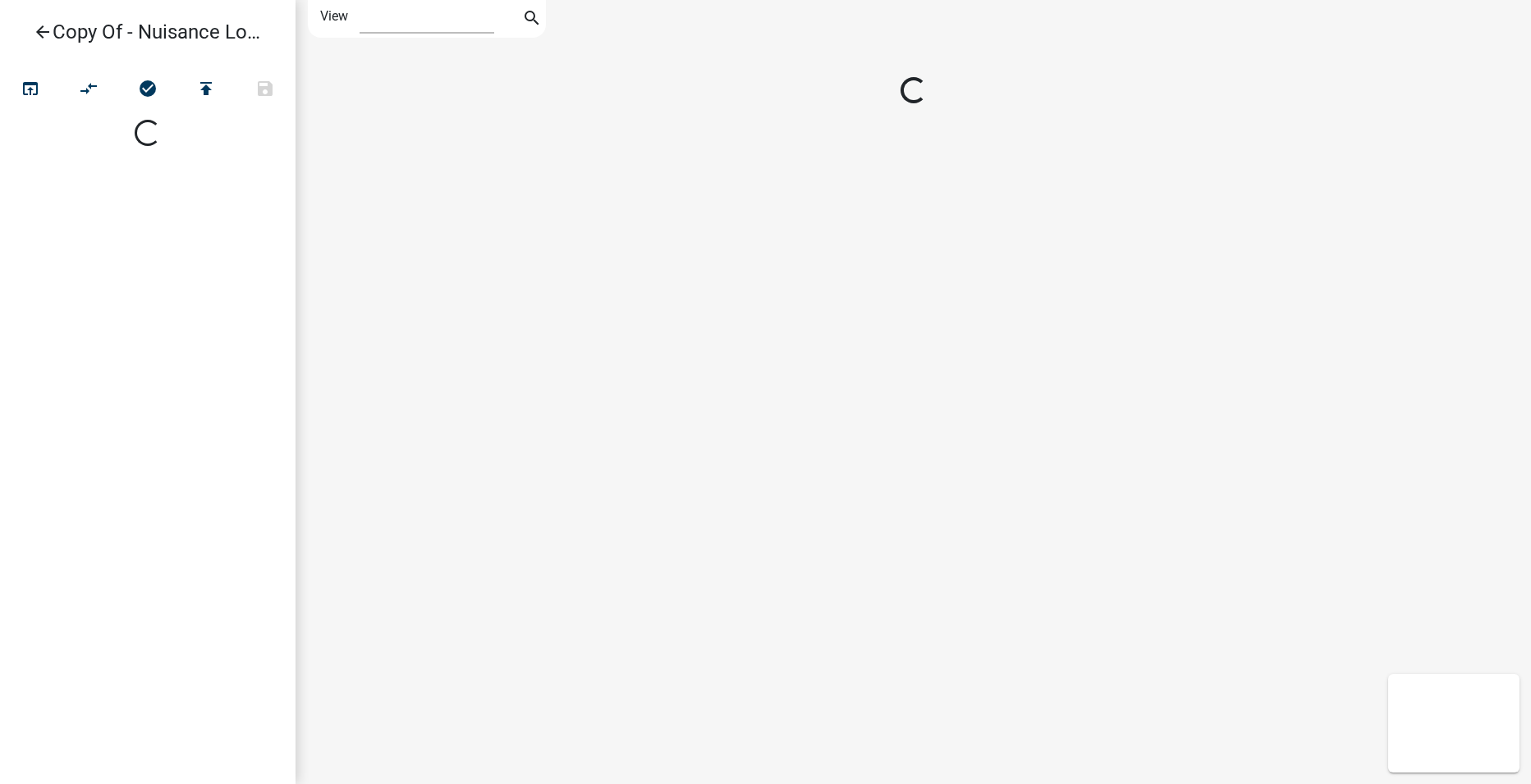
select select "1"
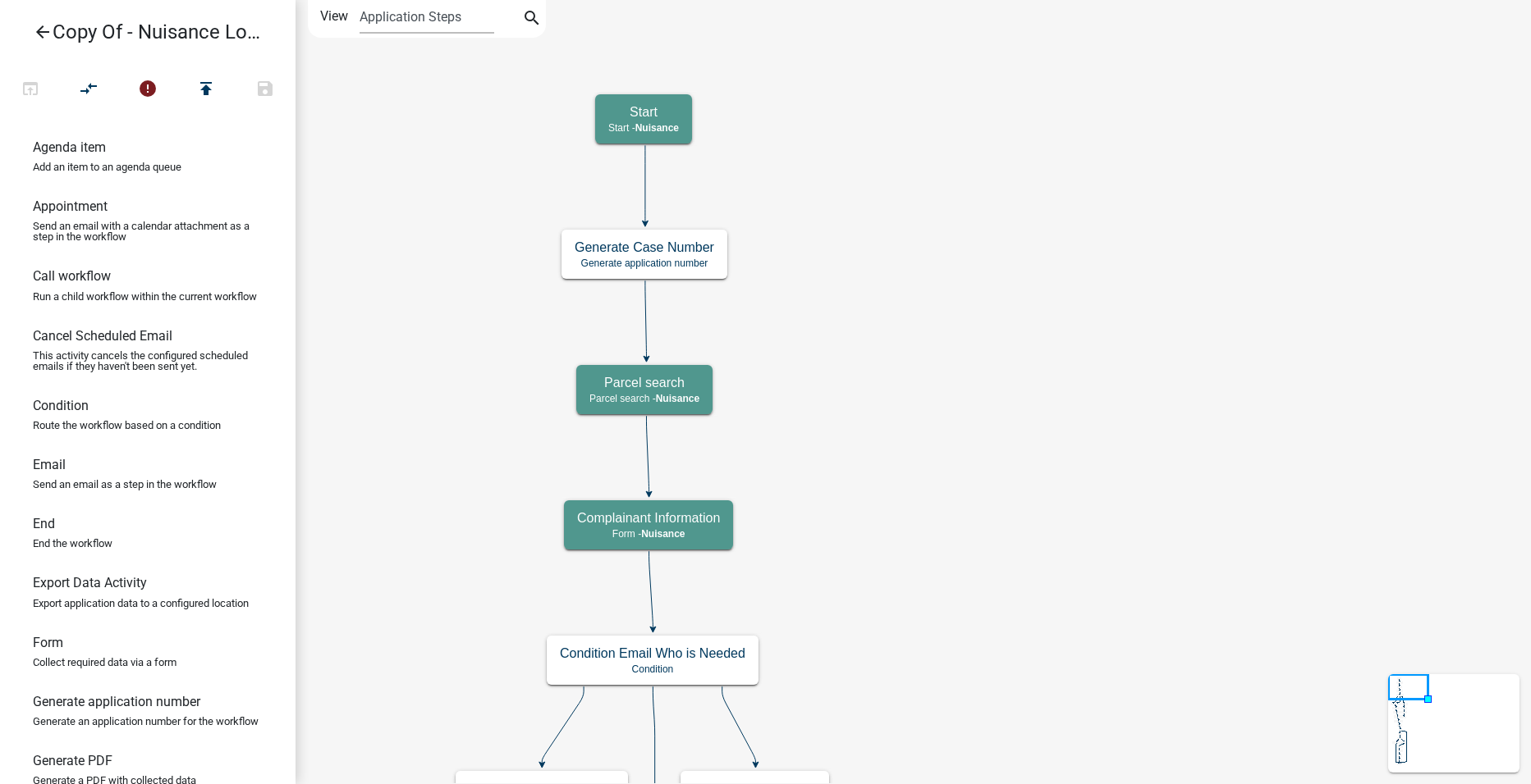
click at [43, 27] on icon "arrow_back" at bounding box center [43, 33] width 20 height 23
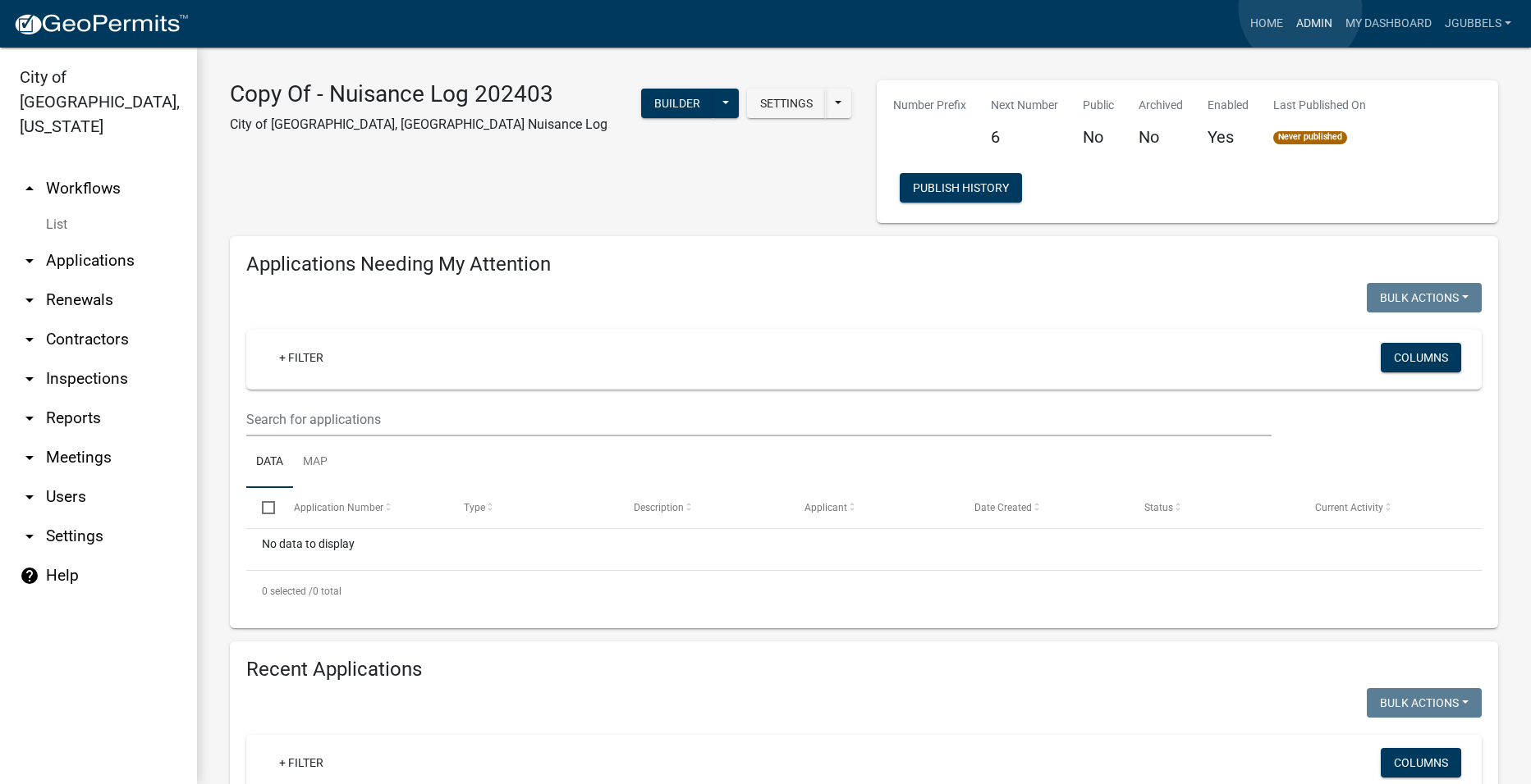
click at [1300, 8] on link "Admin" at bounding box center [1314, 24] width 49 height 31
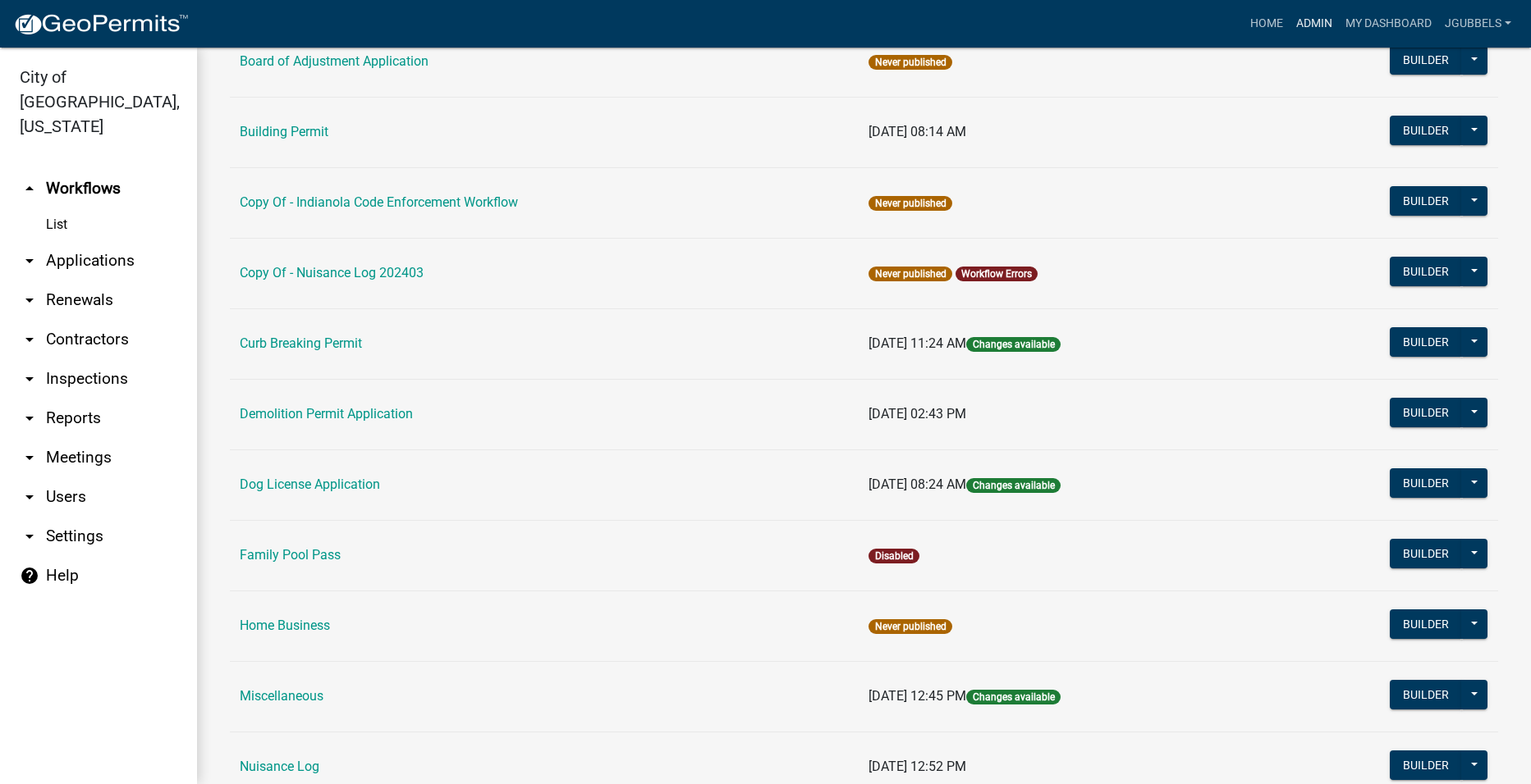
scroll to position [246, 0]
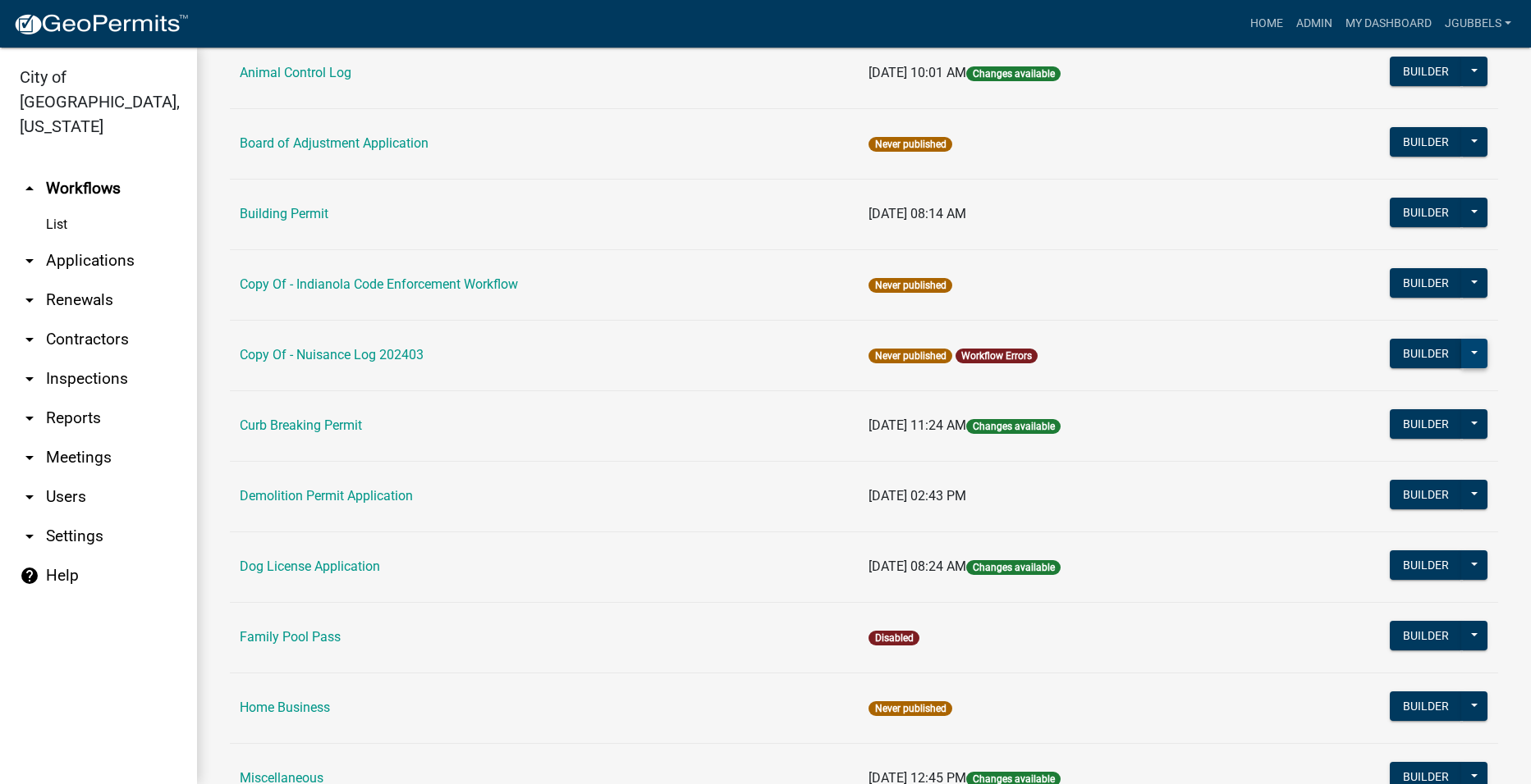
click at [1461, 349] on button at bounding box center [1474, 354] width 26 height 29
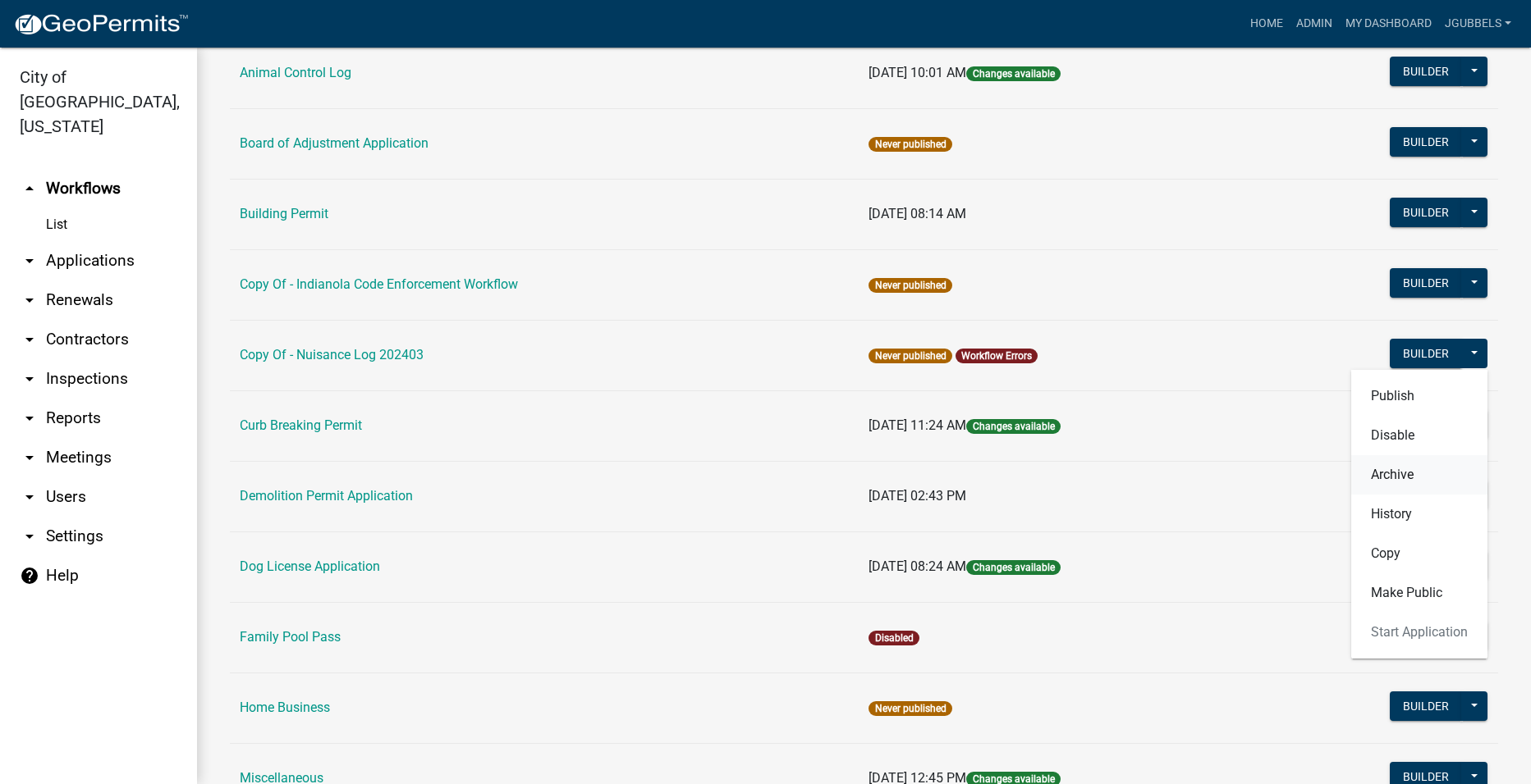
click at [1415, 470] on button "Archive" at bounding box center [1418, 475] width 136 height 39
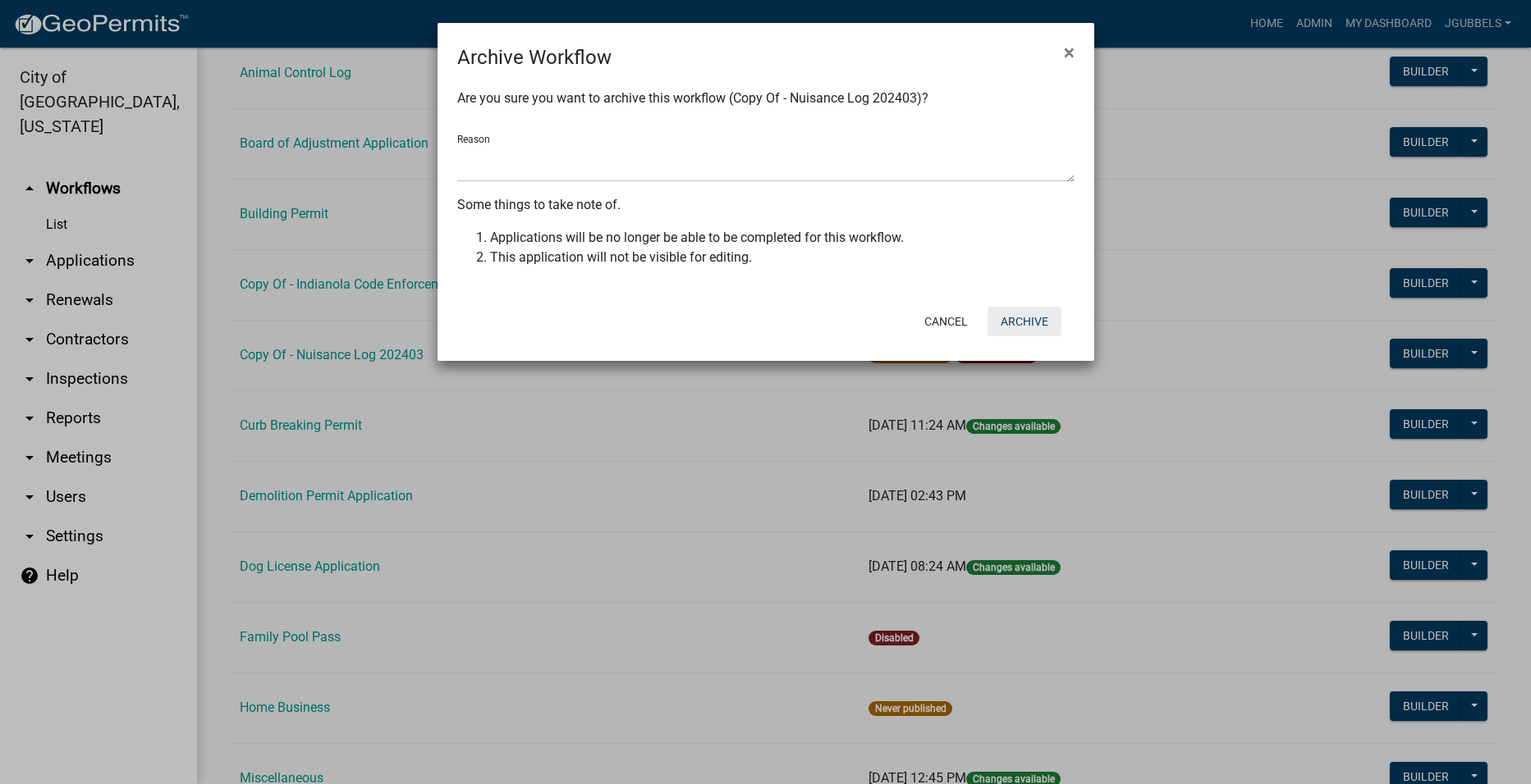
click at [1049, 325] on button "Archive" at bounding box center [1024, 322] width 74 height 29
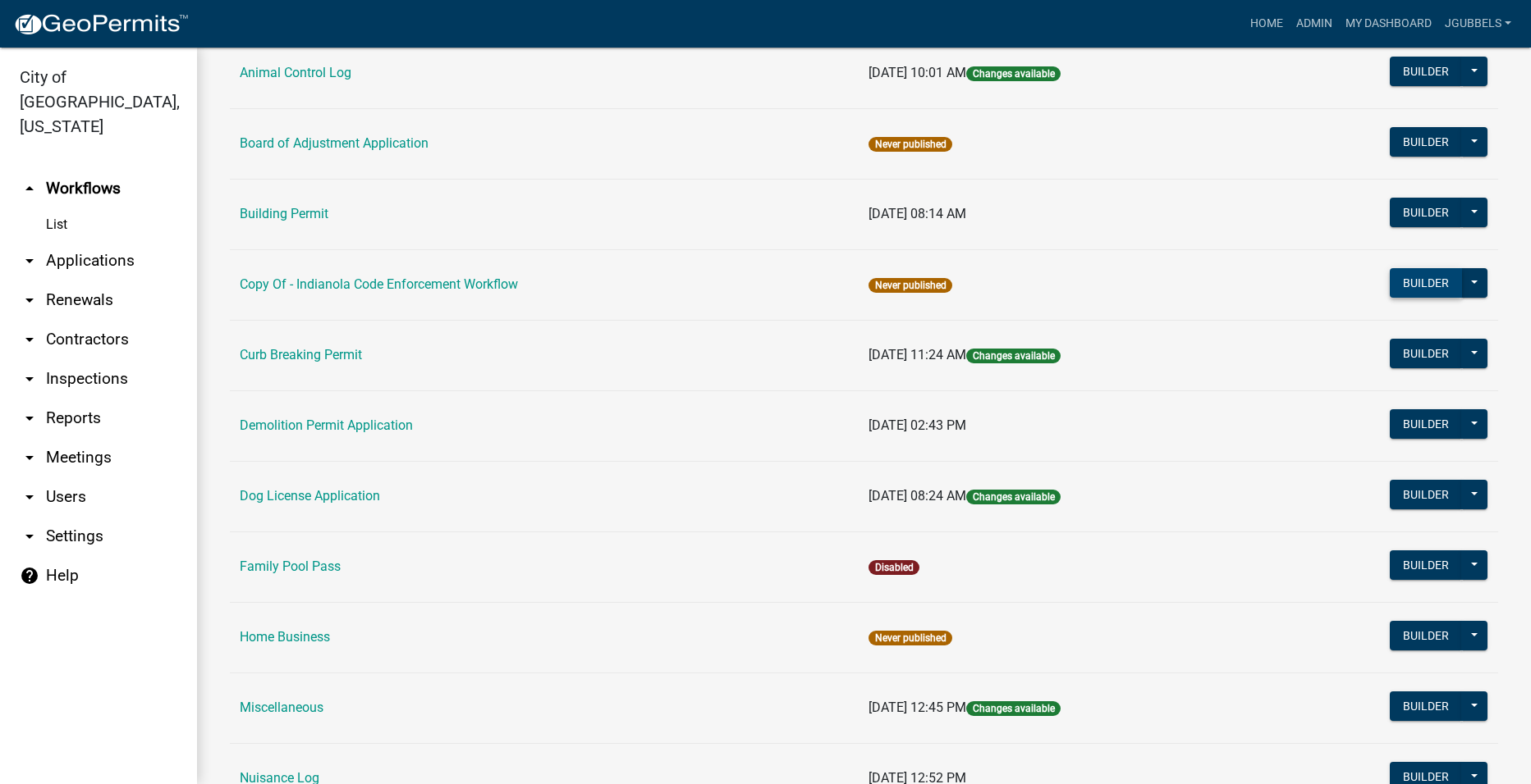
click at [1408, 281] on button "Builder" at bounding box center [1425, 283] width 72 height 29
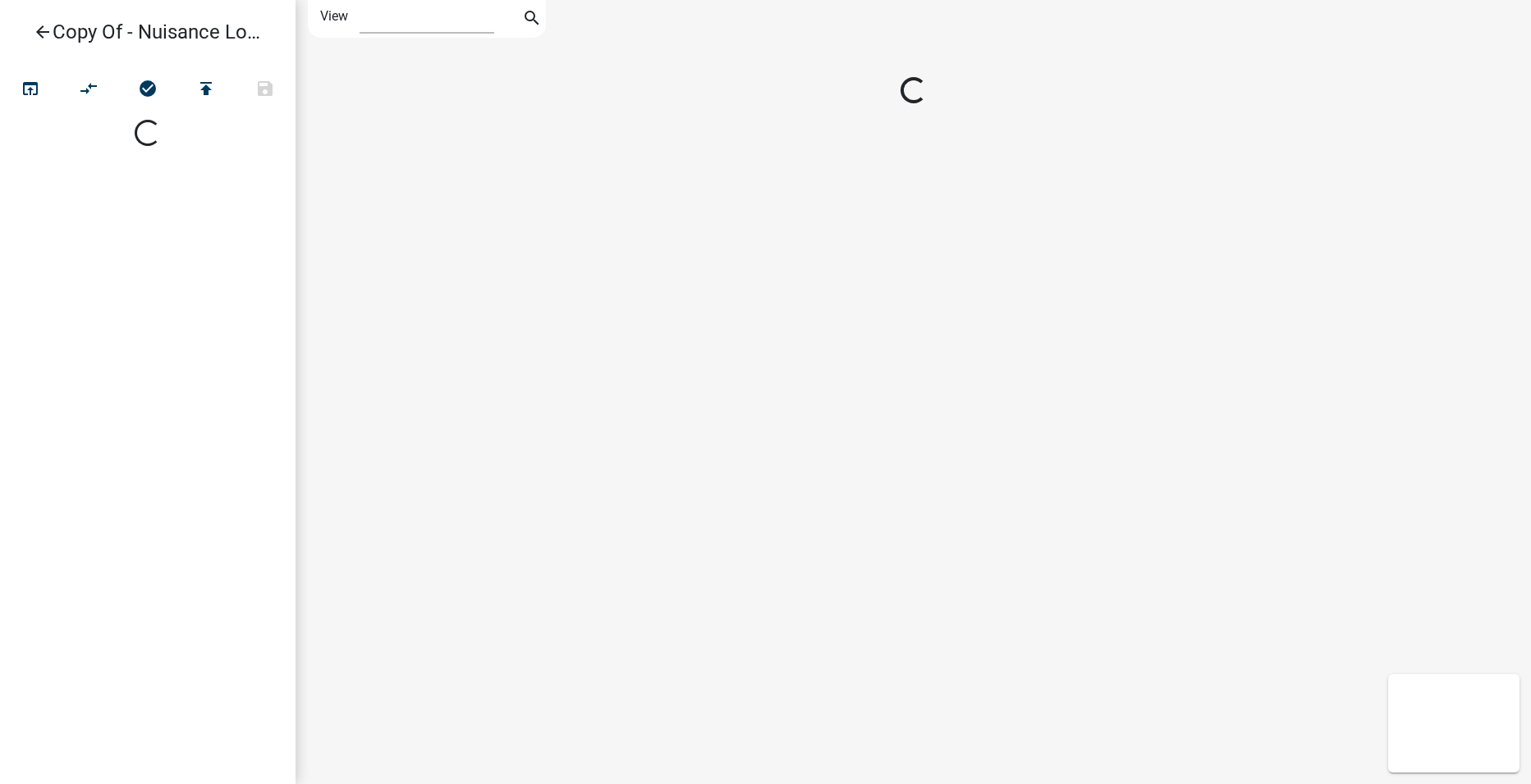
select select "1"
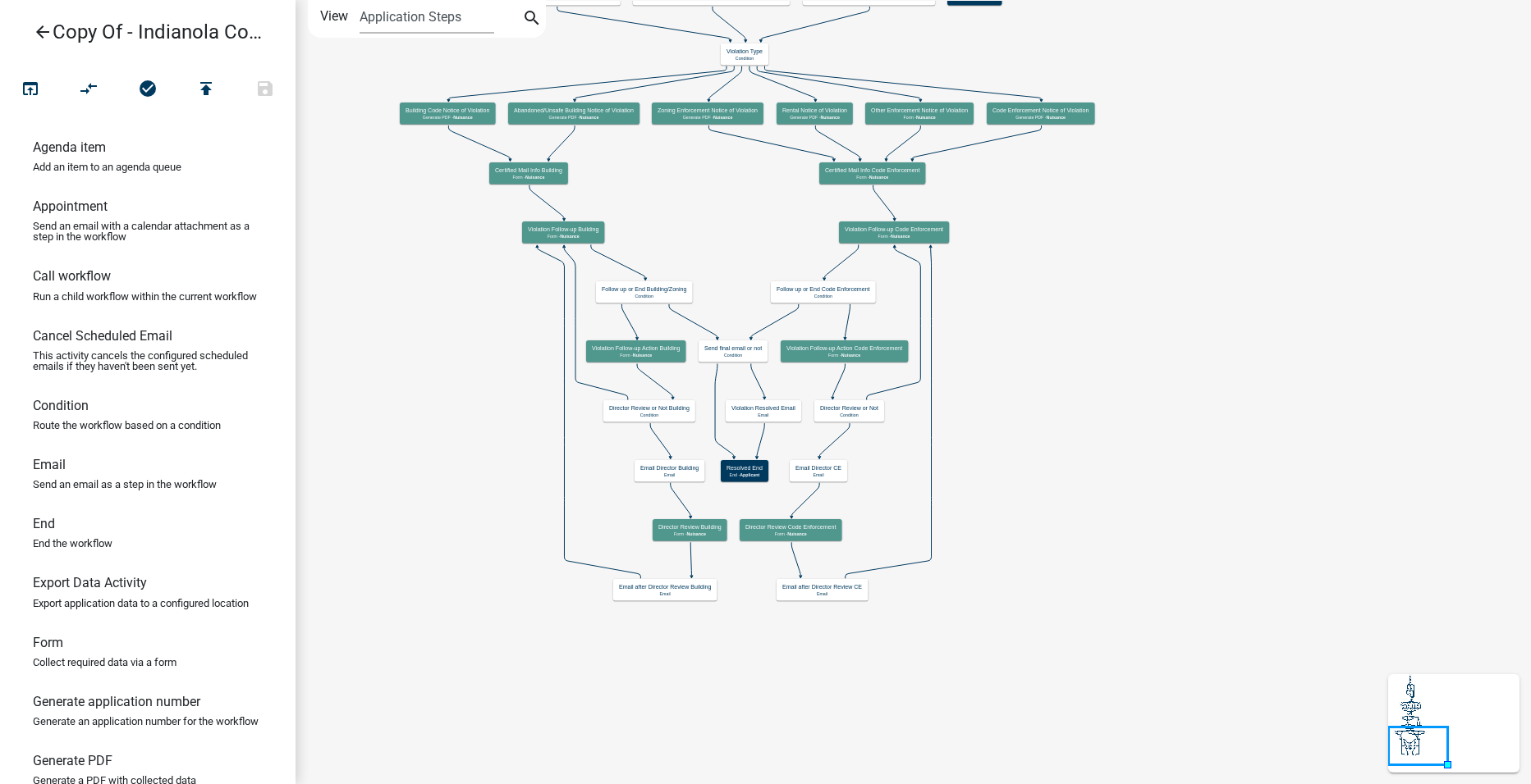
click at [45, 29] on icon "arrow_back" at bounding box center [43, 33] width 20 height 23
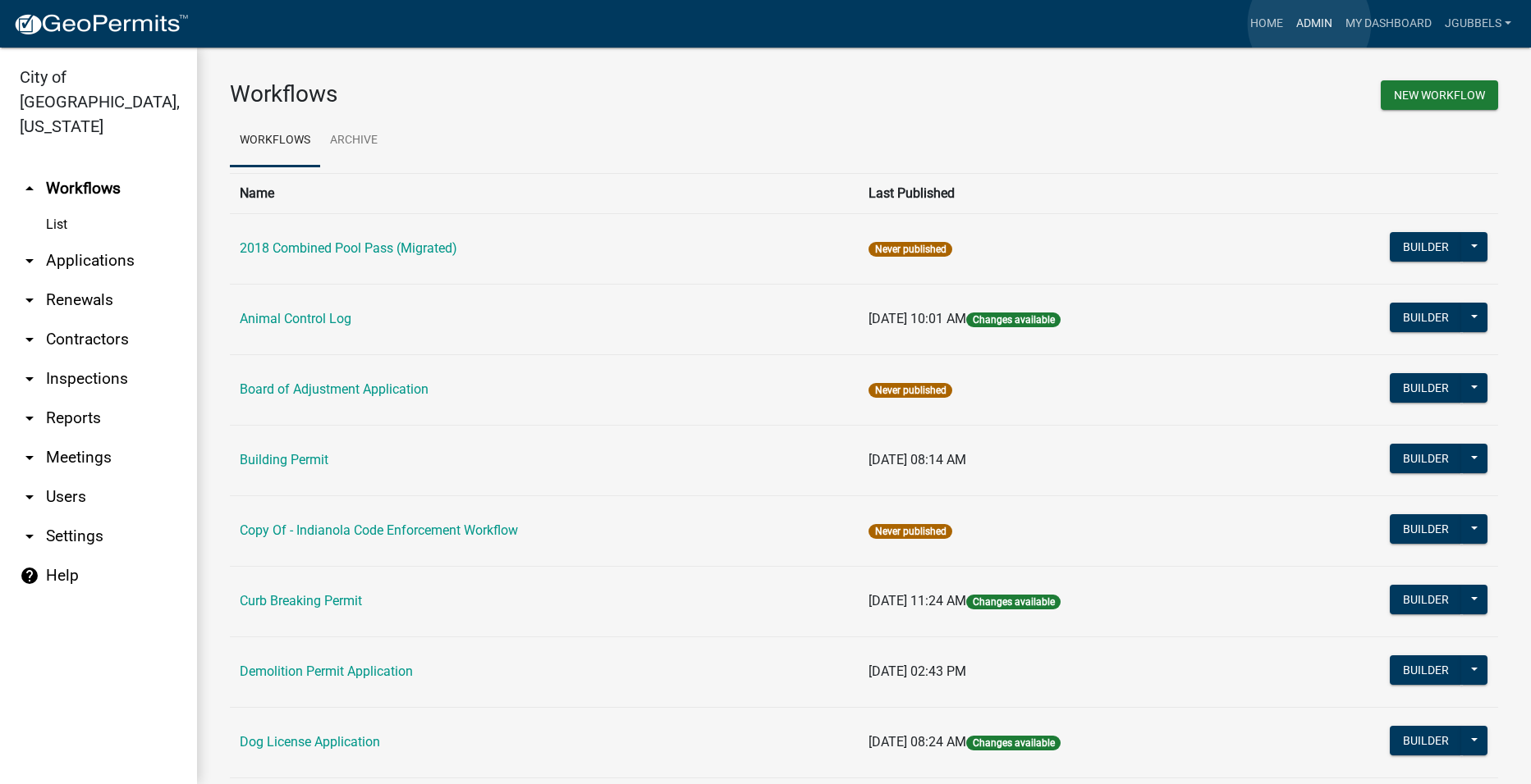
click at [1309, 24] on link "Admin" at bounding box center [1314, 24] width 49 height 31
click at [1399, 21] on link "My Dashboard" at bounding box center [1388, 24] width 99 height 31
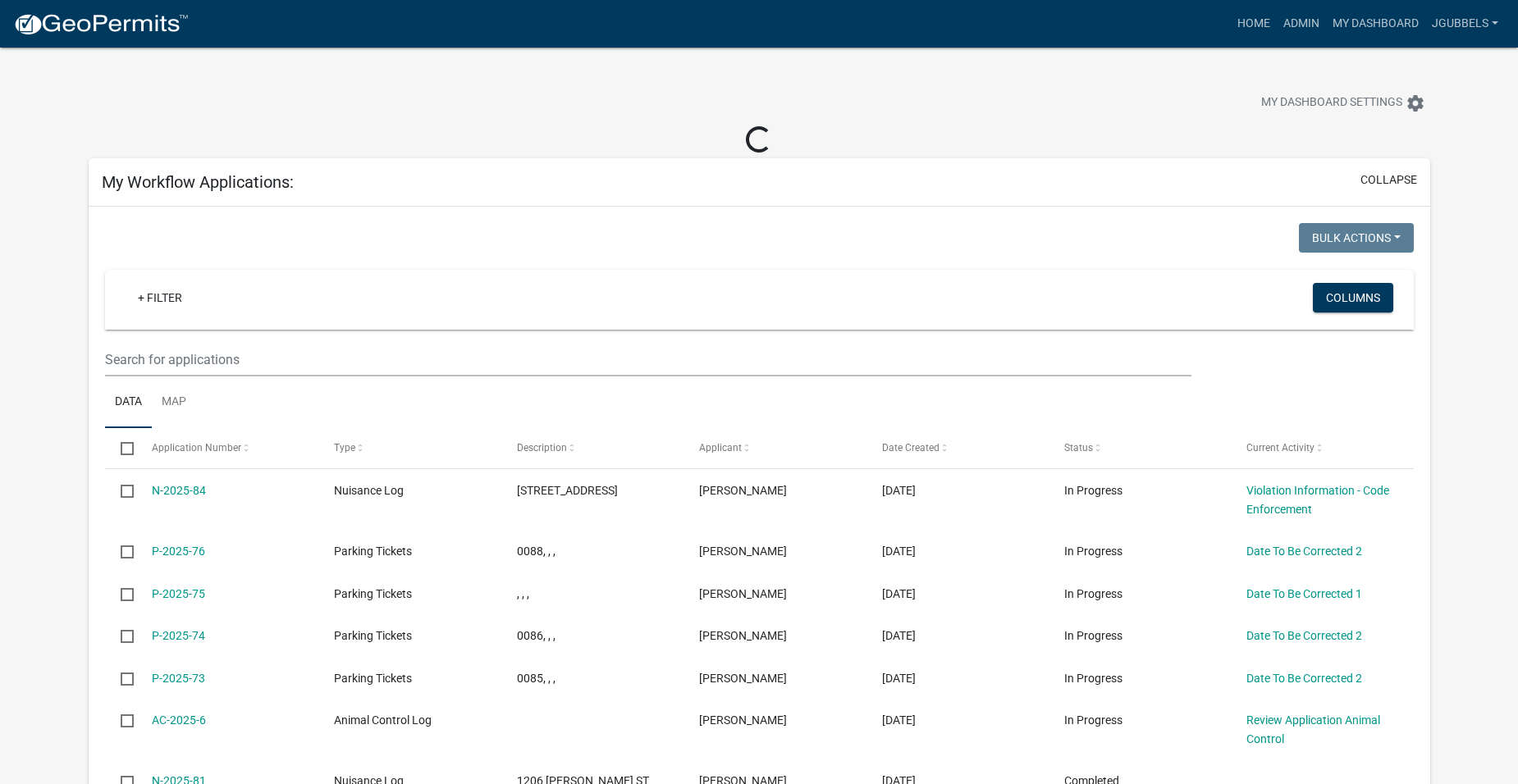
drag, startPoint x: 834, startPoint y: 296, endPoint x: 818, endPoint y: 274, distance: 27.2
